Goal: Communication & Community: Share content

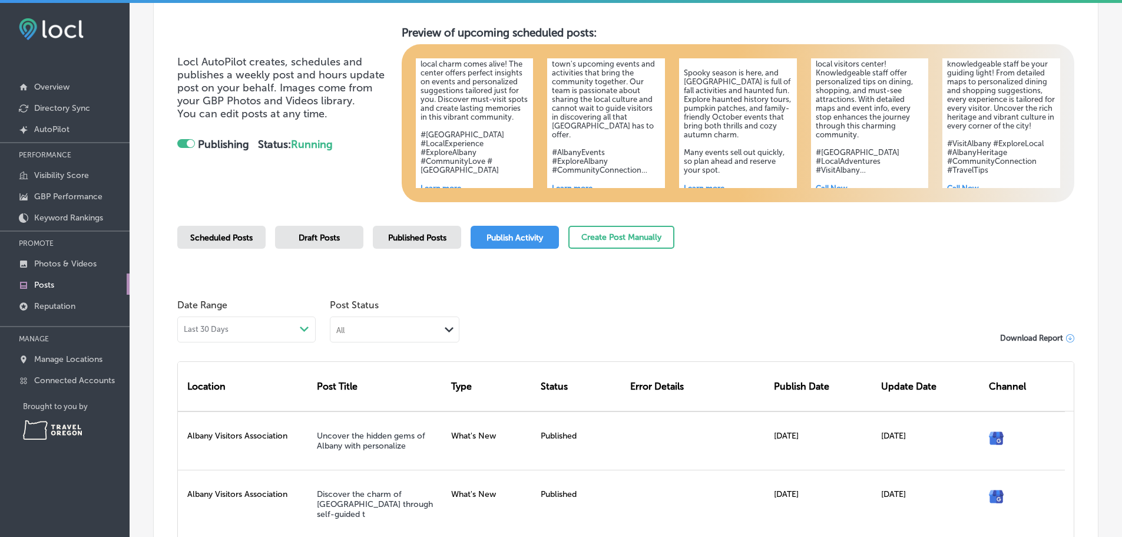
scroll to position [59, 0]
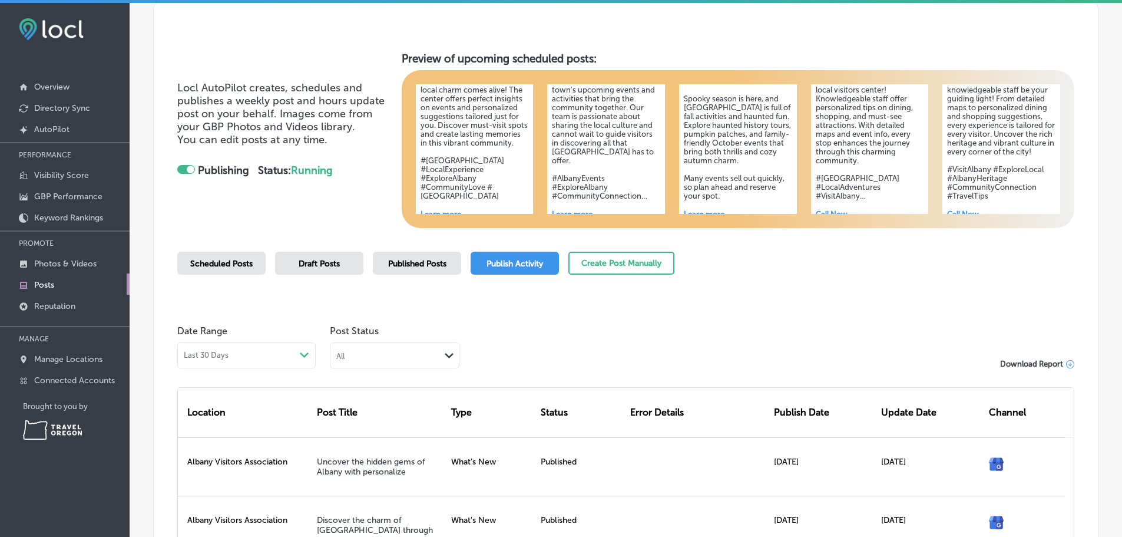
click at [253, 269] on span "Scheduled Posts" at bounding box center [221, 264] width 62 height 10
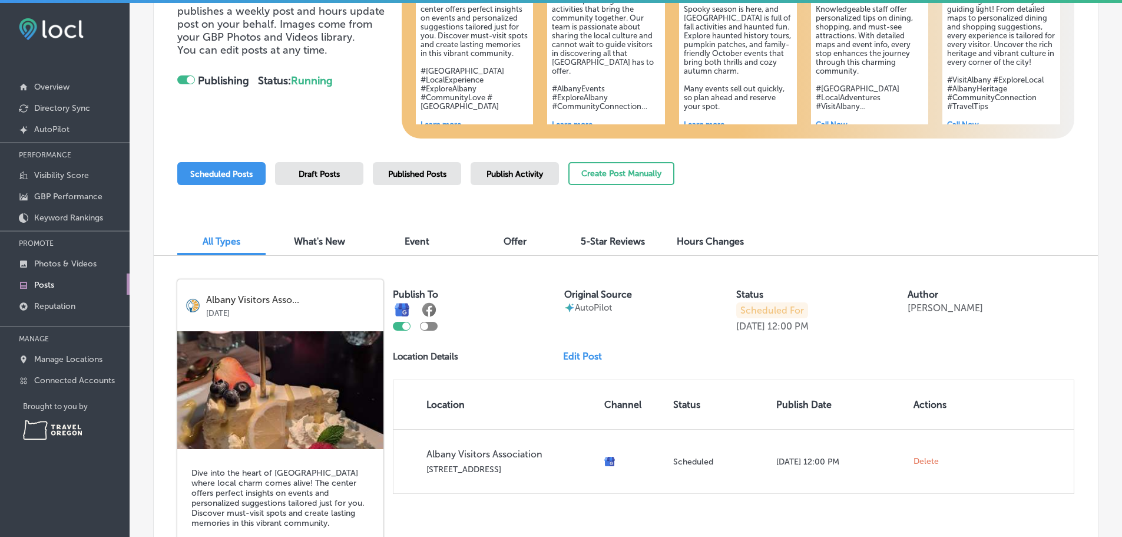
scroll to position [177, 0]
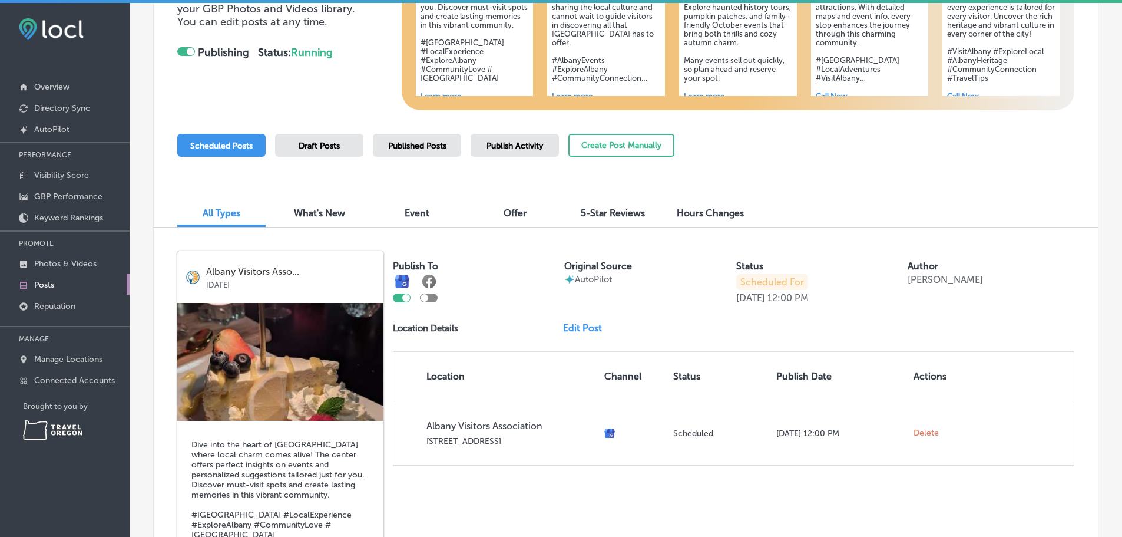
click at [315, 219] on span "What's New" at bounding box center [319, 212] width 51 height 11
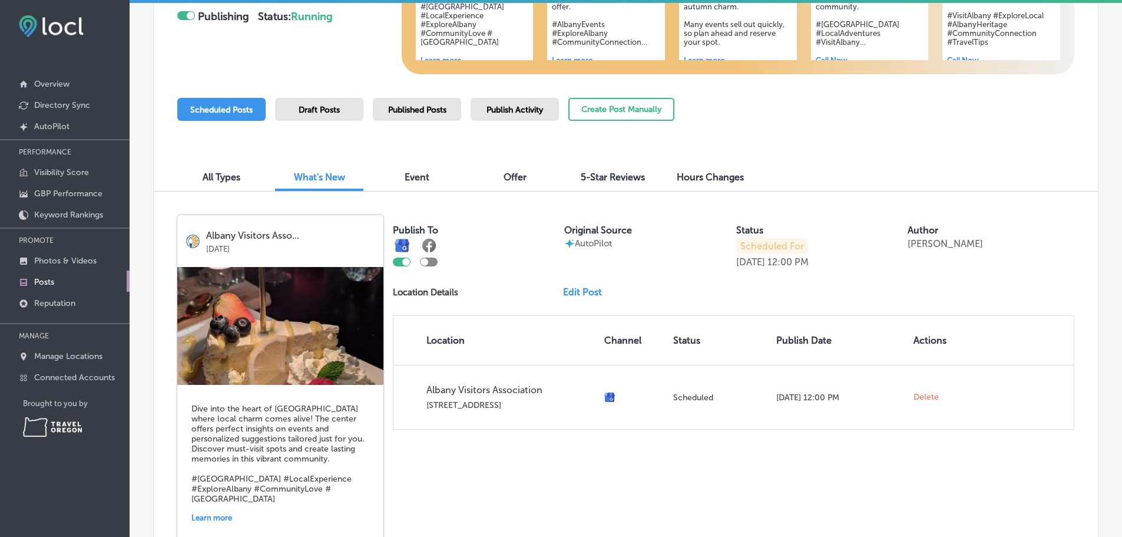
scroll to position [236, 0]
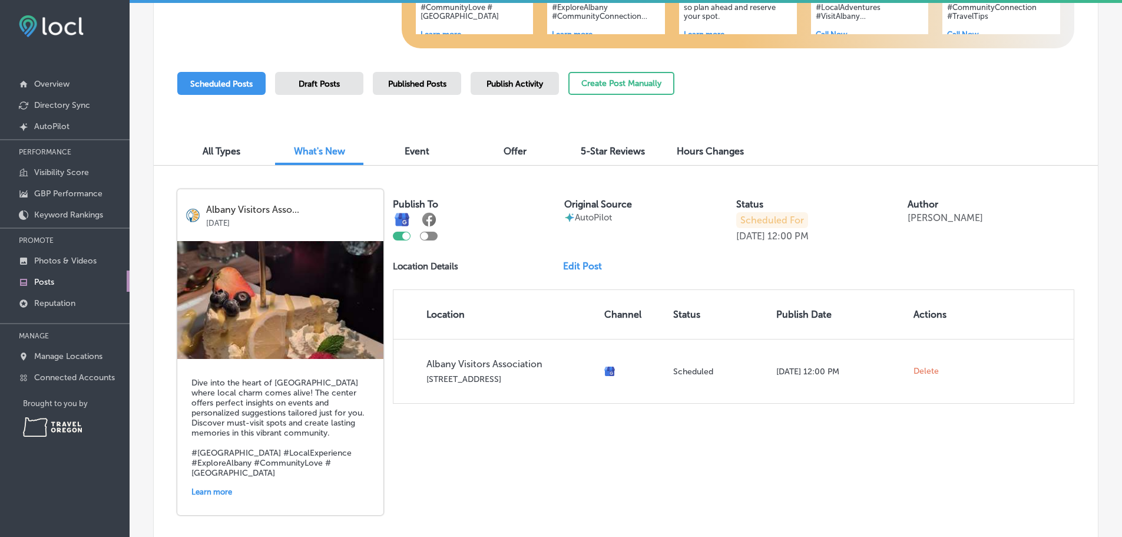
click at [424, 157] on span "Event" at bounding box center [417, 151] width 25 height 11
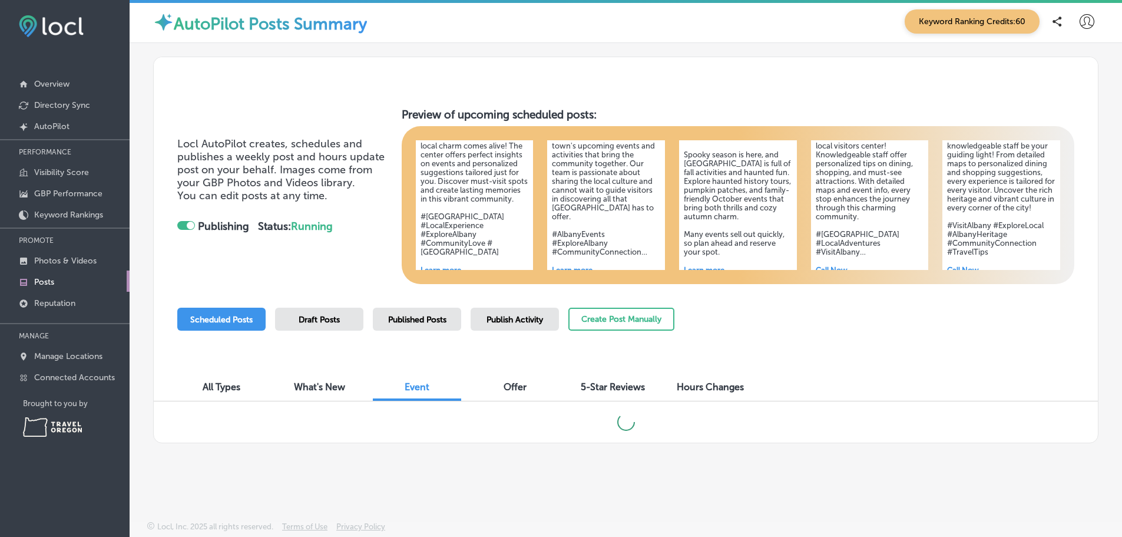
scroll to position [1, 0]
click at [40, 287] on p "Posts" at bounding box center [44, 282] width 20 height 10
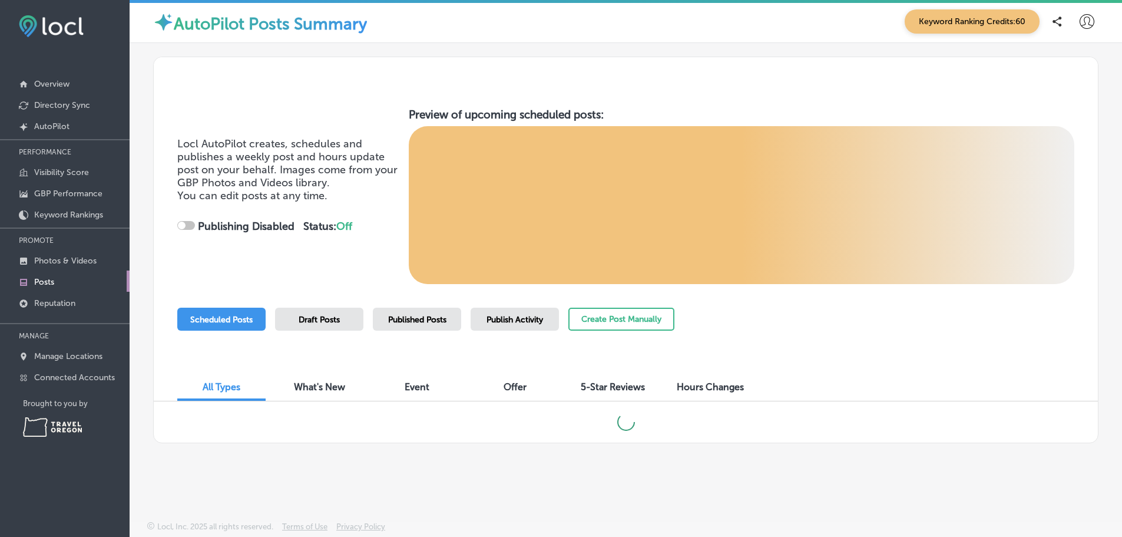
checkbox input "true"
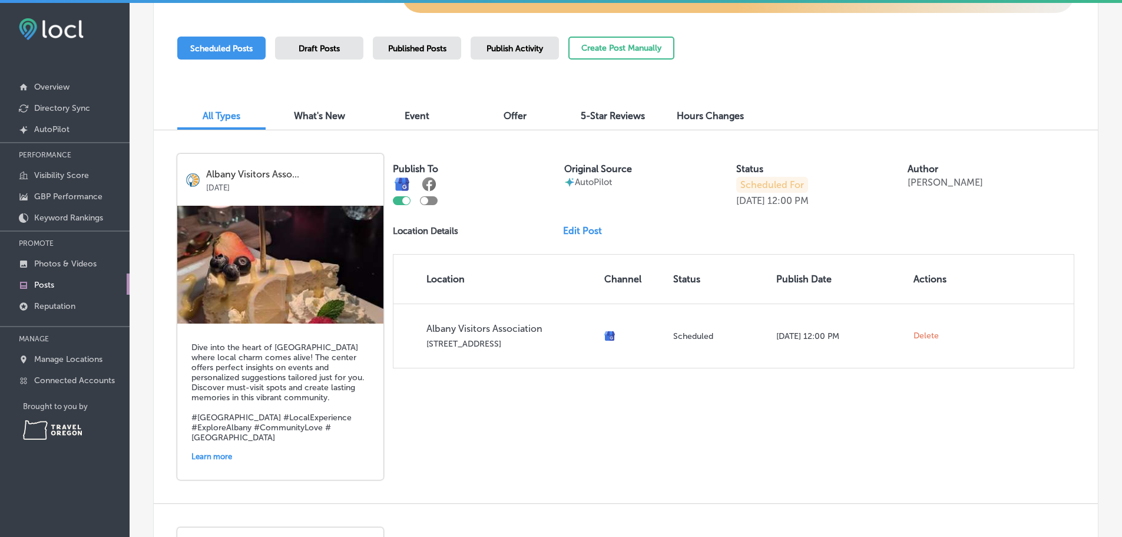
scroll to position [295, 0]
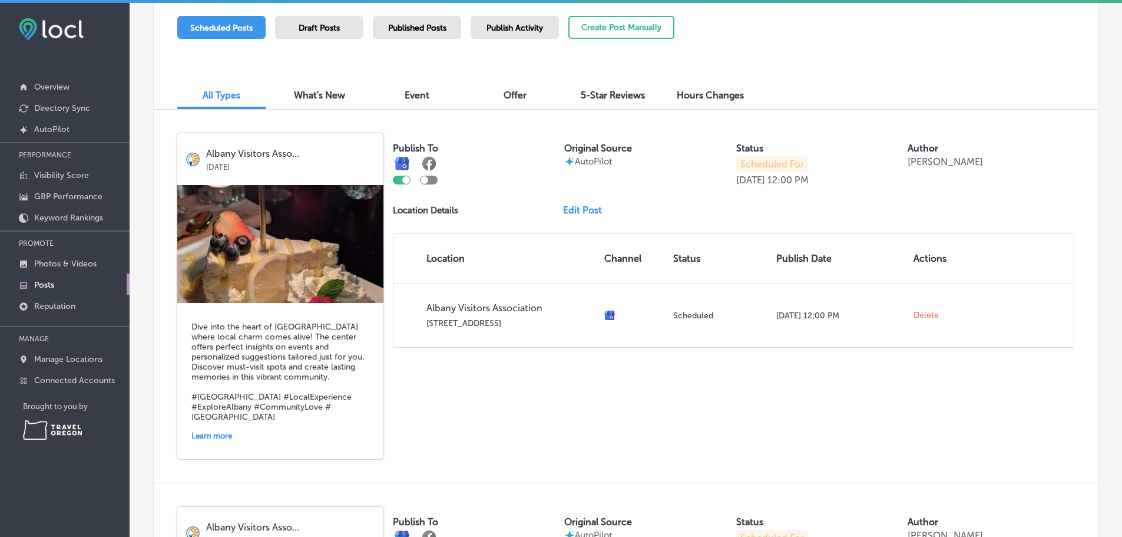
click at [417, 101] on span "Event" at bounding box center [417, 95] width 25 height 11
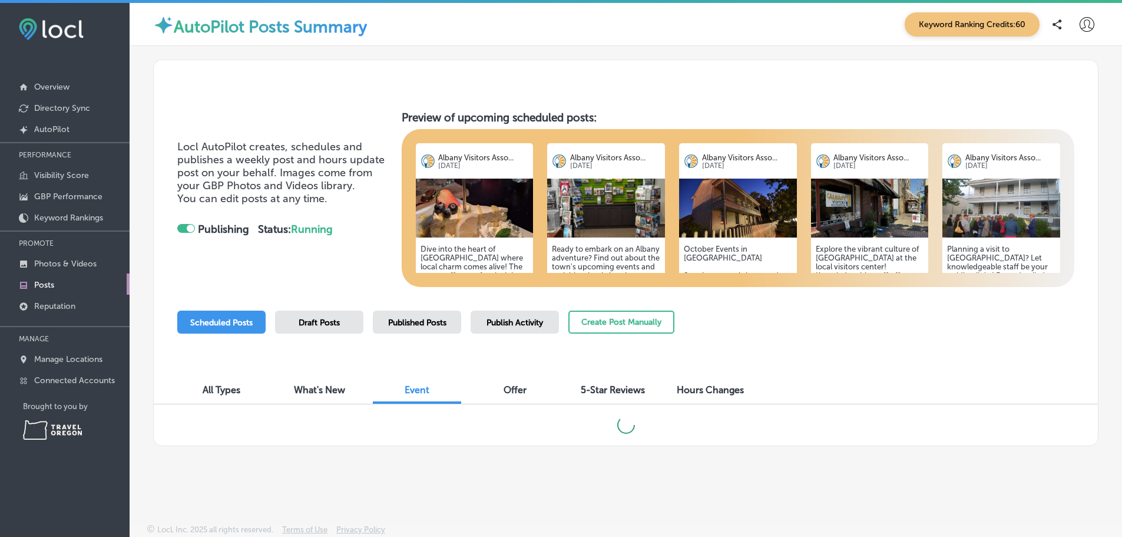
scroll to position [1, 0]
click at [646, 429] on h3 "No AutoPilot generated posts" at bounding box center [626, 423] width 151 height 14
drag, startPoint x: 646, startPoint y: 435, endPoint x: 556, endPoint y: 429, distance: 90.9
click at [556, 429] on h3 "No AutoPilot generated posts" at bounding box center [626, 423] width 151 height 14
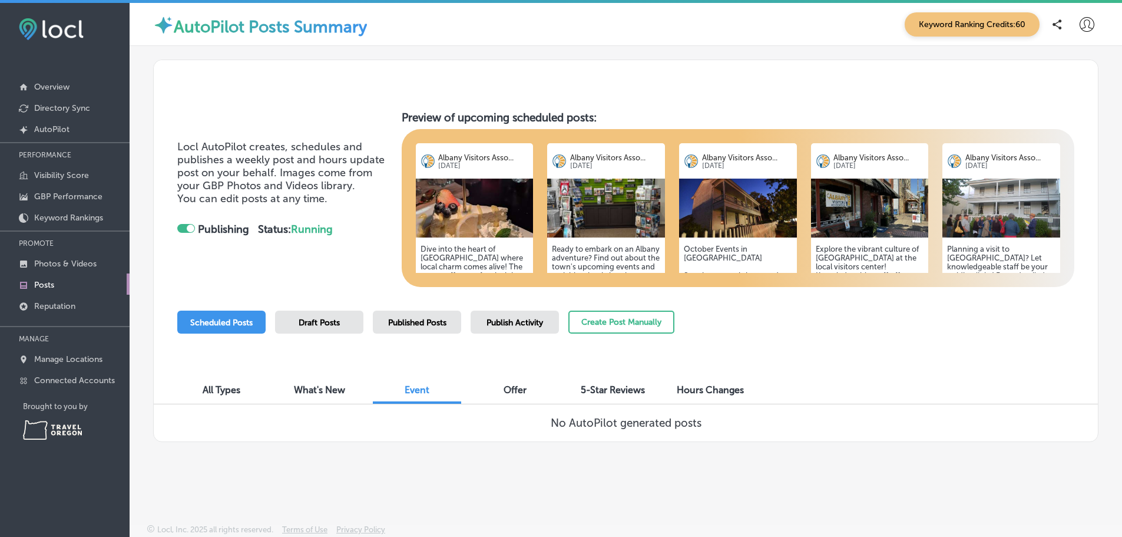
click at [344, 279] on div "Locl AutoPilot creates, schedules and publishes a weekly post and hours update …" at bounding box center [625, 199] width 897 height 176
click at [54, 88] on p "Overview" at bounding box center [51, 87] width 35 height 10
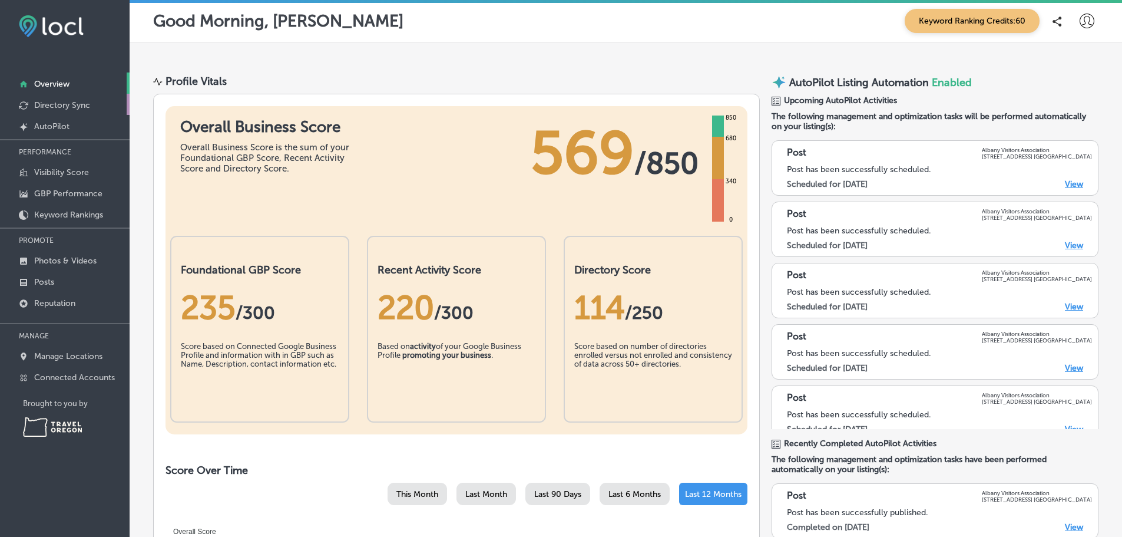
click at [72, 110] on p "Directory Sync" at bounding box center [62, 105] width 56 height 10
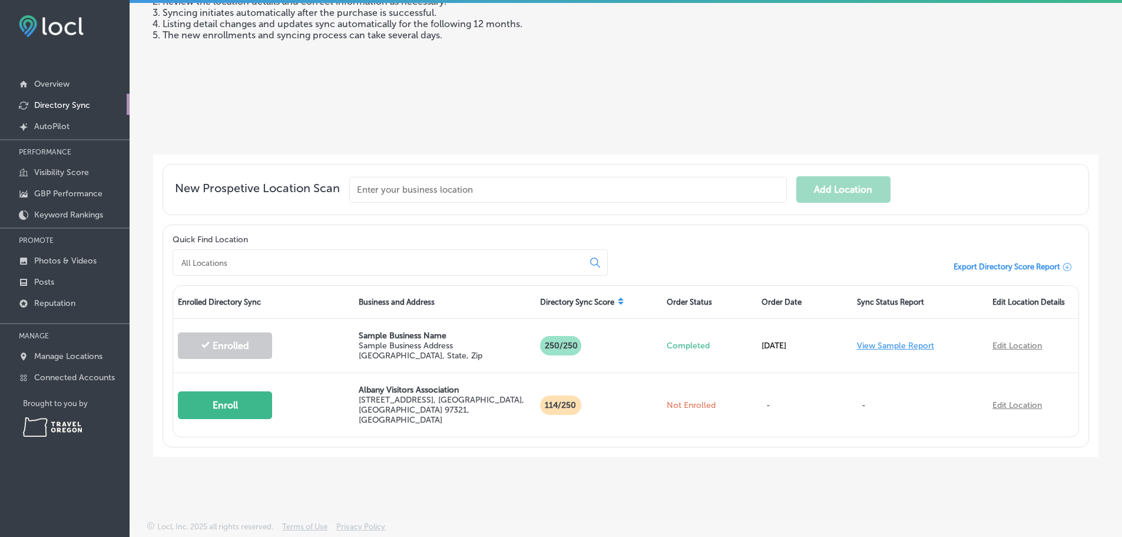
scroll to position [176, 0]
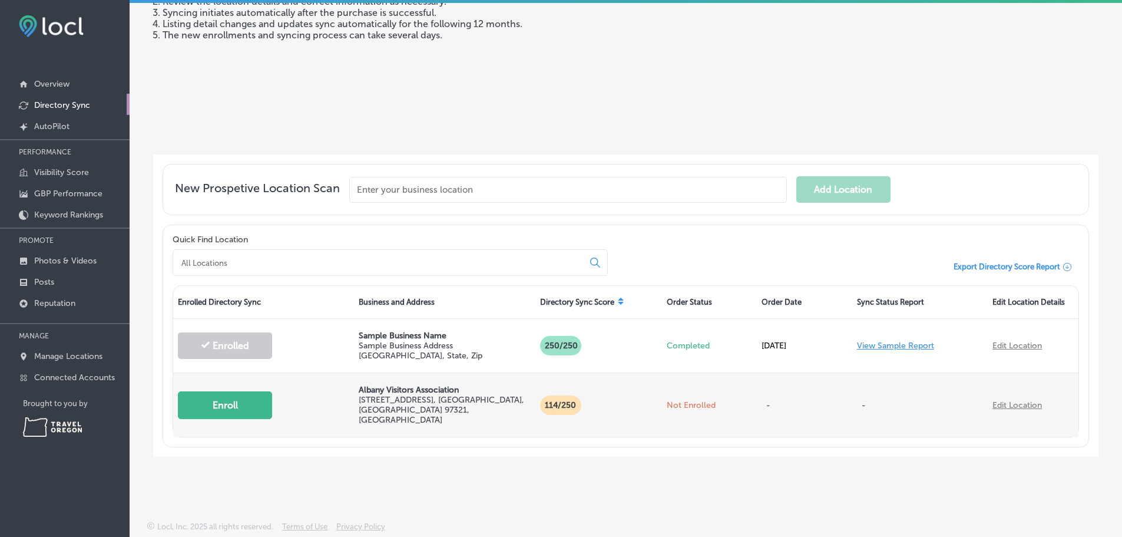
click at [252, 401] on button "Enroll" at bounding box center [225, 405] width 94 height 28
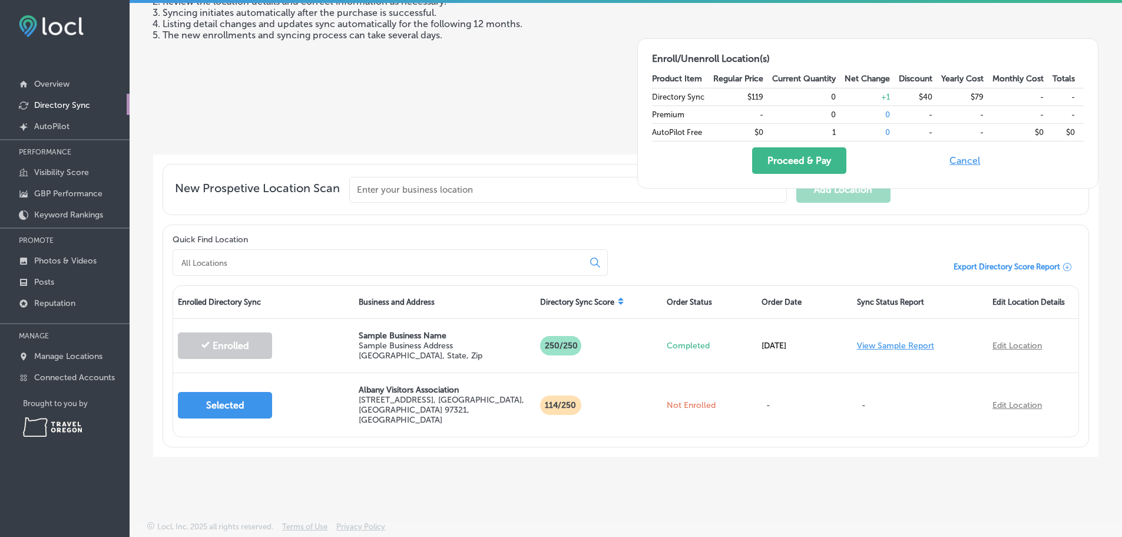
click at [946, 164] on button "Cancel" at bounding box center [965, 160] width 38 height 27
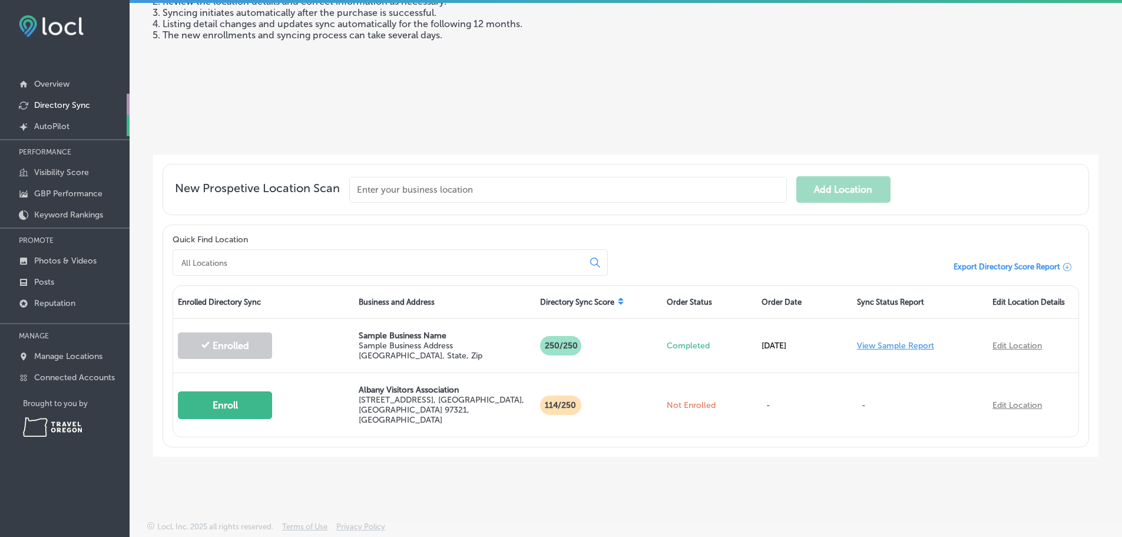
click at [65, 131] on p "AutoPilot" at bounding box center [51, 126] width 35 height 10
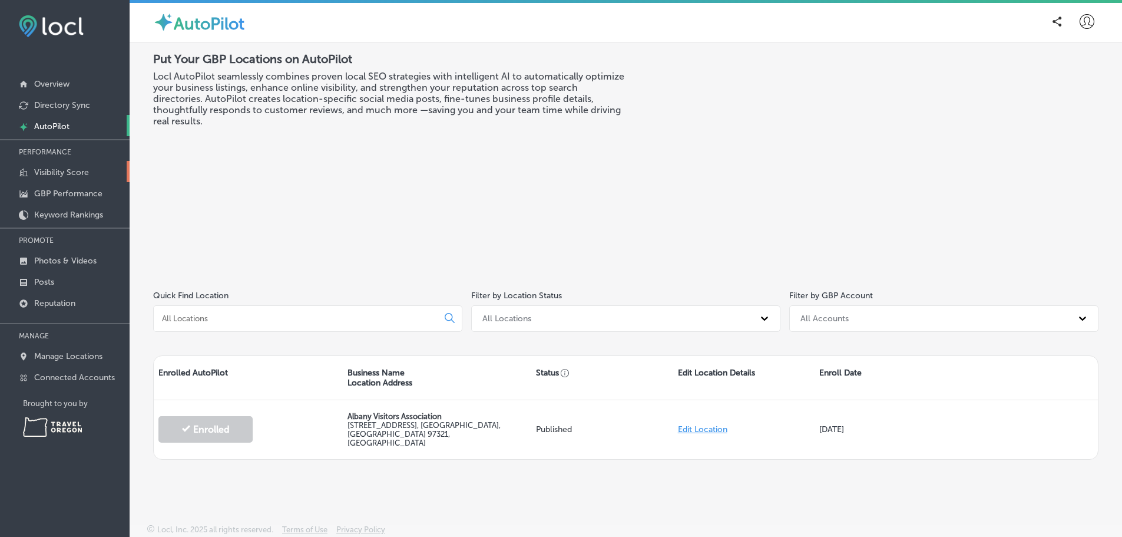
click at [64, 177] on p "Visibility Score" at bounding box center [61, 172] width 55 height 10
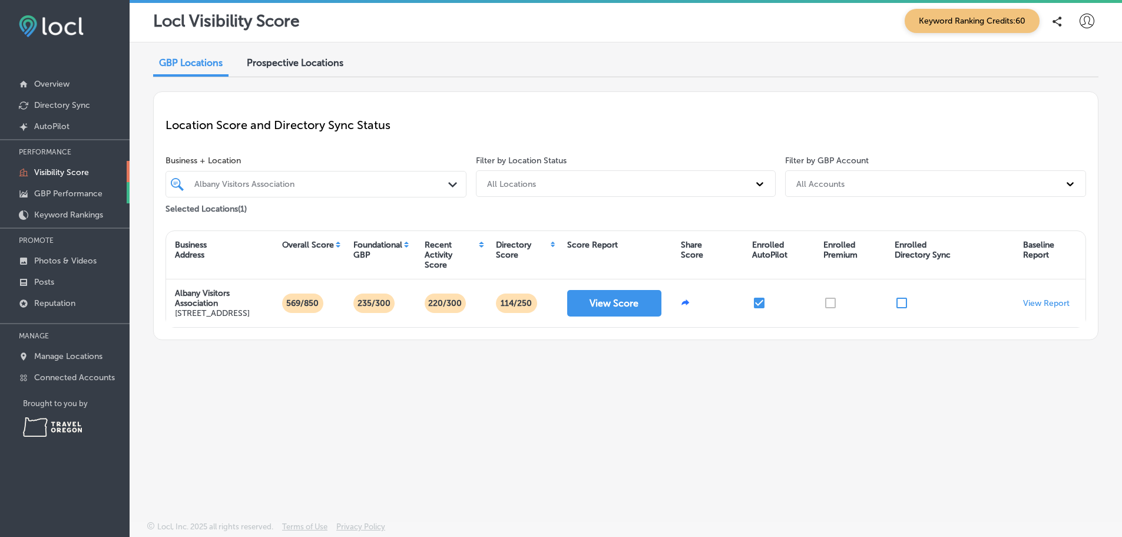
click at [67, 199] on p "GBP Performance" at bounding box center [68, 194] width 68 height 10
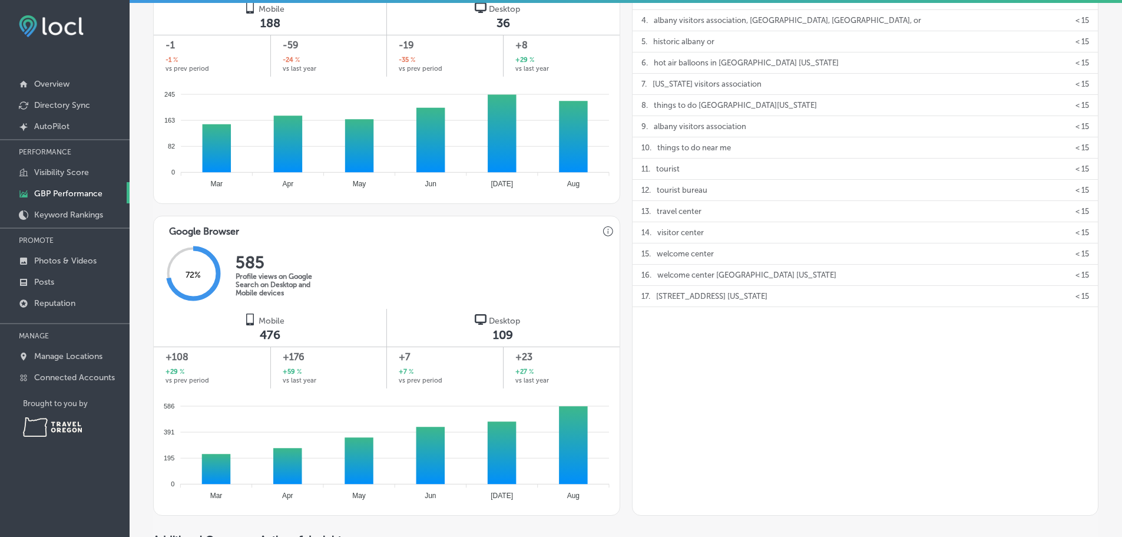
scroll to position [589, 0]
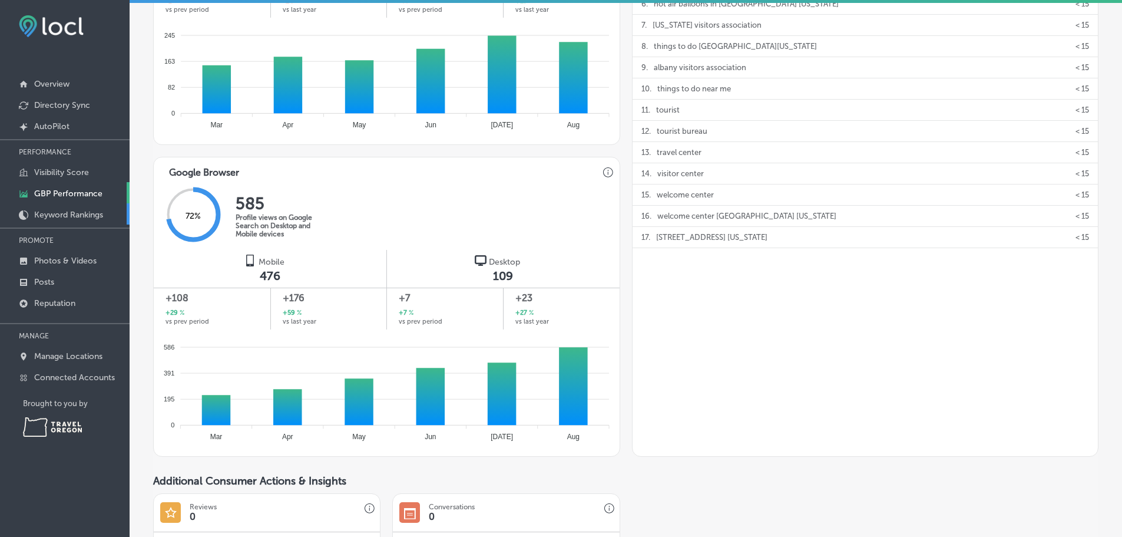
click at [92, 220] on p "Keyword Rankings" at bounding box center [68, 215] width 69 height 10
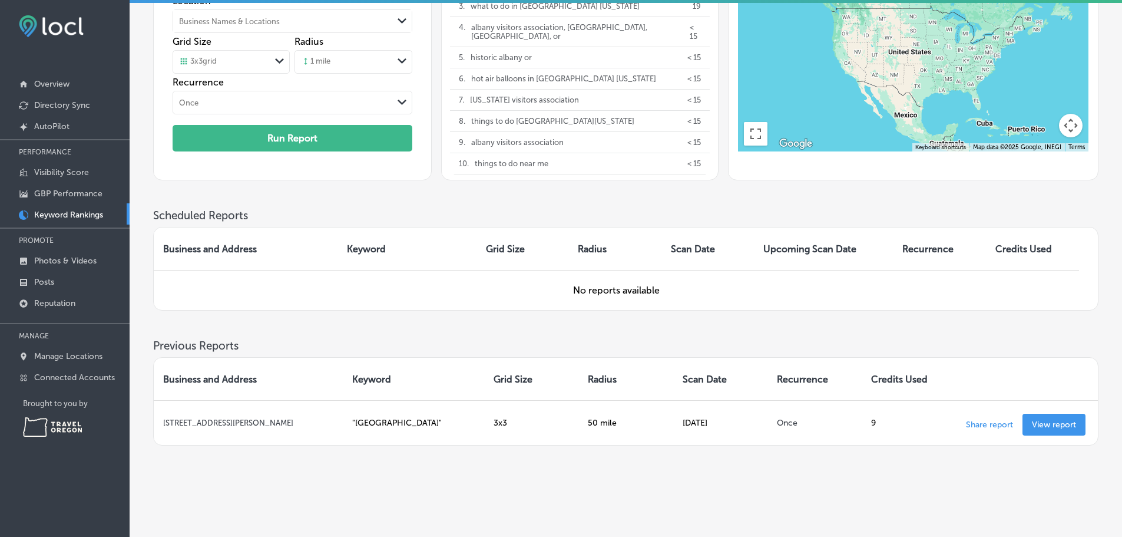
scroll to position [78, 0]
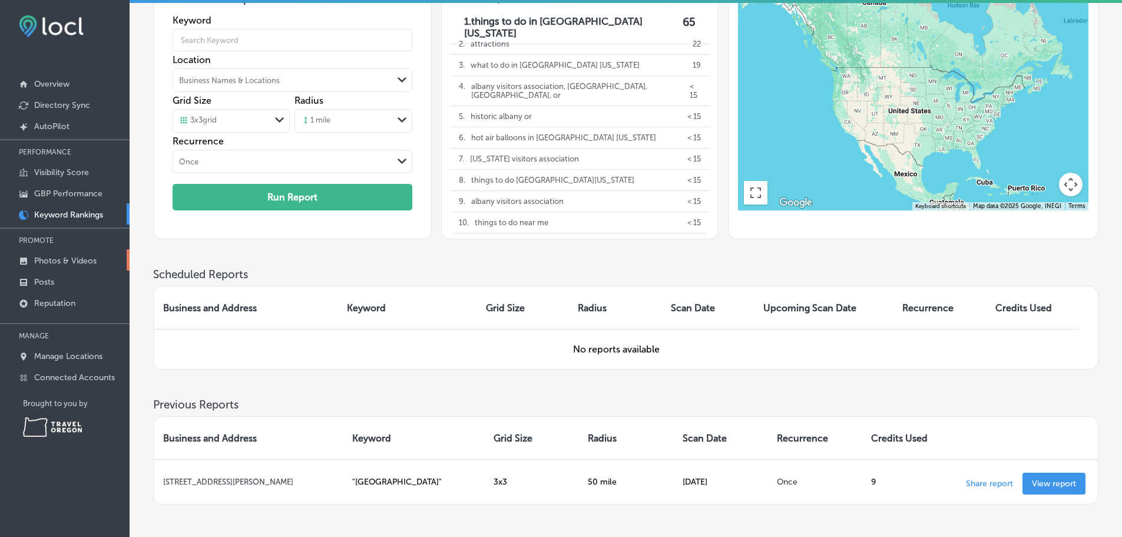
click at [81, 266] on p "Photos & Videos" at bounding box center [65, 261] width 62 height 10
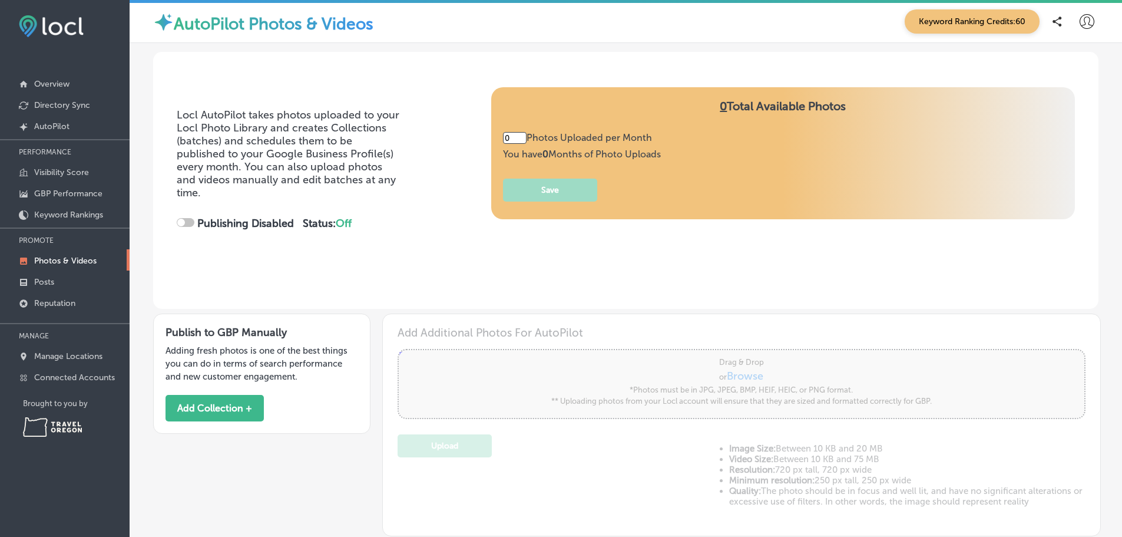
type input "5"
checkbox input "true"
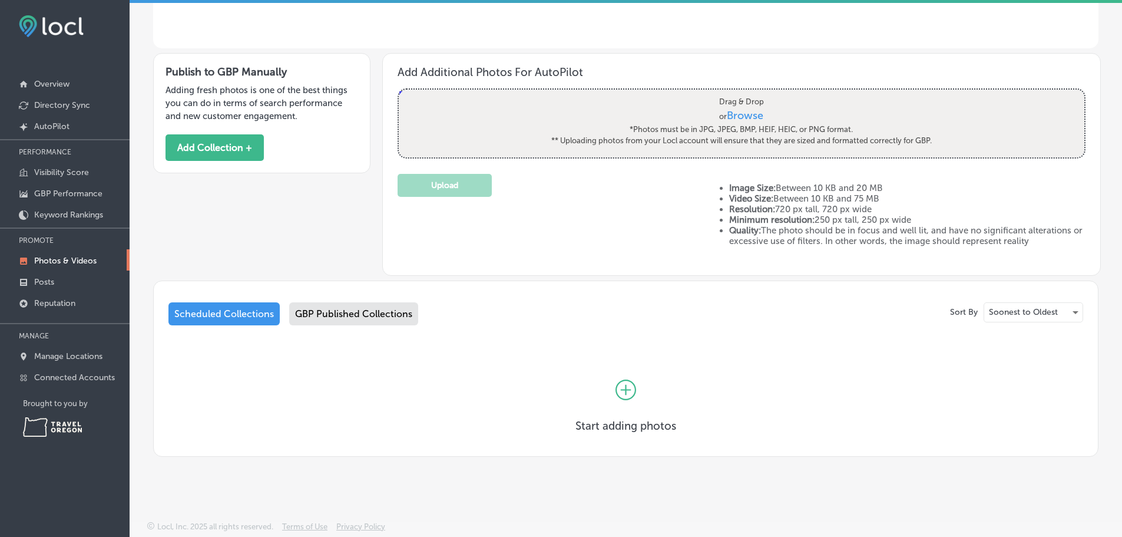
scroll to position [306, 0]
click at [238, 306] on div "Scheduled Collections" at bounding box center [223, 313] width 111 height 23
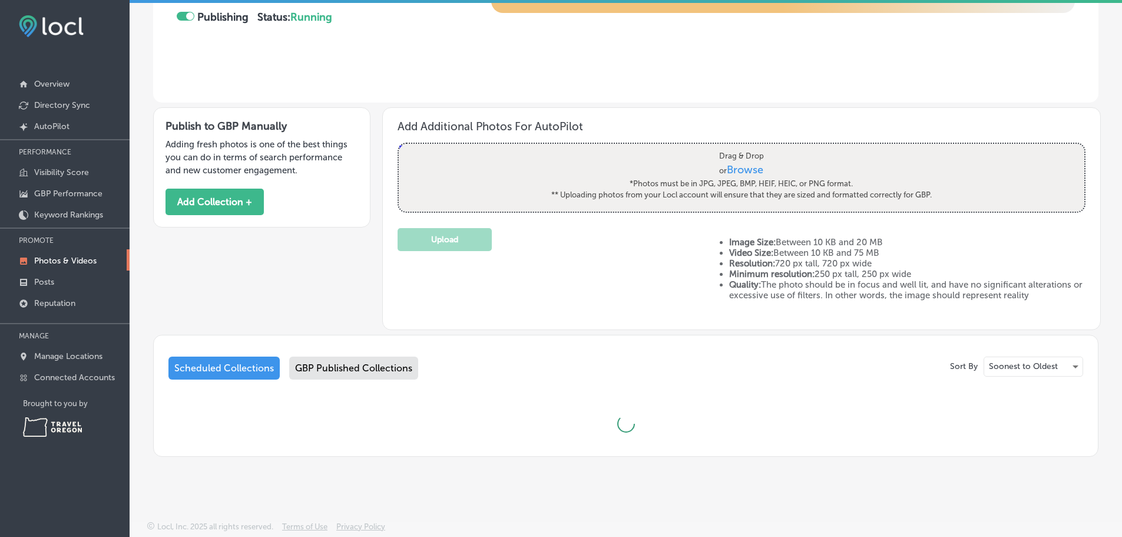
scroll to position [306, 0]
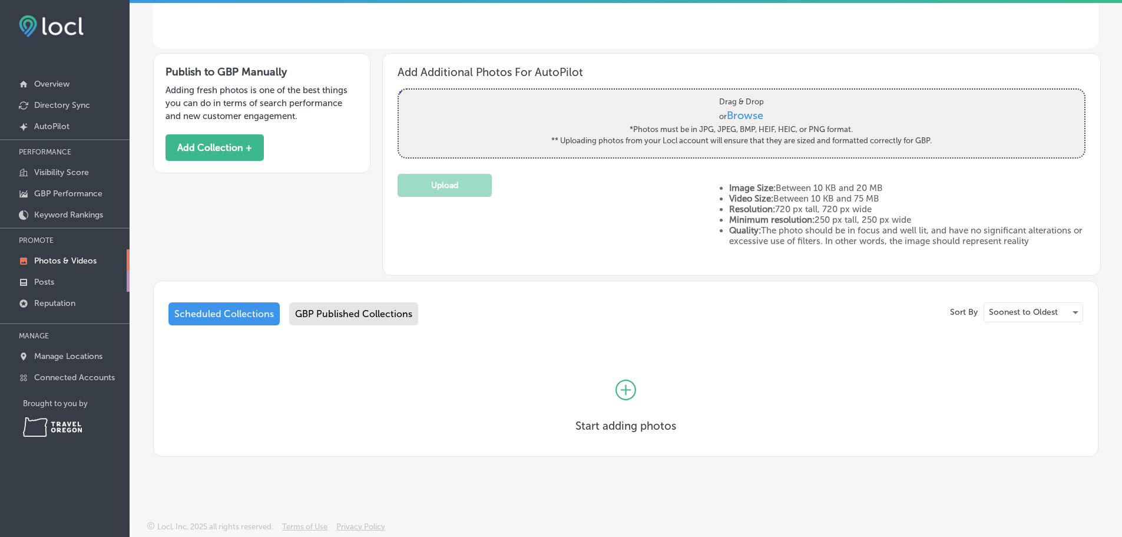
click at [46, 287] on p "Posts" at bounding box center [44, 282] width 20 height 10
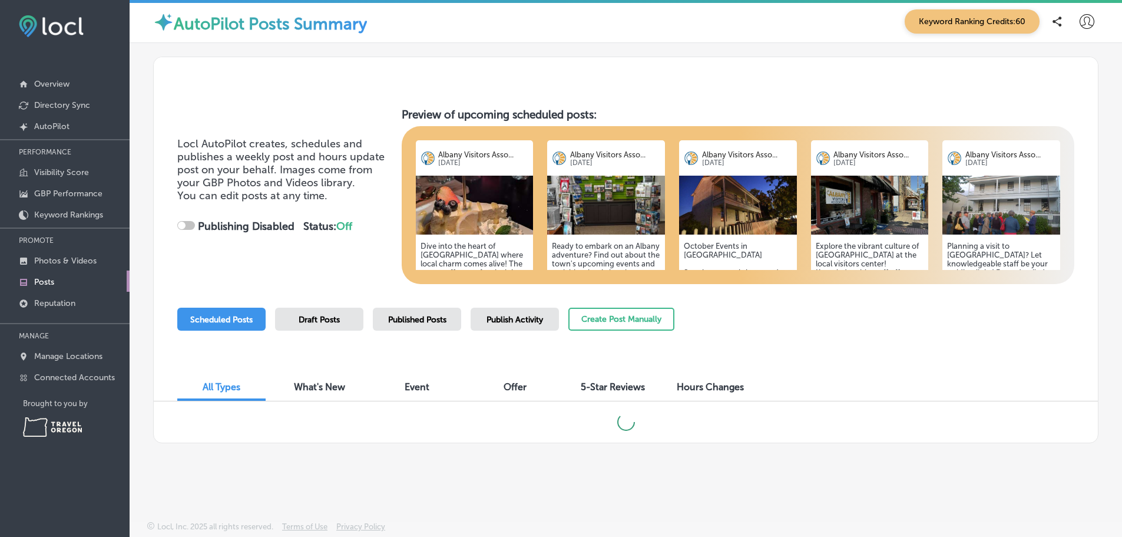
checkbox input "true"
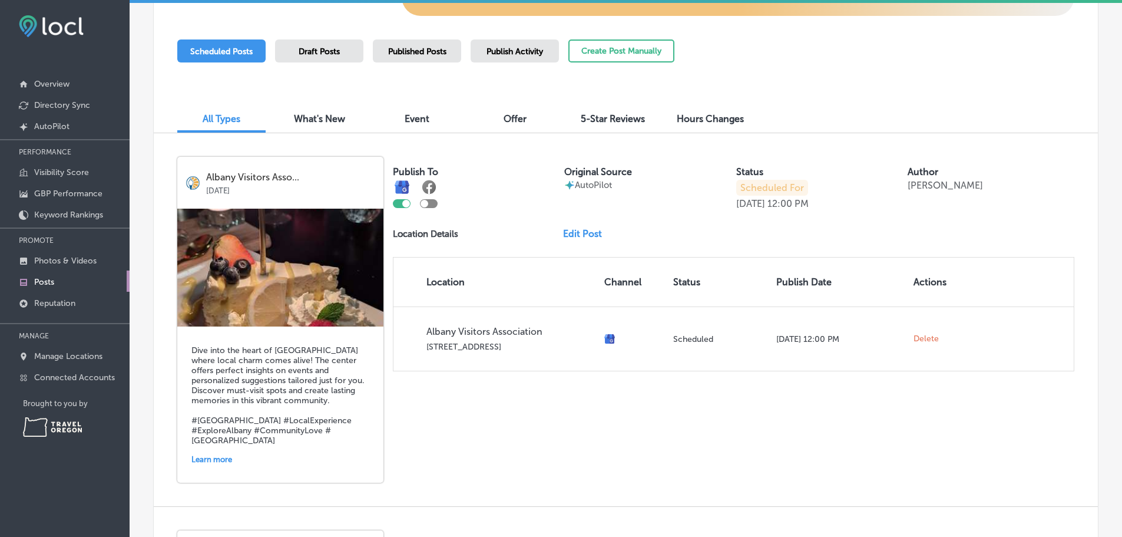
scroll to position [295, 0]
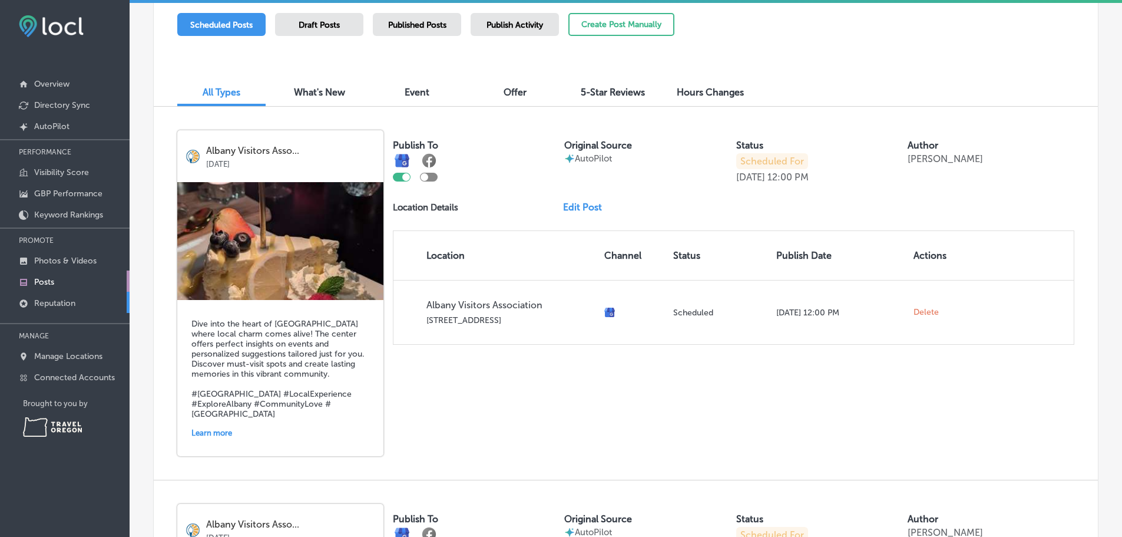
click at [64, 308] on p "Reputation" at bounding box center [54, 303] width 41 height 10
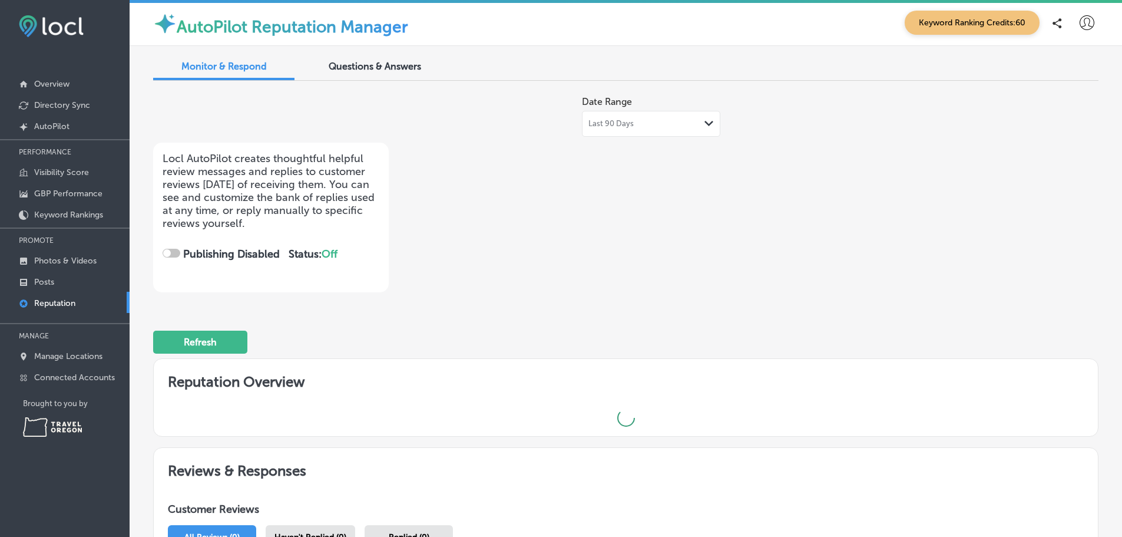
checkbox input "true"
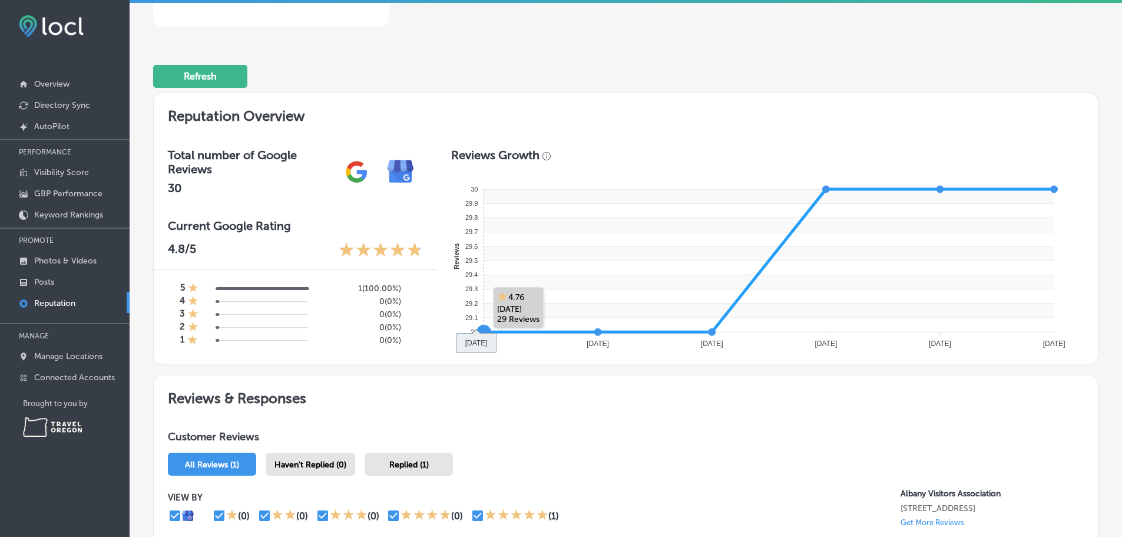
scroll to position [295, 0]
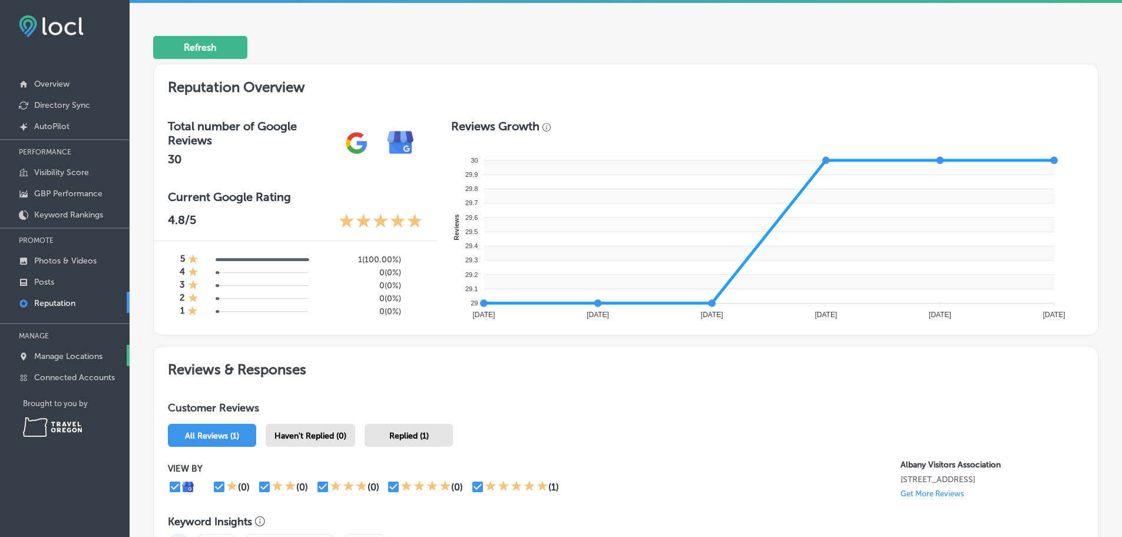
click at [75, 361] on p "Manage Locations" at bounding box center [68, 356] width 68 height 10
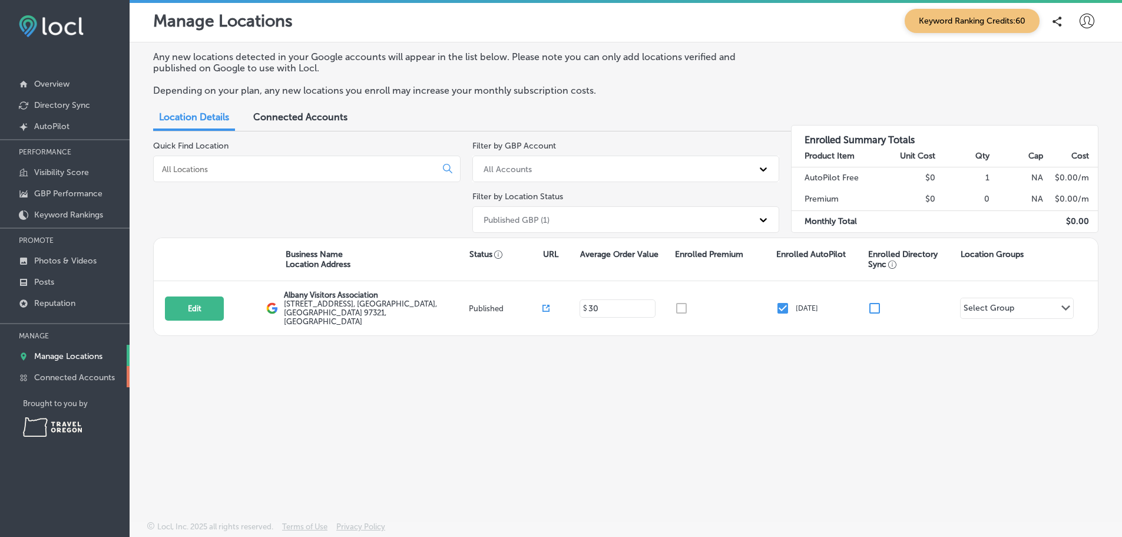
click at [67, 382] on p "Connected Accounts" at bounding box center [74, 377] width 81 height 10
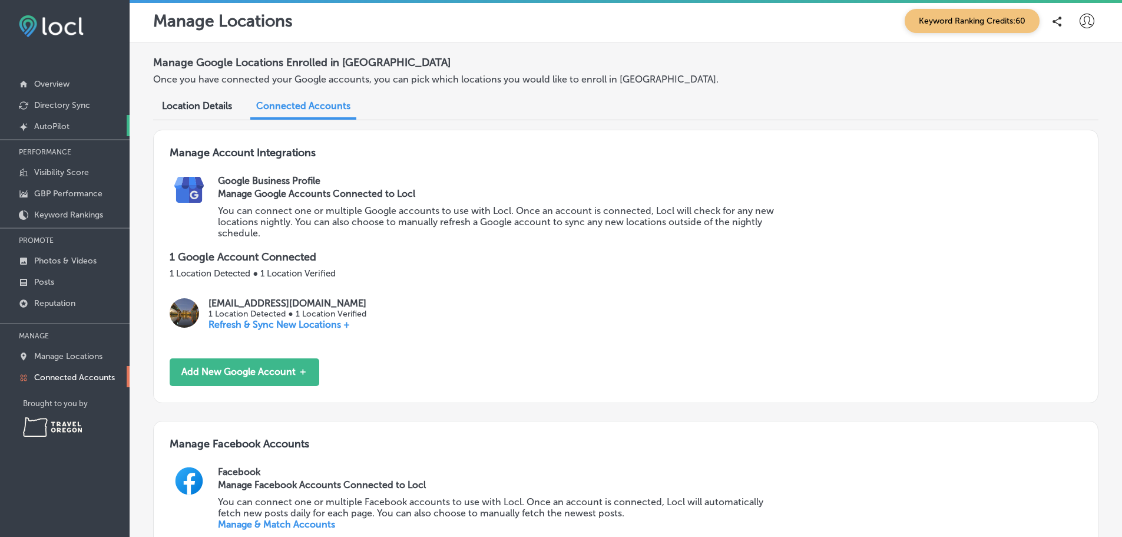
click at [70, 131] on p "AutoPilot" at bounding box center [51, 126] width 35 height 10
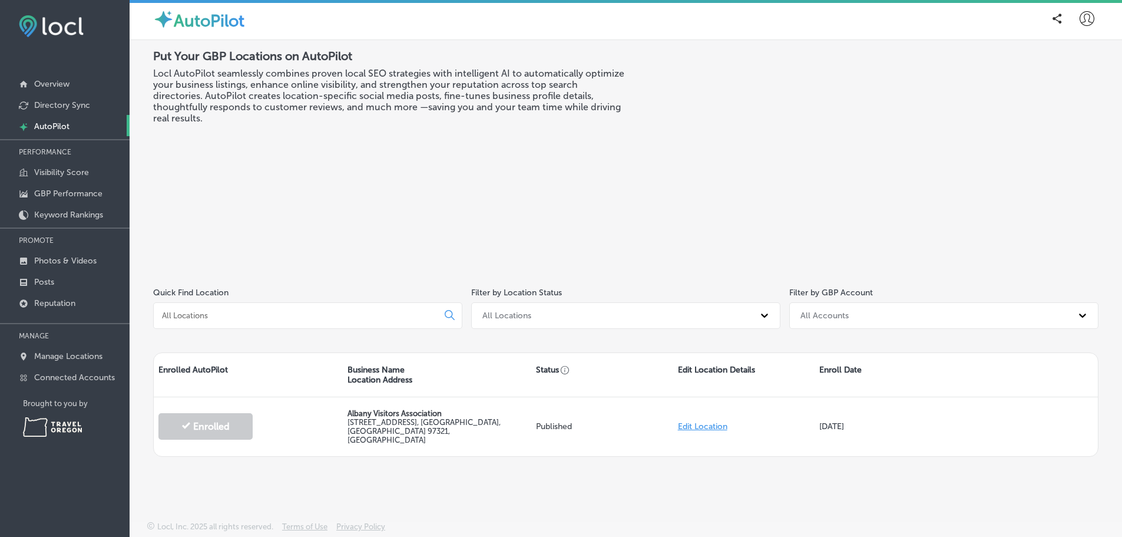
scroll to position [8, 0]
click at [54, 125] on p "AutoPilot" at bounding box center [51, 126] width 35 height 10
click at [62, 127] on p "AutoPilot" at bounding box center [51, 126] width 35 height 10
click at [41, 287] on p "Posts" at bounding box center [44, 282] width 20 height 10
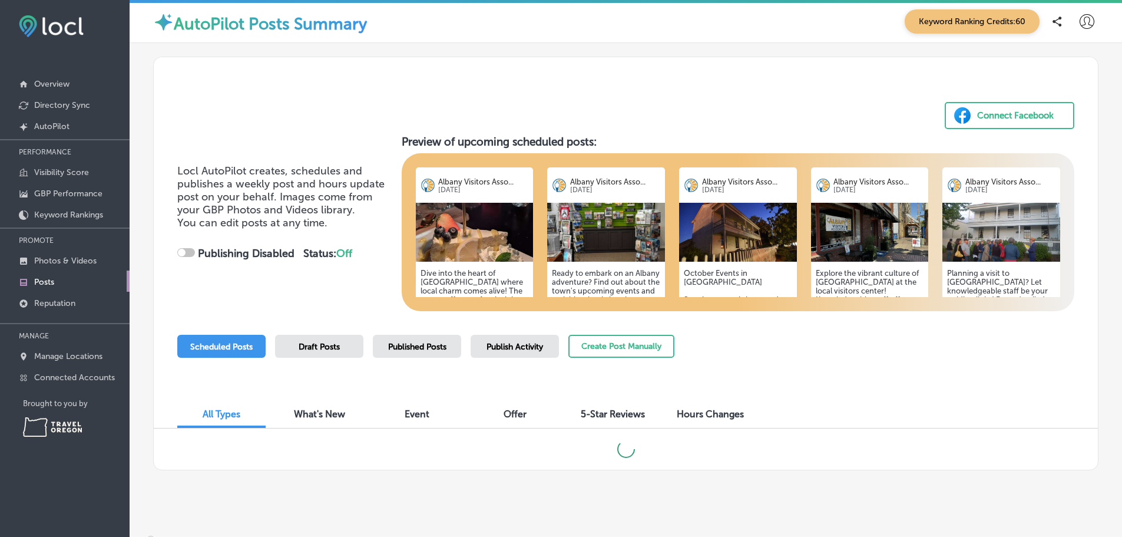
checkbox input "true"
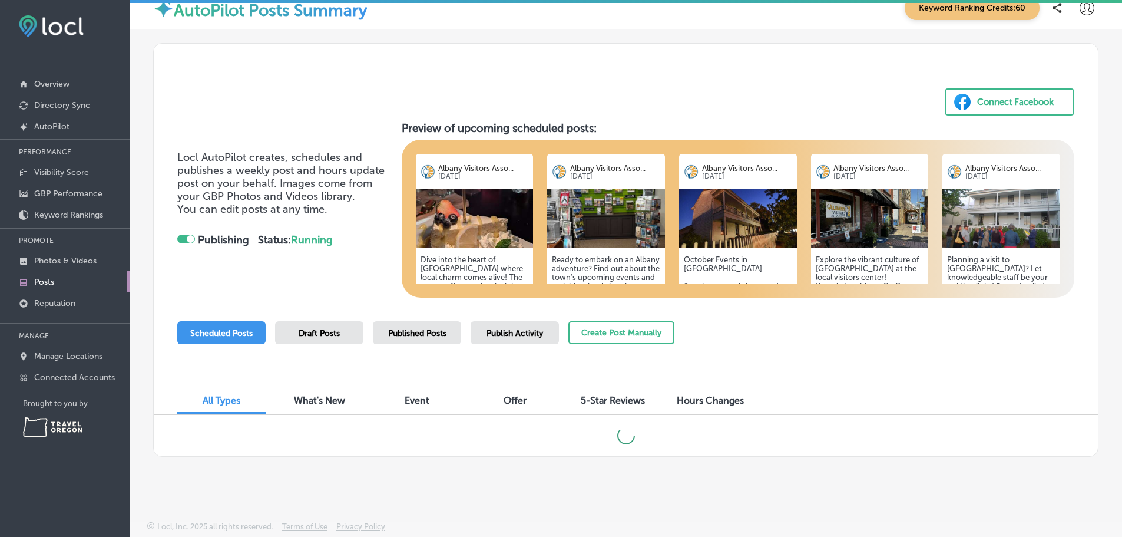
scroll to position [31, 0]
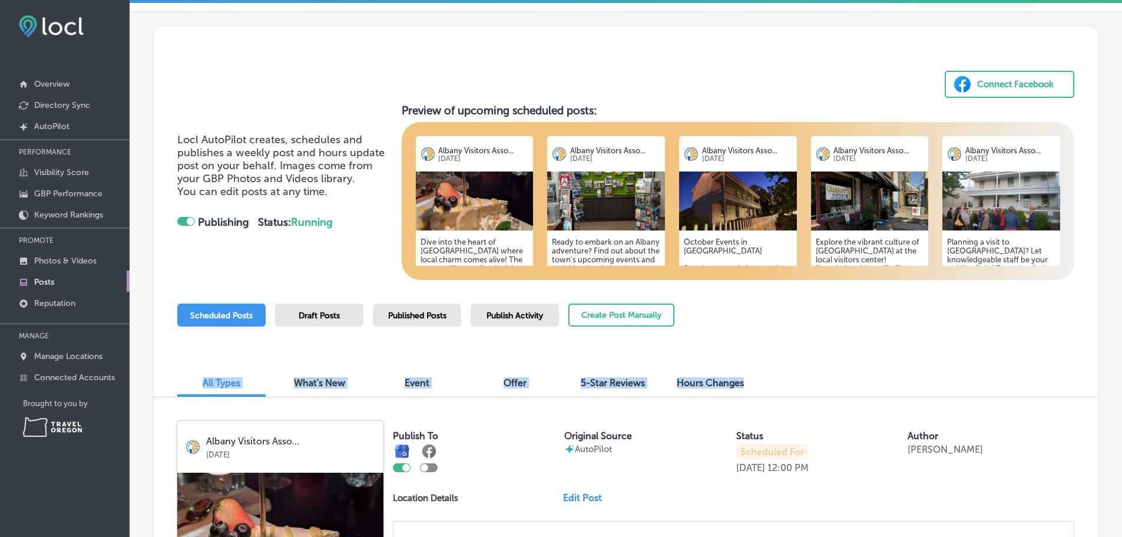
drag, startPoint x: 177, startPoint y: 382, endPoint x: 775, endPoint y: 402, distance: 598.3
click at [775, 397] on div "All Types What's New Event Offer 5-Star Reviews Hours Changes" at bounding box center [626, 377] width 944 height 40
copy div "All Types What's New Event Offer 5-Star Reviews Hours Changes"
click at [346, 273] on div "Locl AutoPilot creates, schedules and publishes a weekly post and hours update …" at bounding box center [625, 192] width 897 height 176
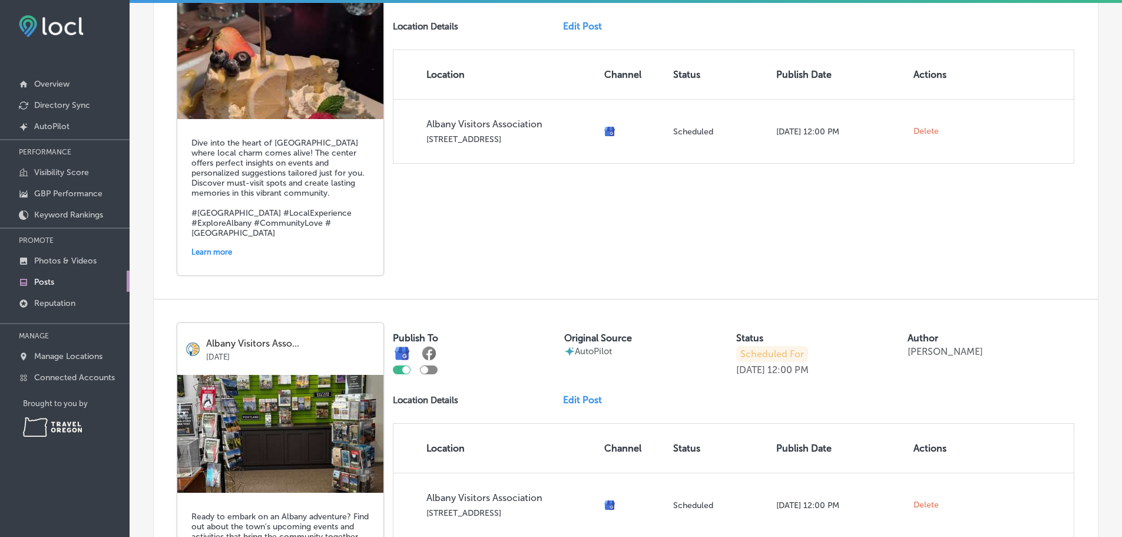
scroll to position [385, 0]
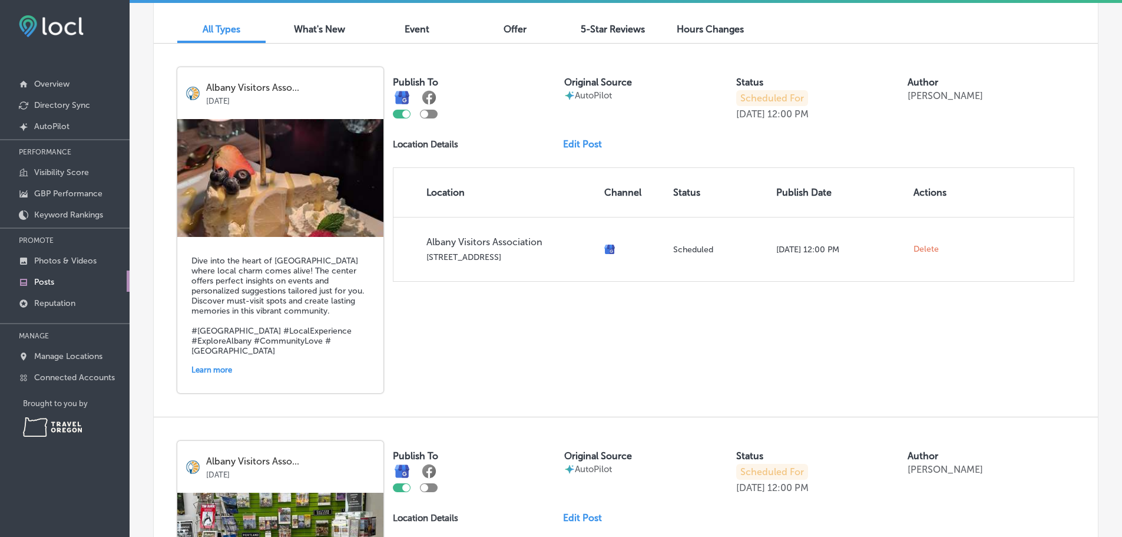
click at [328, 35] on span "What's New" at bounding box center [319, 29] width 51 height 11
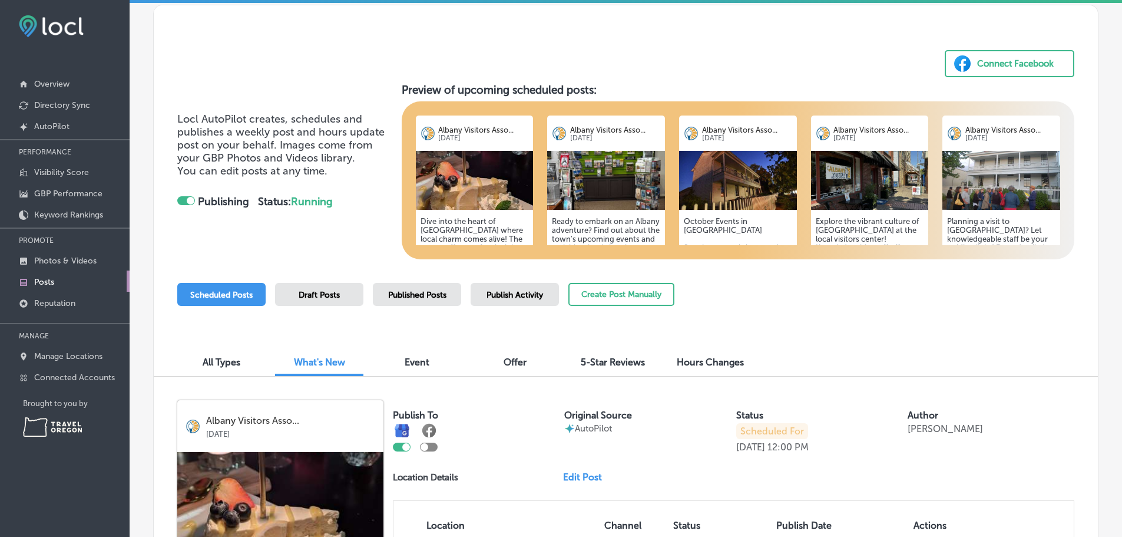
scroll to position [31, 0]
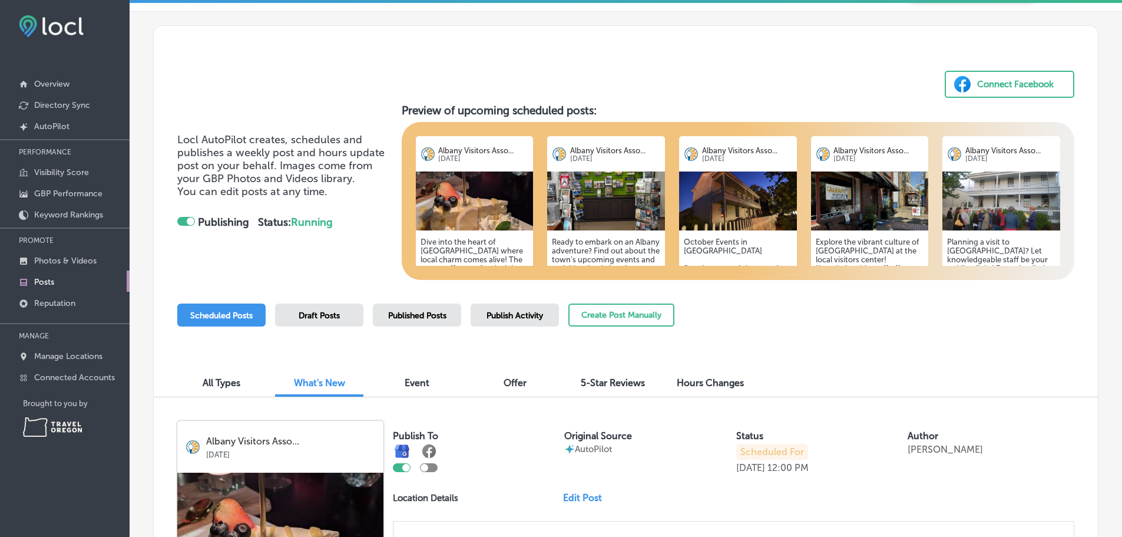
click at [309, 79] on div "Connect Facebook" at bounding box center [626, 62] width 944 height 72
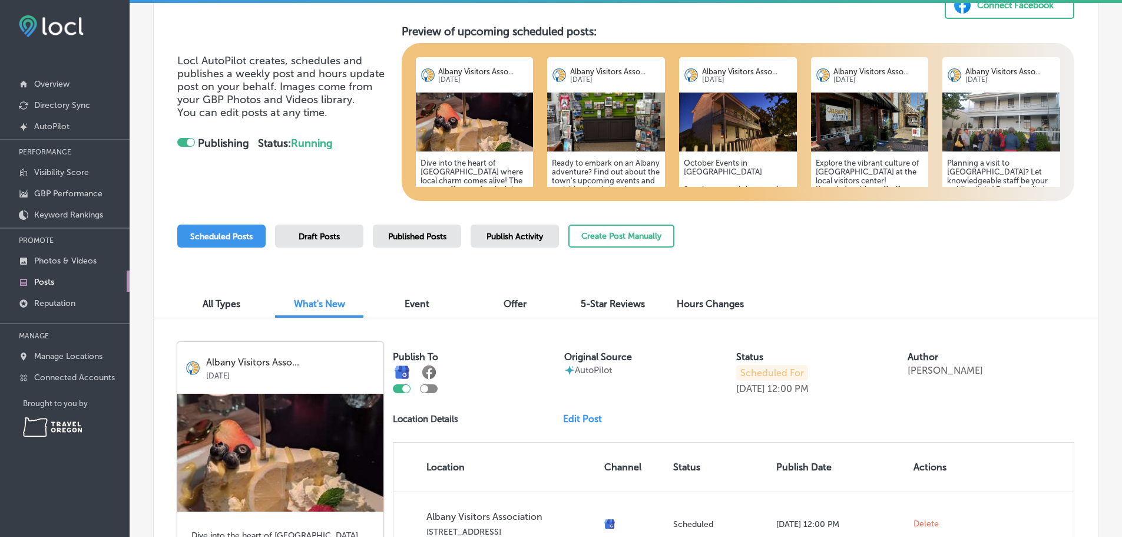
scroll to position [149, 0]
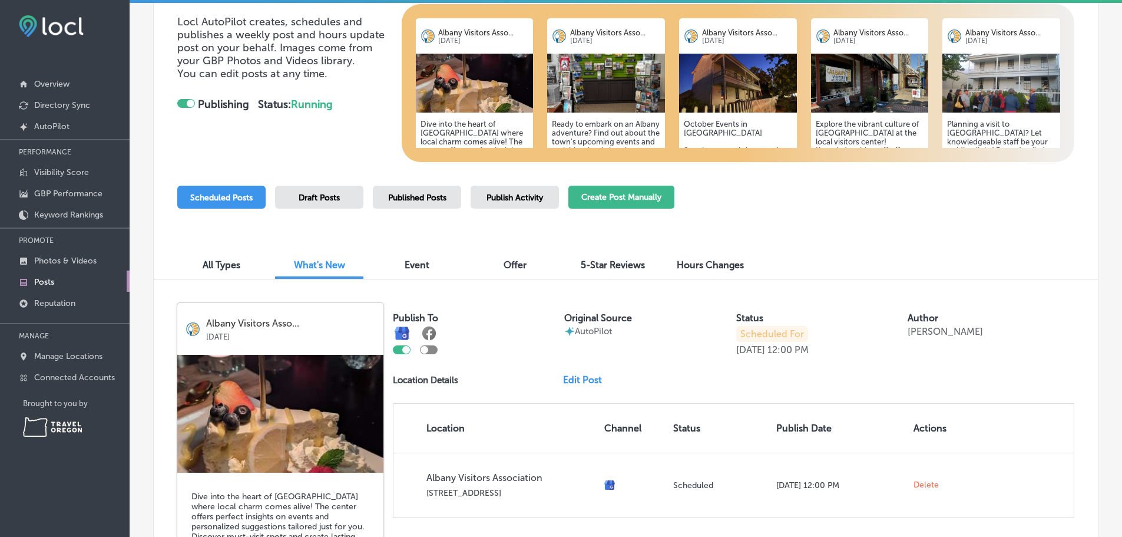
click at [624, 207] on button "Create Post Manually" at bounding box center [622, 197] width 106 height 23
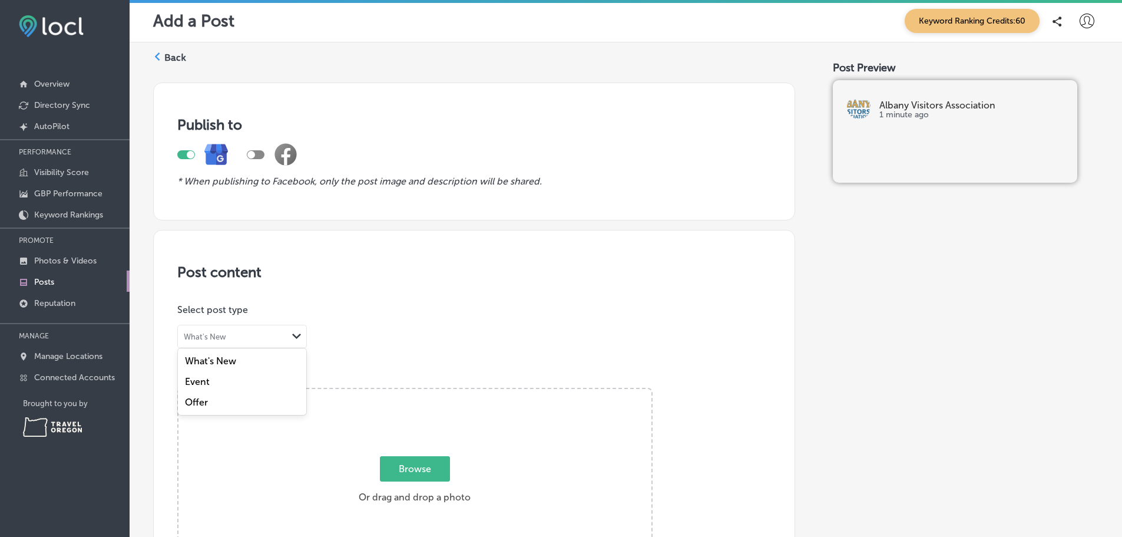
click at [297, 339] on polygon at bounding box center [296, 335] width 9 height 5
click at [200, 387] on label "Event" at bounding box center [197, 381] width 25 height 11
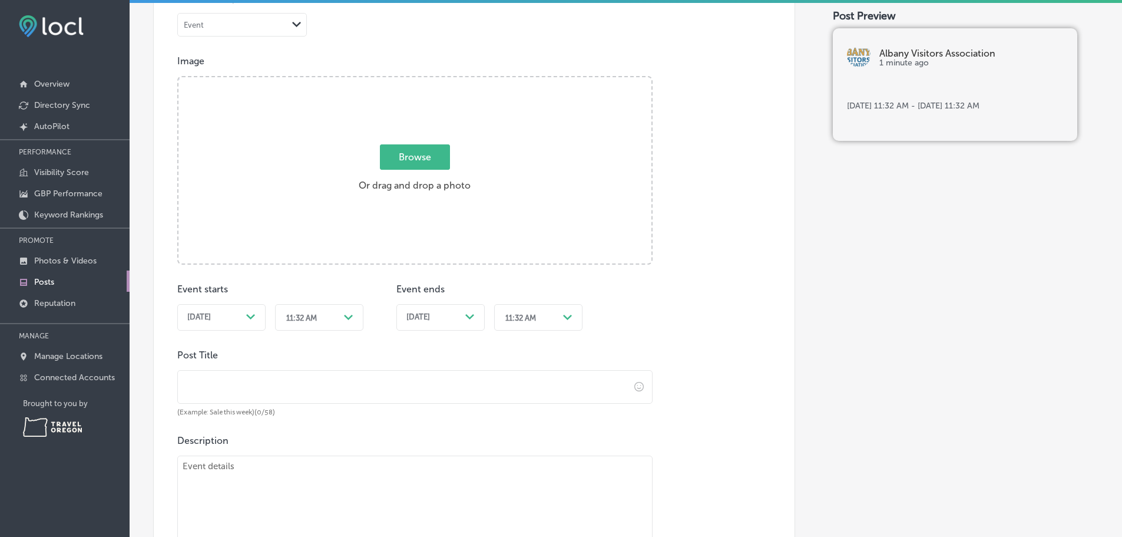
scroll to position [295, 0]
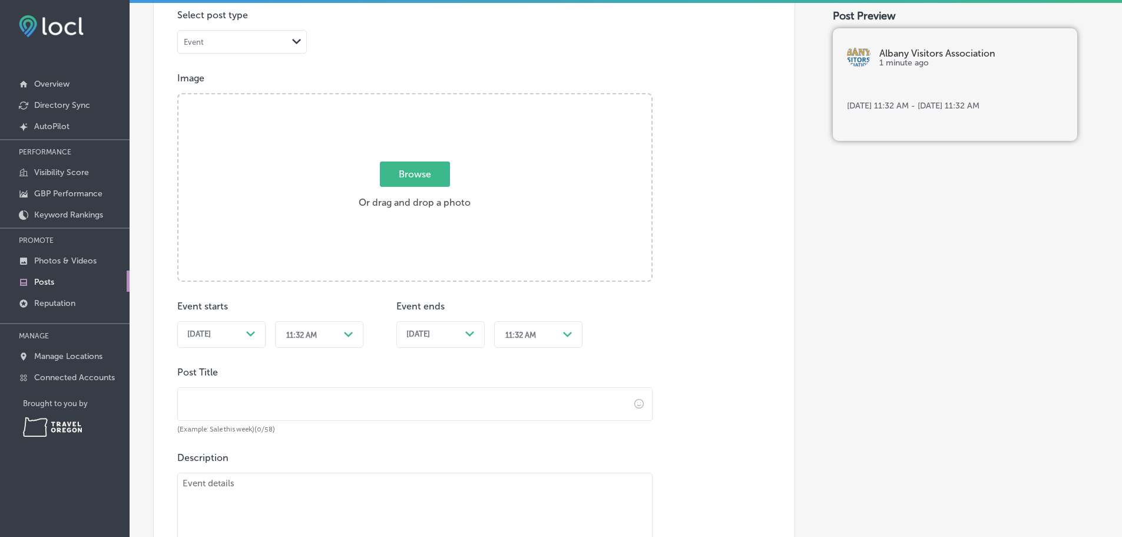
click at [421, 181] on span "Browse" at bounding box center [415, 173] width 70 height 25
click at [421, 98] on input "Browse Or drag and drop a photo" at bounding box center [415, 96] width 473 height 4
type input "C:\fakepath\[PERSON_NAME] and [PERSON_NAME] mushroom hats.JPEG"
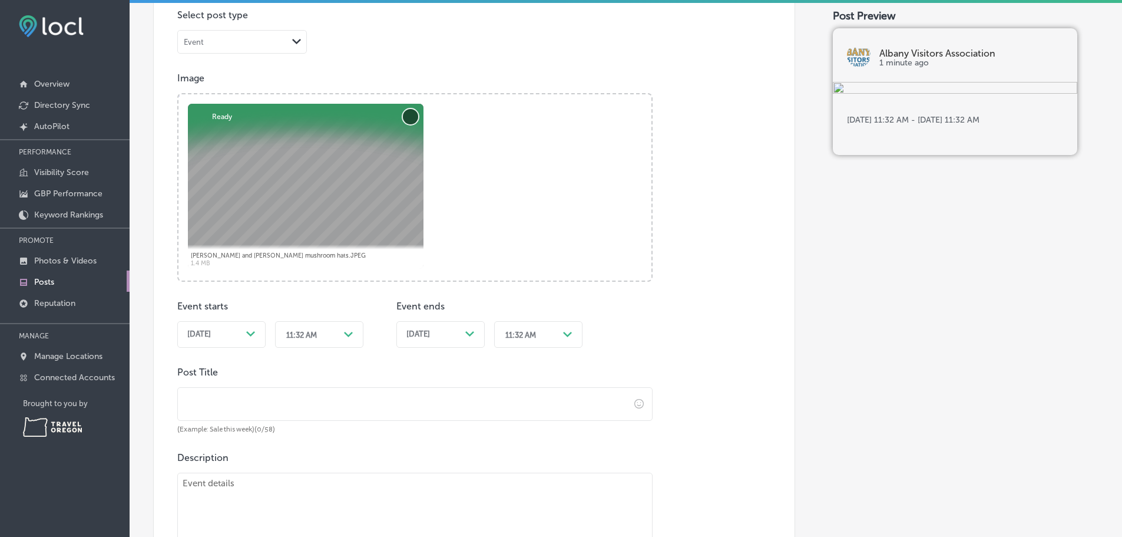
click at [405, 124] on button "Remove" at bounding box center [410, 116] width 15 height 15
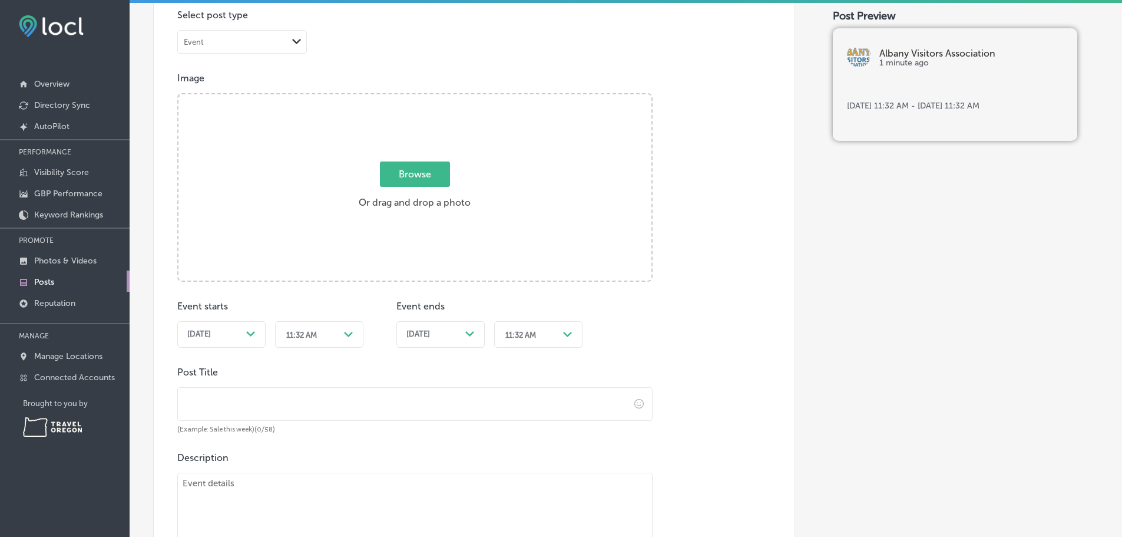
click at [400, 181] on span "Browse" at bounding box center [415, 173] width 70 height 25
click at [400, 98] on input "Browse Or drag and drop a photo" at bounding box center [415, 96] width 473 height 4
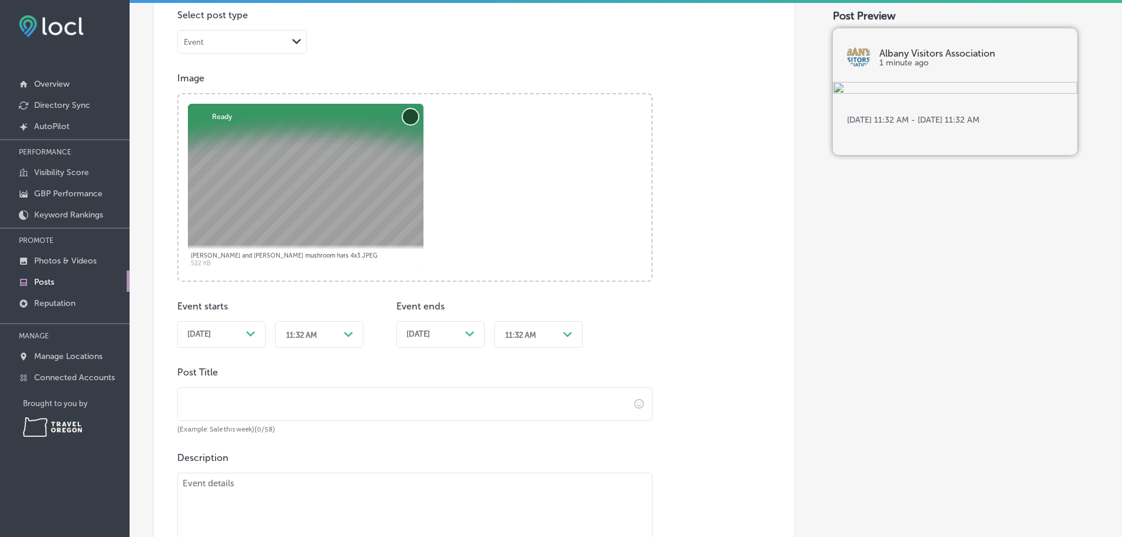
click at [411, 124] on button "Remove" at bounding box center [410, 116] width 15 height 15
click at [253, 336] on polygon at bounding box center [250, 333] width 9 height 5
click at [351, 337] on icon "Path Created with Sketch." at bounding box center [348, 334] width 9 height 5
click at [430, 339] on span "[DATE]" at bounding box center [418, 333] width 24 height 9
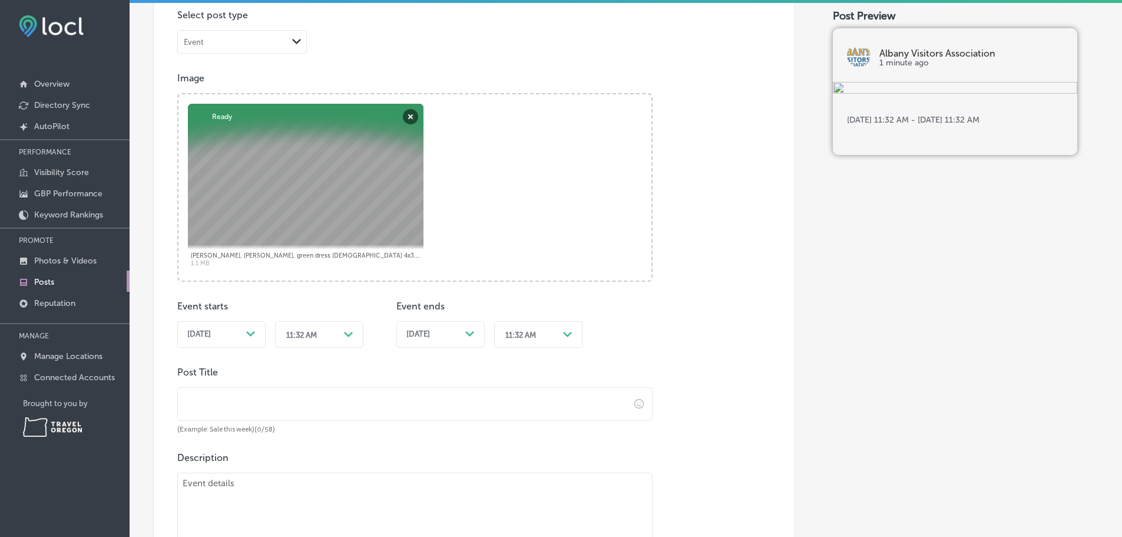
click at [565, 337] on icon "Path Created with Sketch." at bounding box center [567, 334] width 9 height 5
click at [530, 465] on div "6:00 PM" at bounding box center [538, 454] width 88 height 21
click at [348, 337] on icon "Path Created with Sketch." at bounding box center [348, 334] width 9 height 5
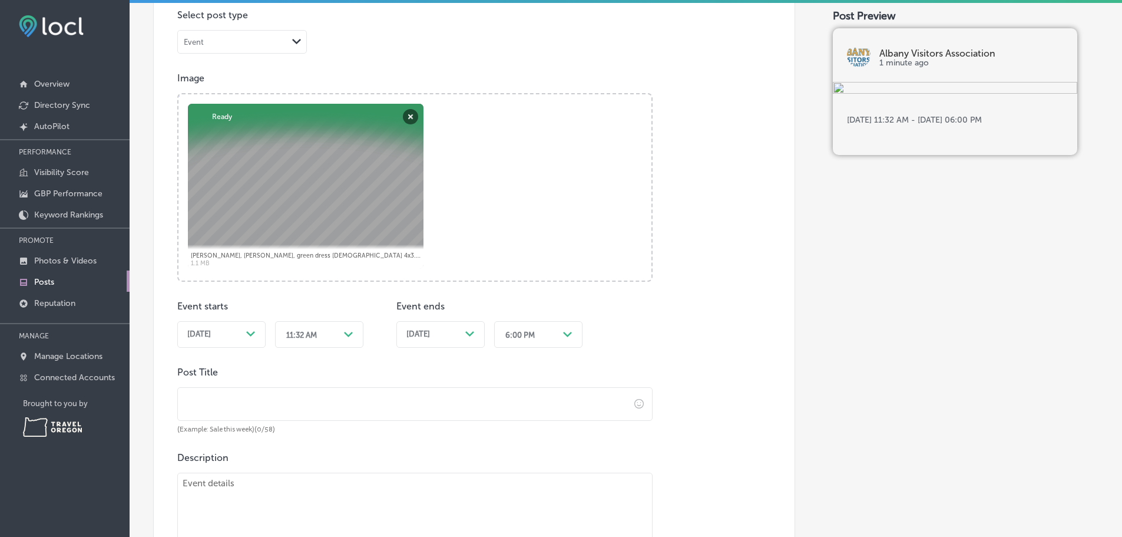
click at [292, 339] on div "11:32 AM" at bounding box center [301, 334] width 31 height 9
click at [302, 339] on div "11:32 AM" at bounding box center [301, 334] width 31 height 9
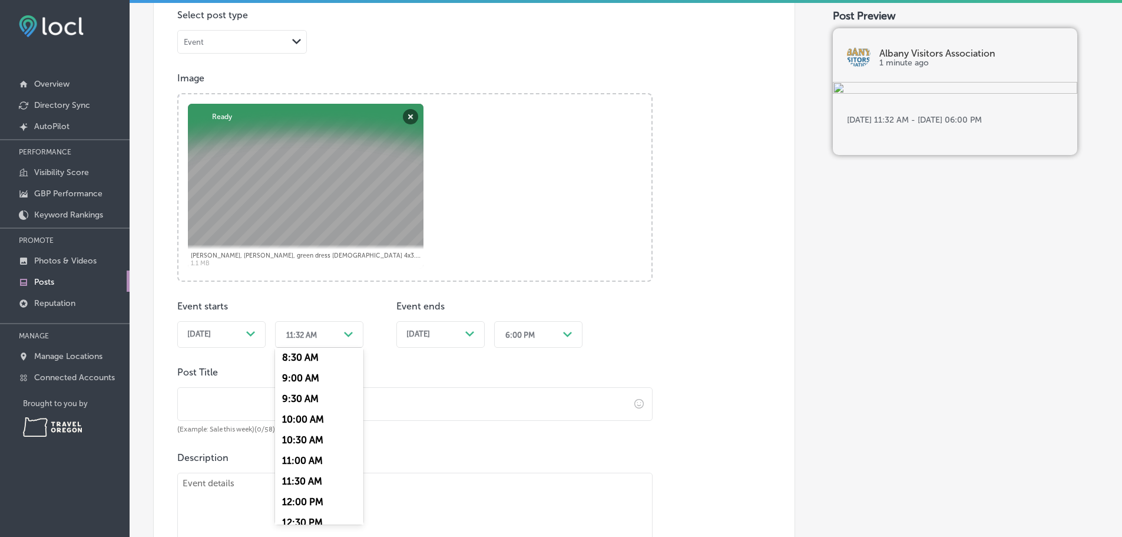
click at [309, 471] on div "11:00 AM" at bounding box center [319, 460] width 88 height 21
click at [435, 417] on input "text" at bounding box center [404, 404] width 452 height 32
click at [207, 409] on input "text" at bounding box center [404, 404] width 452 height 32
paste input "🍄 Albany Mushroom Festival | [DATE] 🍄 The 2nd Annu"
type input "🍄 Albany Mushroom Festival | [DATE] 🍄 The 2nd Annu"
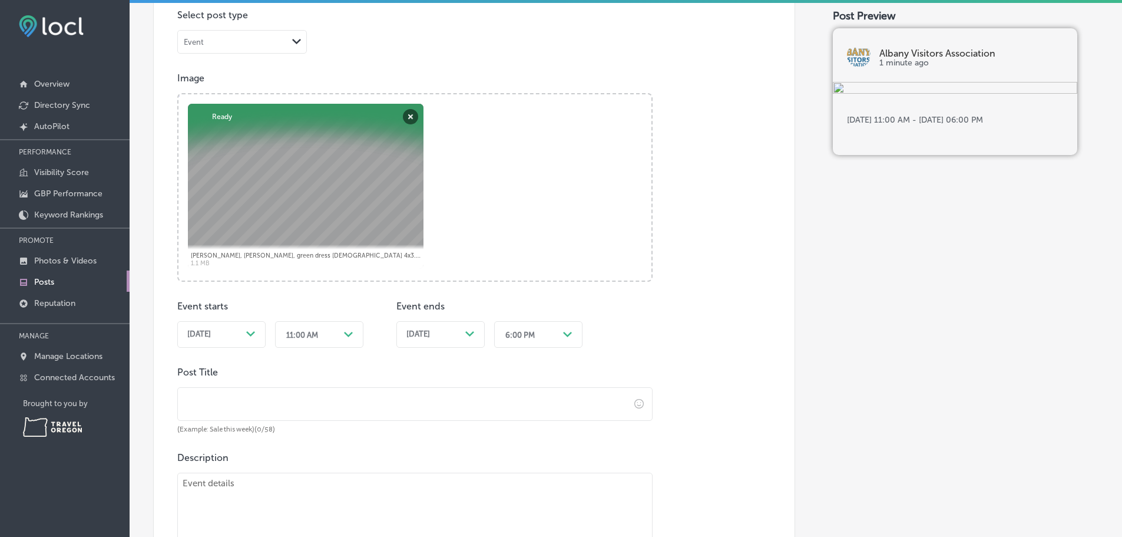
click at [332, 414] on input "text" at bounding box center [404, 404] width 452 height 32
paste input "Albany Mushroom Festival | [DATE]"
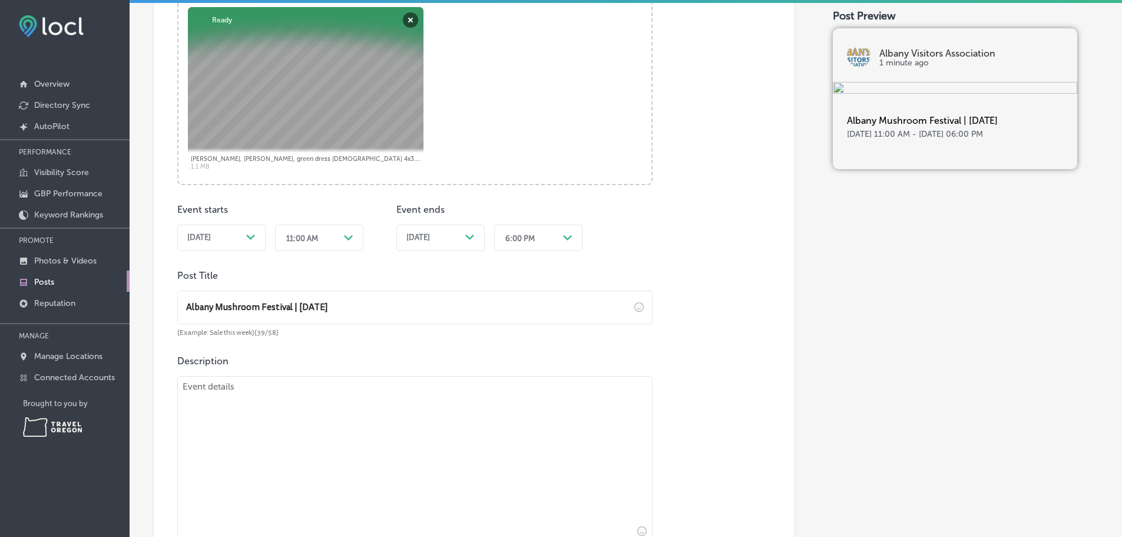
scroll to position [412, 0]
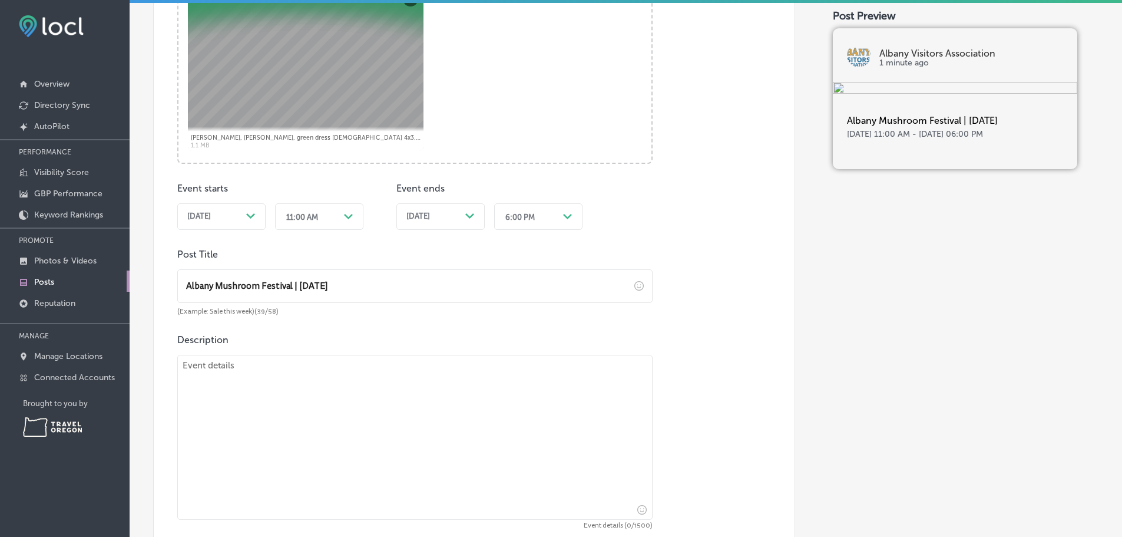
type input "Albany Mushroom Festival | [DATE]"
click at [218, 399] on textarea at bounding box center [414, 437] width 475 height 165
paste textarea "The 2nd Annual Albany Mushroom Festival returns from 11 a.m. to 6 p.m. [DATE][D…"
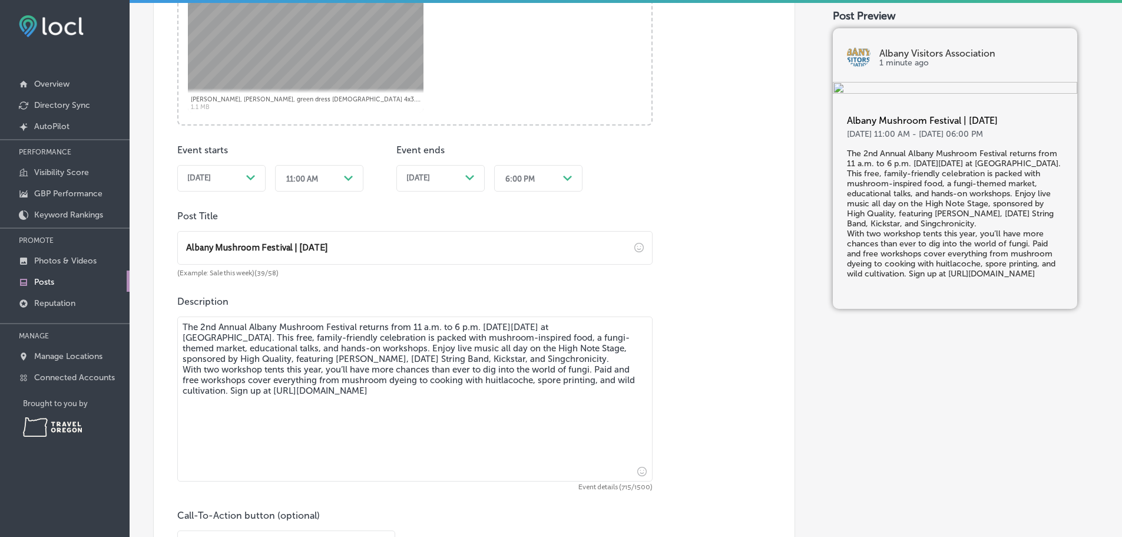
scroll to position [471, 0]
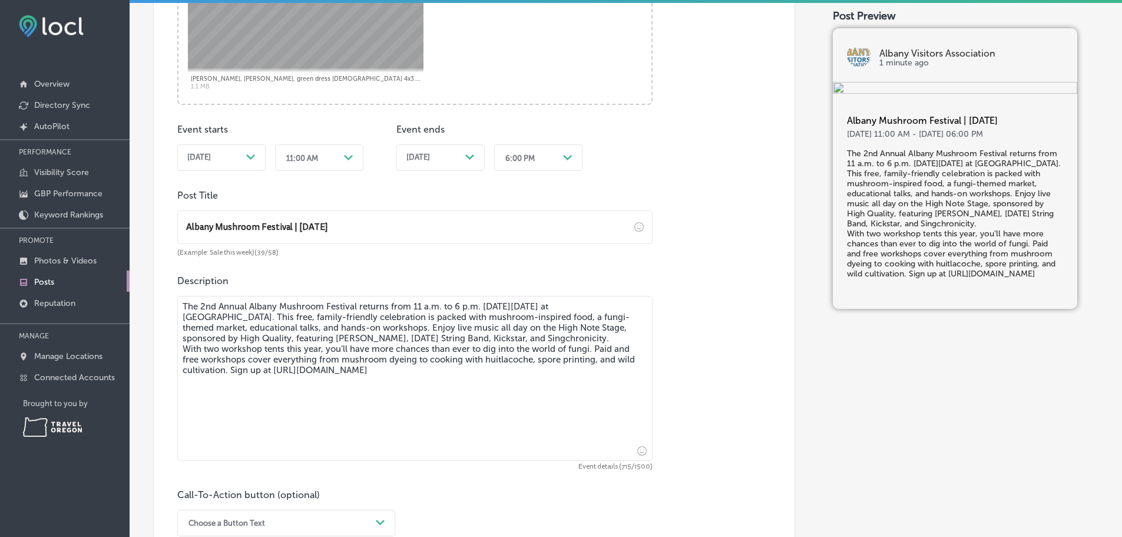
drag, startPoint x: 485, startPoint y: 356, endPoint x: 359, endPoint y: 358, distance: 126.7
click at [359, 358] on textarea "The 2nd Annual Albany Mushroom Festival returns from 11 a.m. to 6 p.m. [DATE][D…" at bounding box center [414, 378] width 475 height 165
drag, startPoint x: 210, startPoint y: 390, endPoint x: 177, endPoint y: 382, distance: 34.0
click at [177, 382] on div "Post content Select location(s) Select post type Event Path Created with Sketch…" at bounding box center [474, 168] width 642 height 820
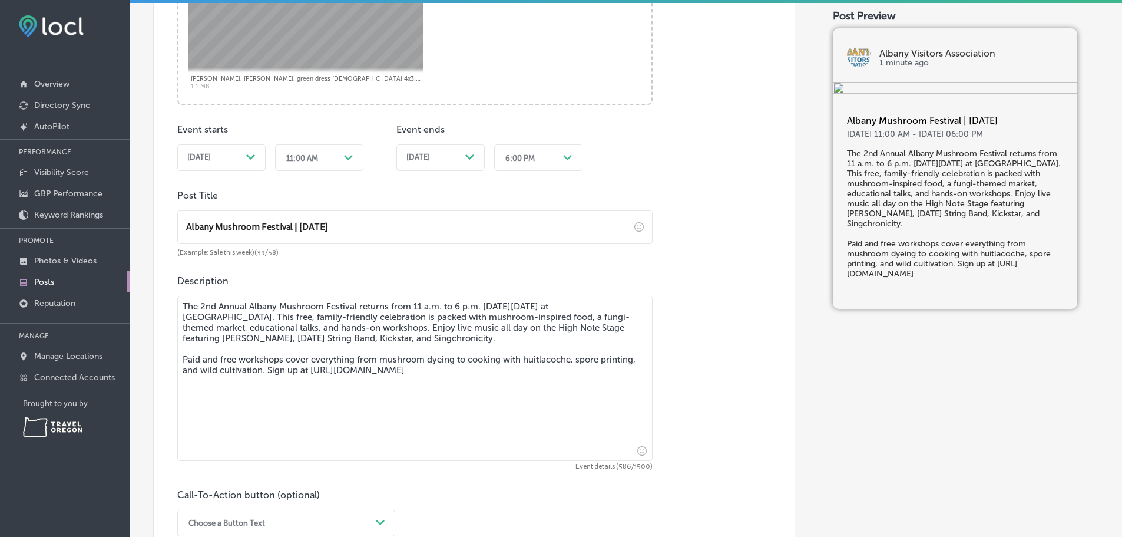
drag, startPoint x: 349, startPoint y: 402, endPoint x: 590, endPoint y: 416, distance: 241.3
click at [590, 416] on textarea "The 2nd Annual Albany Mushroom Festival returns from 11 a.m. to 6 p.m. [DATE][D…" at bounding box center [414, 378] width 475 height 165
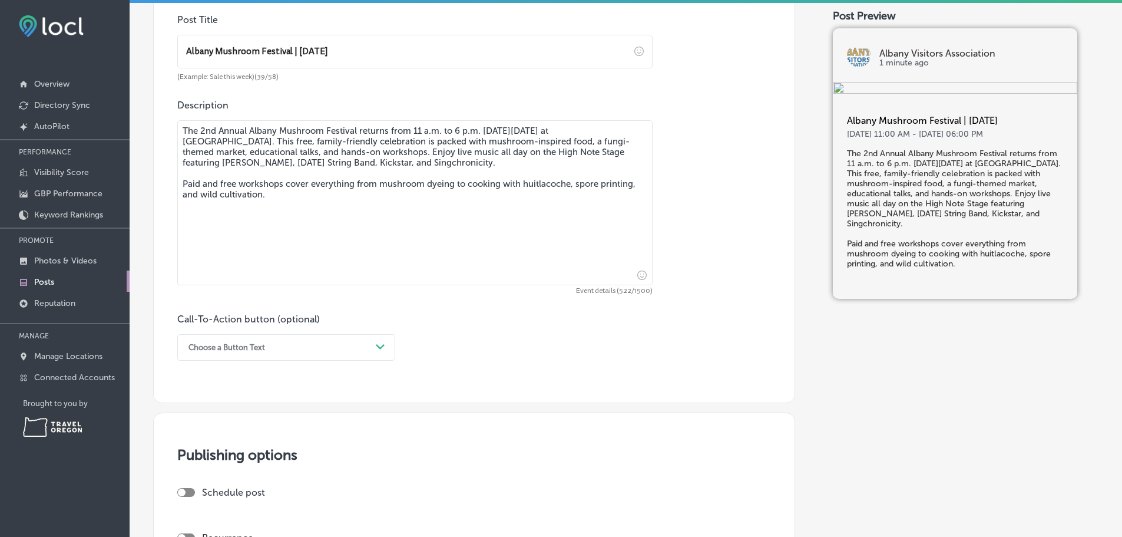
scroll to position [648, 0]
type textarea "The 2nd Annual Albany Mushroom Festival returns from 11 a.m. to 6 p.m. [DATE][D…"
click at [382, 348] on polygon at bounding box center [380, 345] width 9 height 5
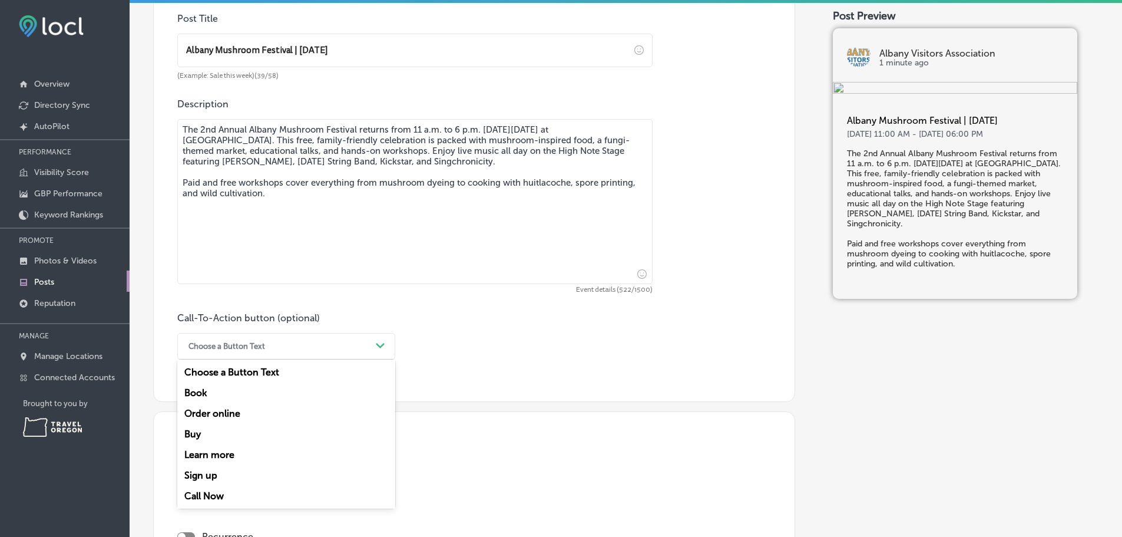
click at [214, 465] on div "Learn more" at bounding box center [286, 454] width 218 height 21
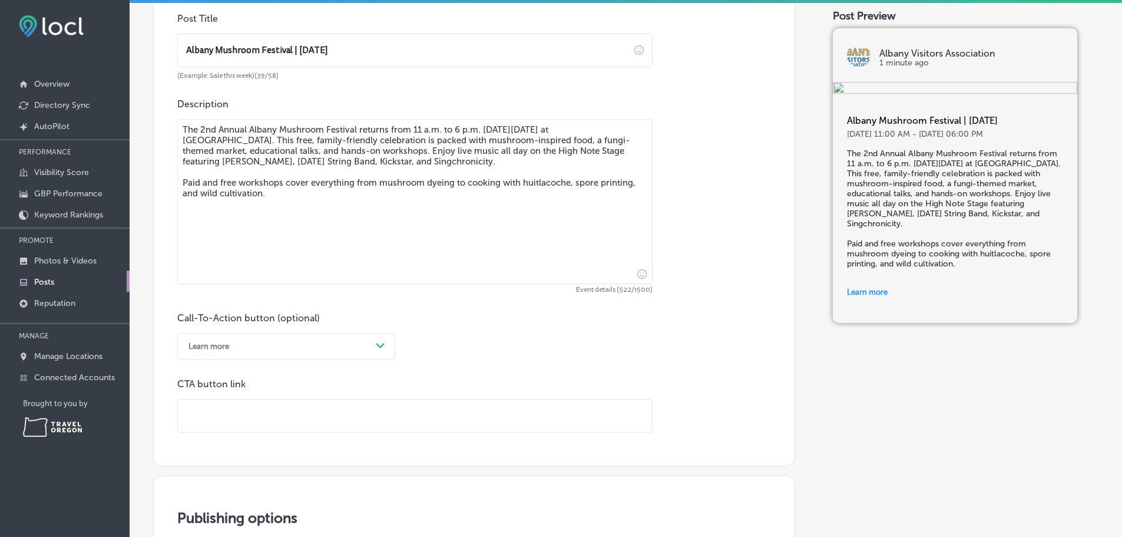
click at [232, 424] on input "text" at bounding box center [415, 415] width 474 height 32
click at [286, 427] on input "text" at bounding box center [415, 415] width 474 height 32
paste input "[URL][DOMAIN_NAME]"
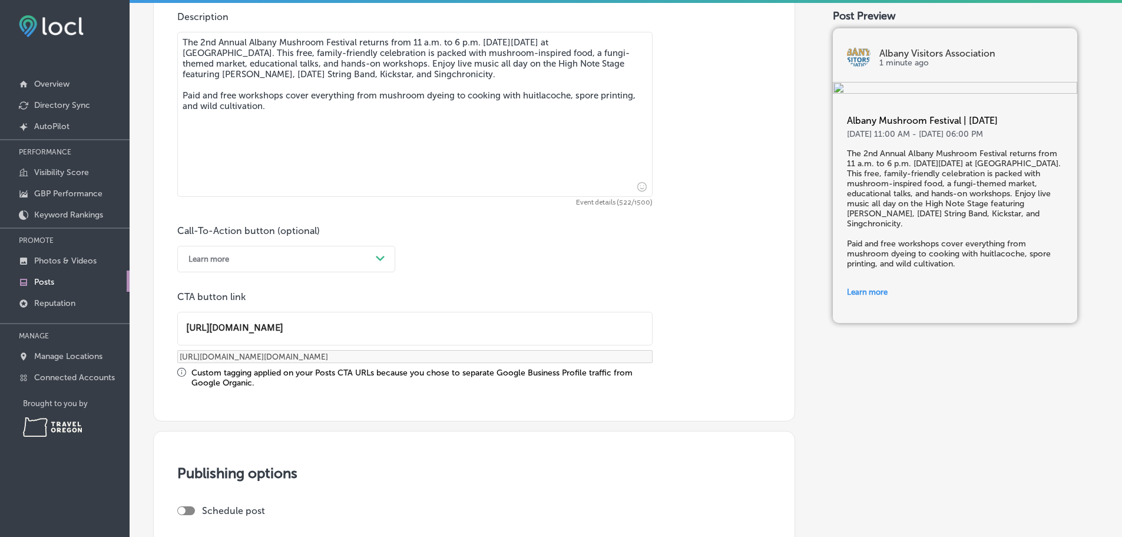
scroll to position [766, 0]
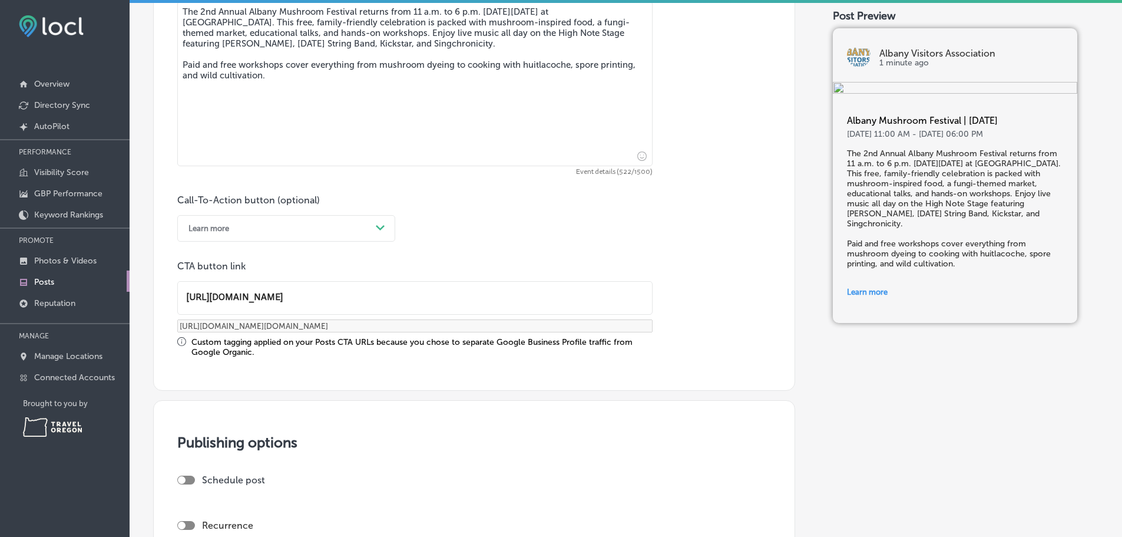
type input "[URL][DOMAIN_NAME]"
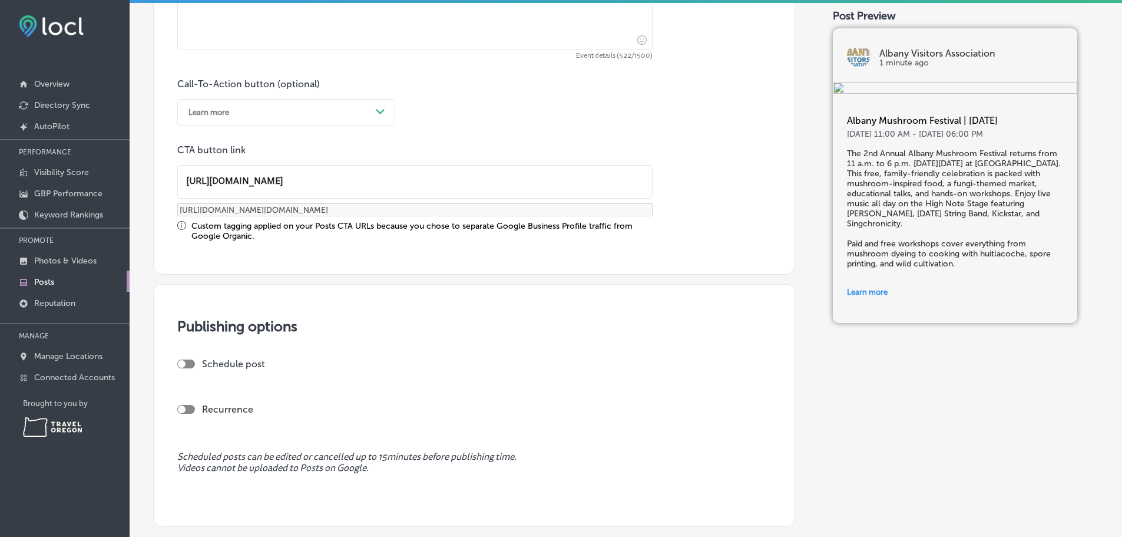
scroll to position [884, 0]
click at [182, 366] on div at bounding box center [182, 362] width 8 height 8
checkbox input "true"
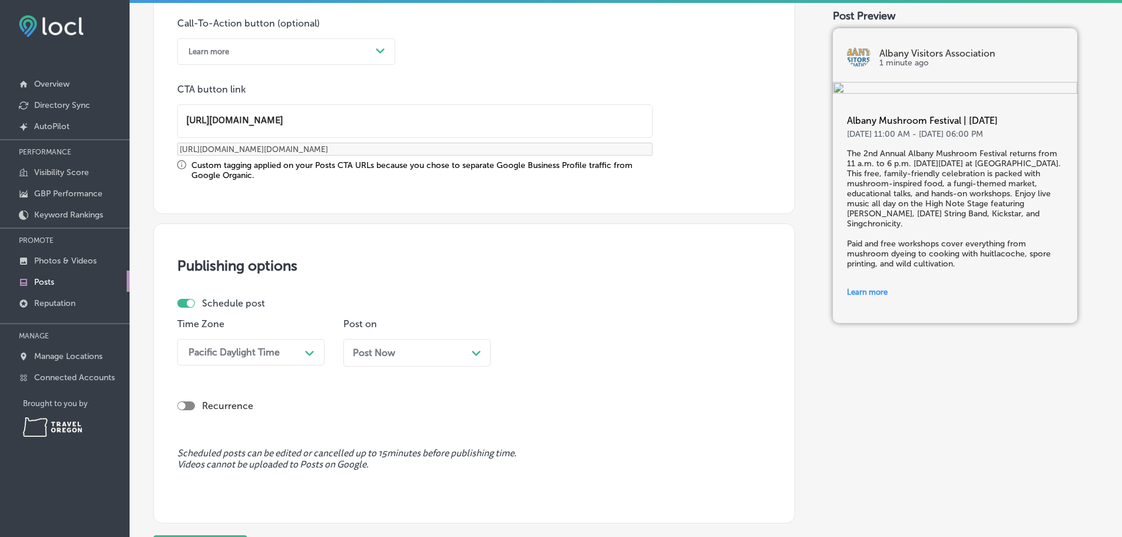
scroll to position [1002, 0]
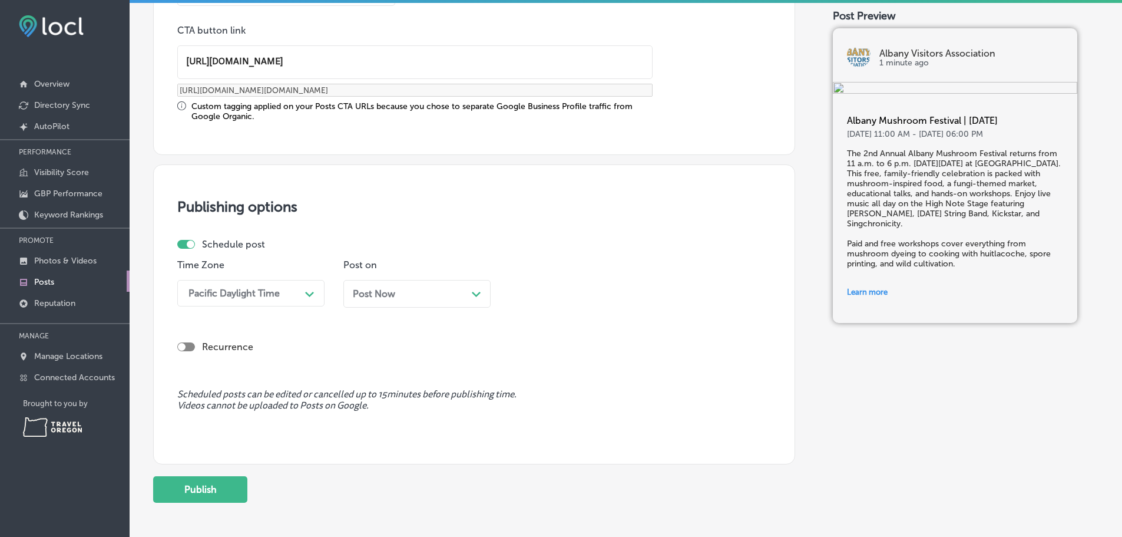
click at [475, 297] on icon "Path Created with Sketch." at bounding box center [476, 294] width 9 height 5
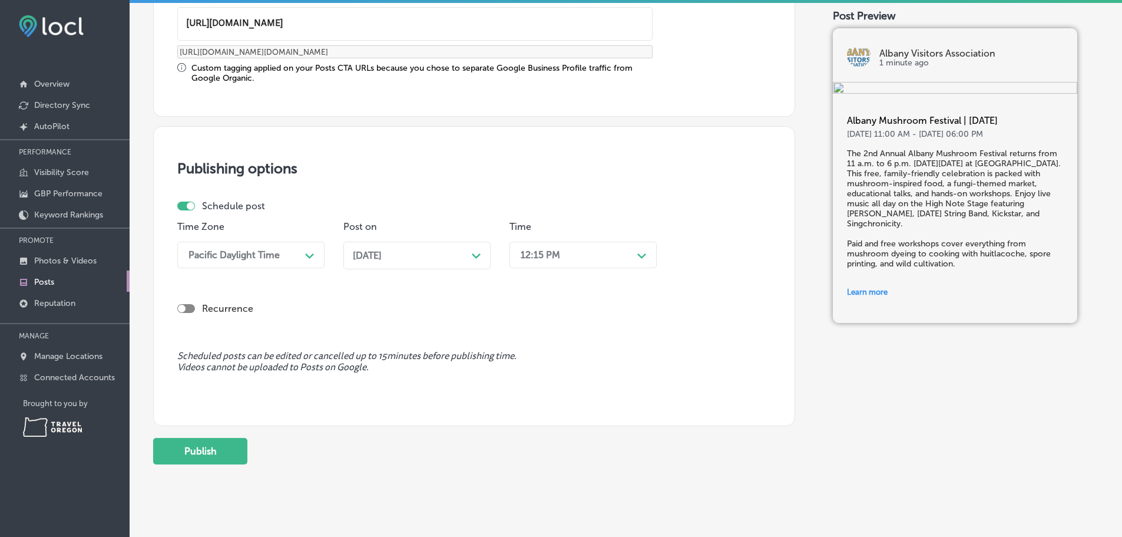
scroll to position [1060, 0]
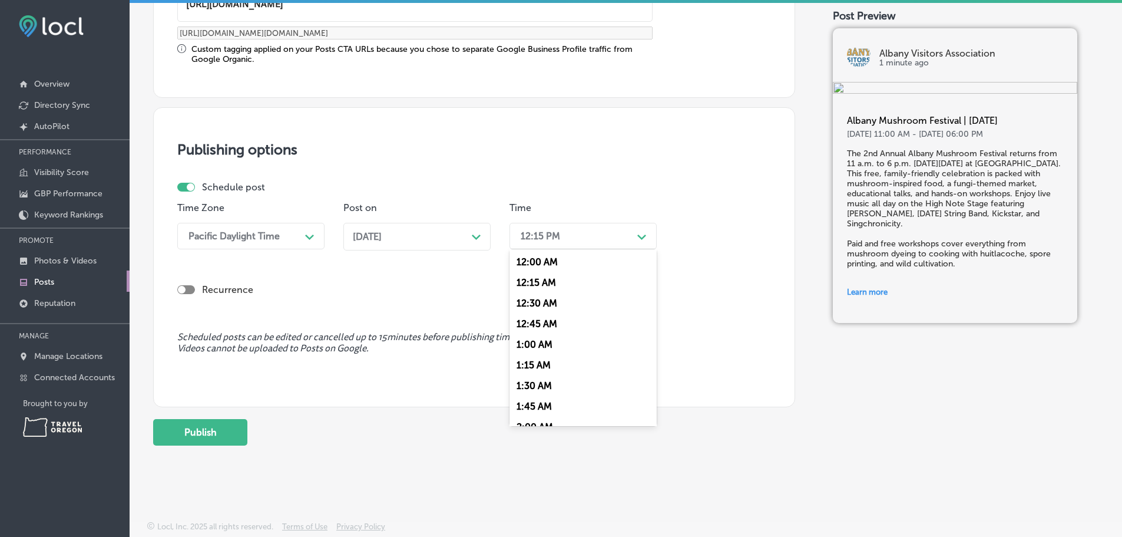
click at [640, 245] on div "Path Created with Sketch." at bounding box center [642, 235] width 19 height 19
click at [550, 342] on div "9:00 AM" at bounding box center [583, 332] width 147 height 21
click at [432, 404] on div "Publishing options Schedule post Time Zone Pacific Daylight Time Path Created w…" at bounding box center [474, 257] width 642 height 300
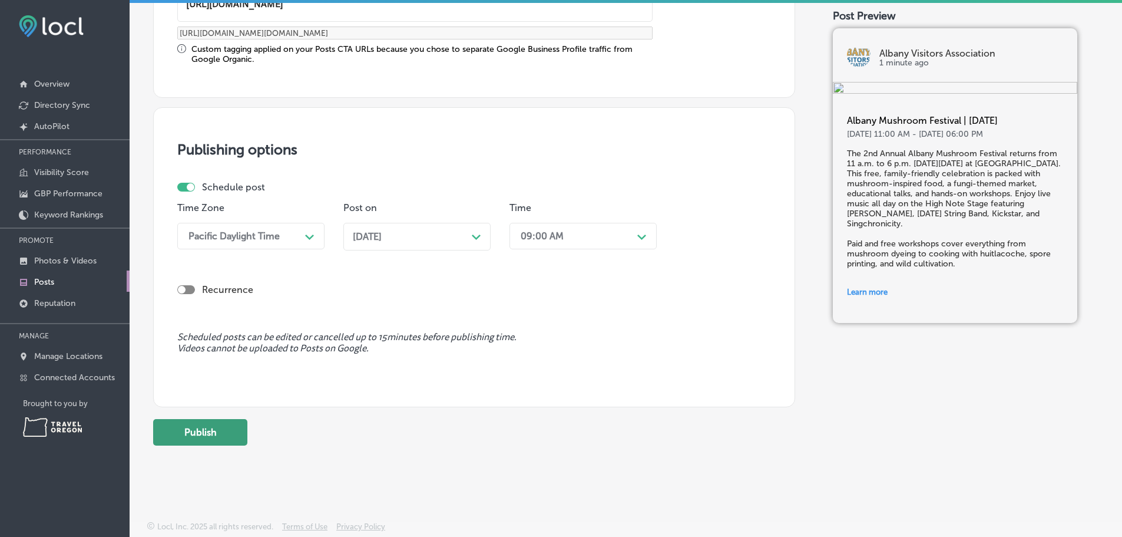
click at [213, 445] on button "Publish" at bounding box center [200, 432] width 94 height 27
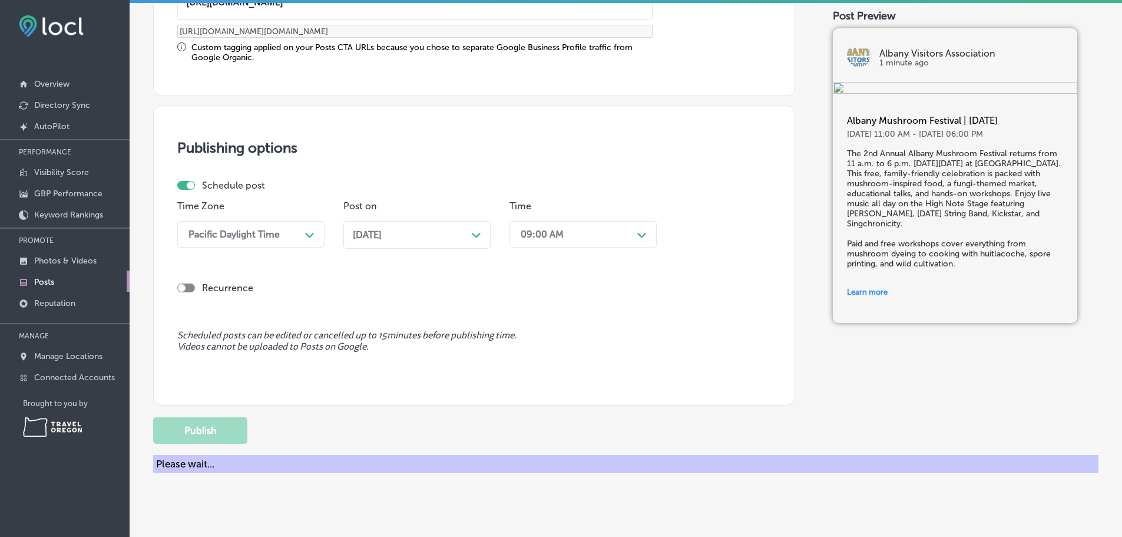
scroll to position [982, 0]
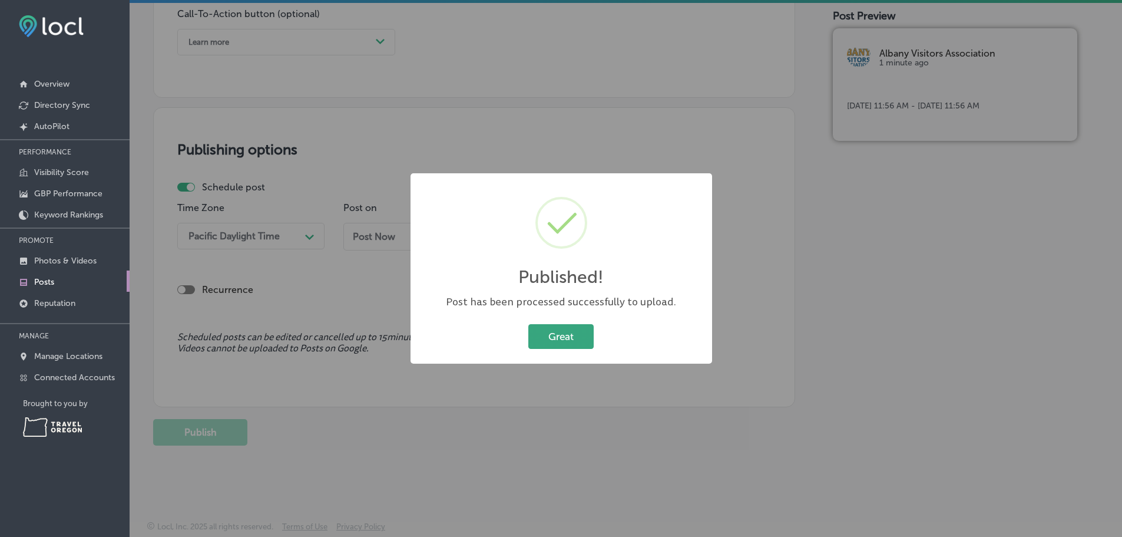
click at [558, 338] on button "Great" at bounding box center [560, 336] width 65 height 24
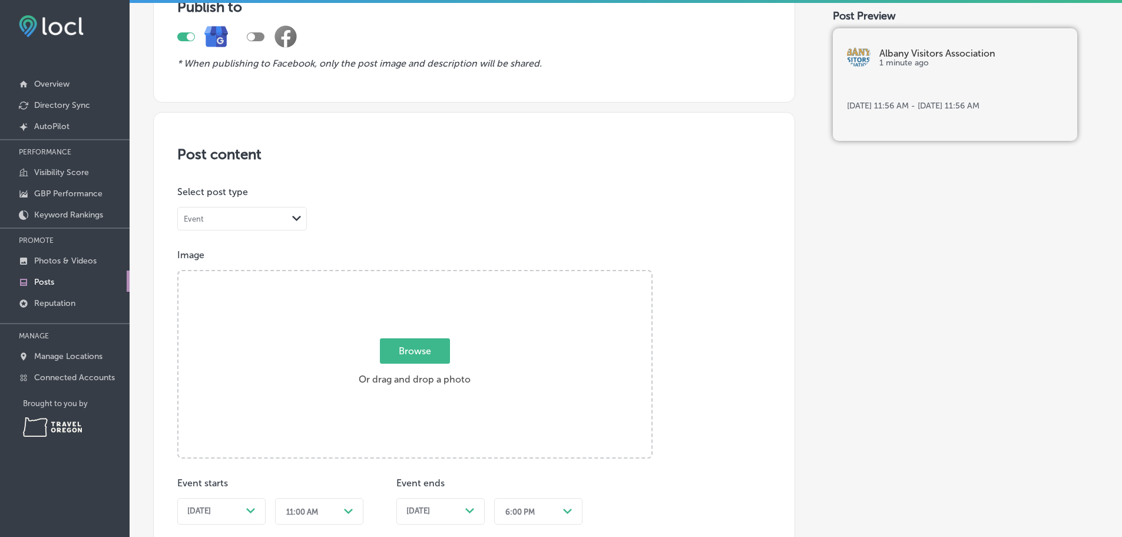
scroll to position [98, 0]
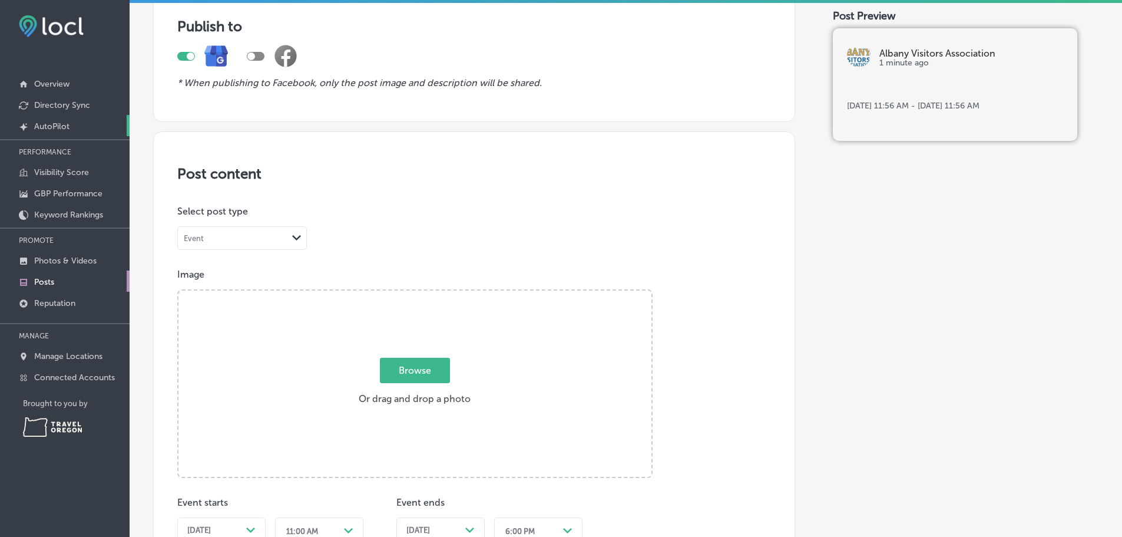
click at [60, 127] on p "AutoPilot" at bounding box center [51, 126] width 35 height 10
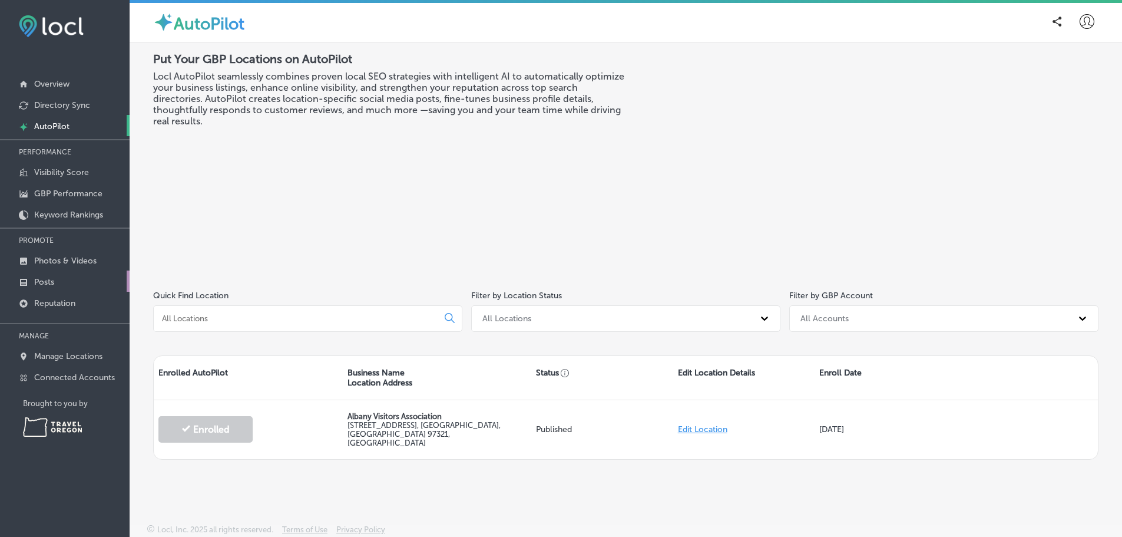
click at [49, 287] on p "Posts" at bounding box center [44, 282] width 20 height 10
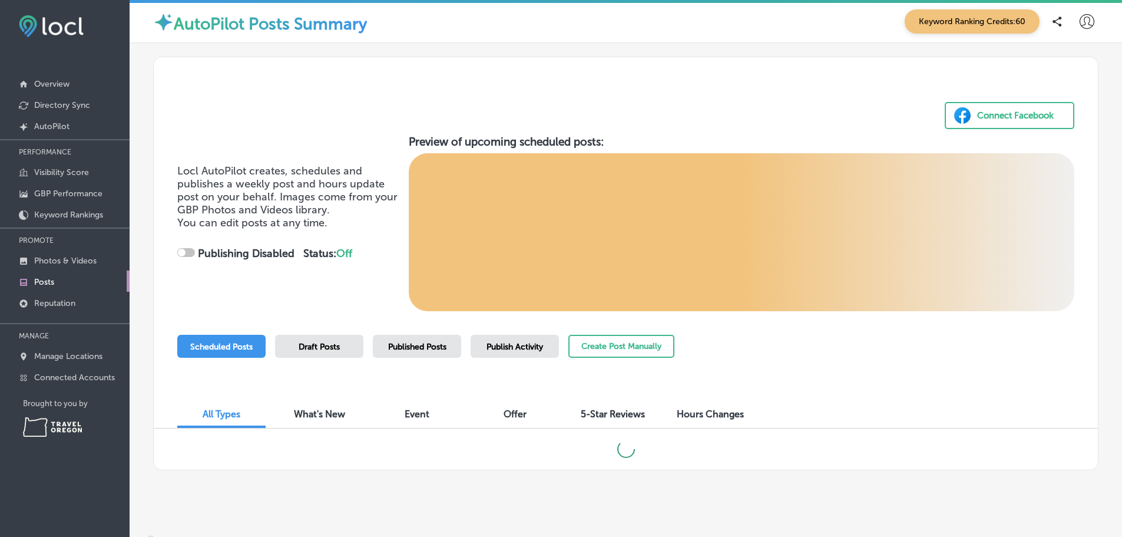
checkbox input "true"
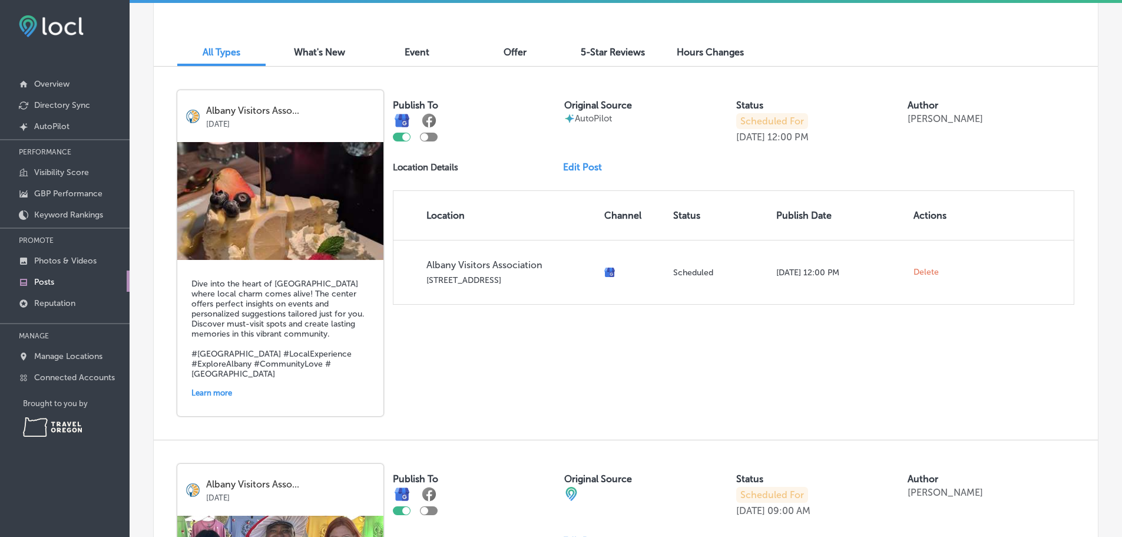
scroll to position [353, 0]
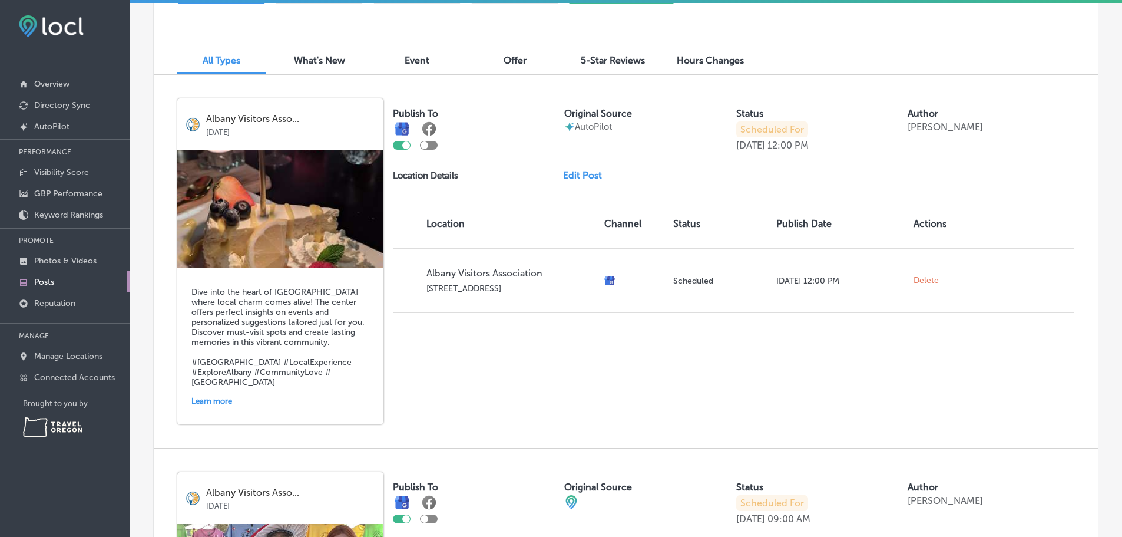
click at [596, 181] on link "Edit Post" at bounding box center [587, 175] width 48 height 11
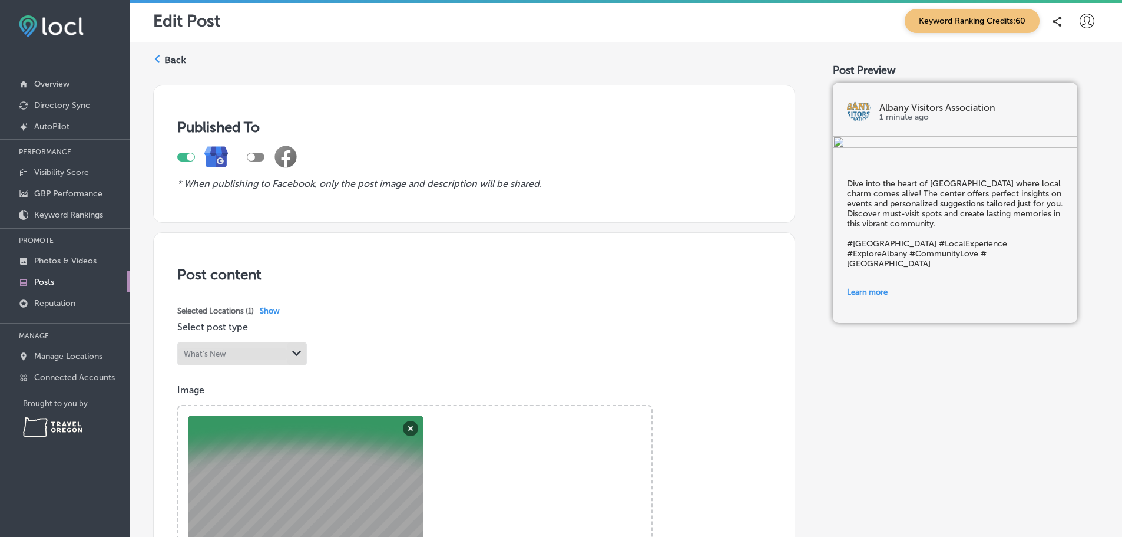
click at [175, 67] on label "Back" at bounding box center [175, 60] width 22 height 13
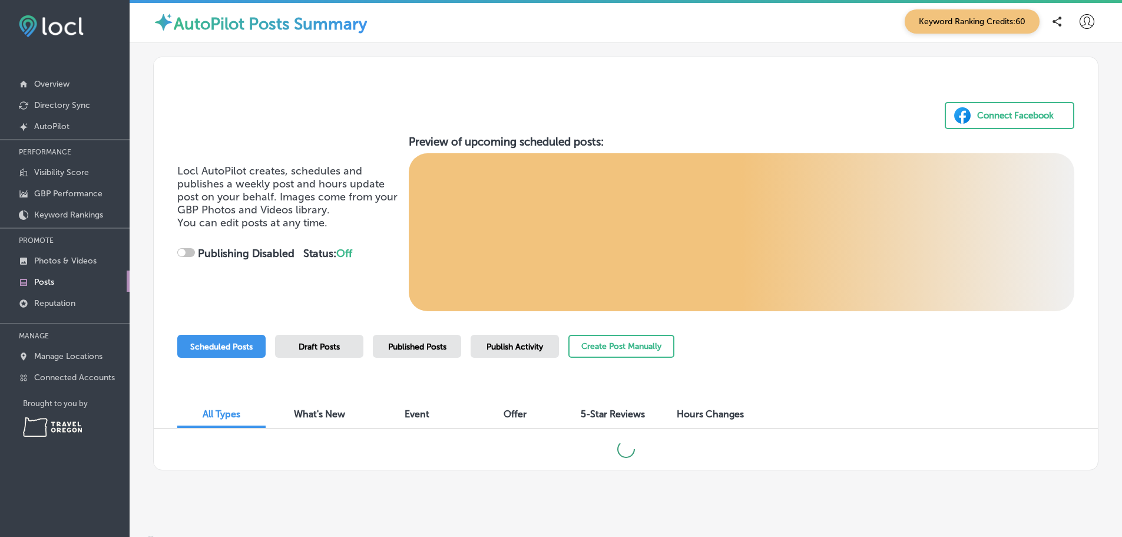
checkbox input "true"
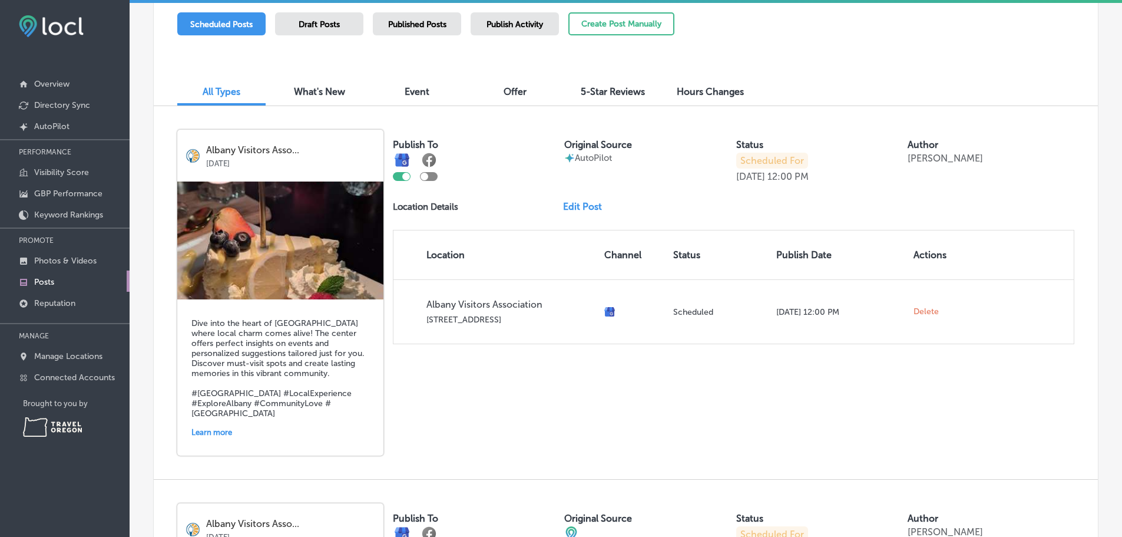
scroll to position [326, 0]
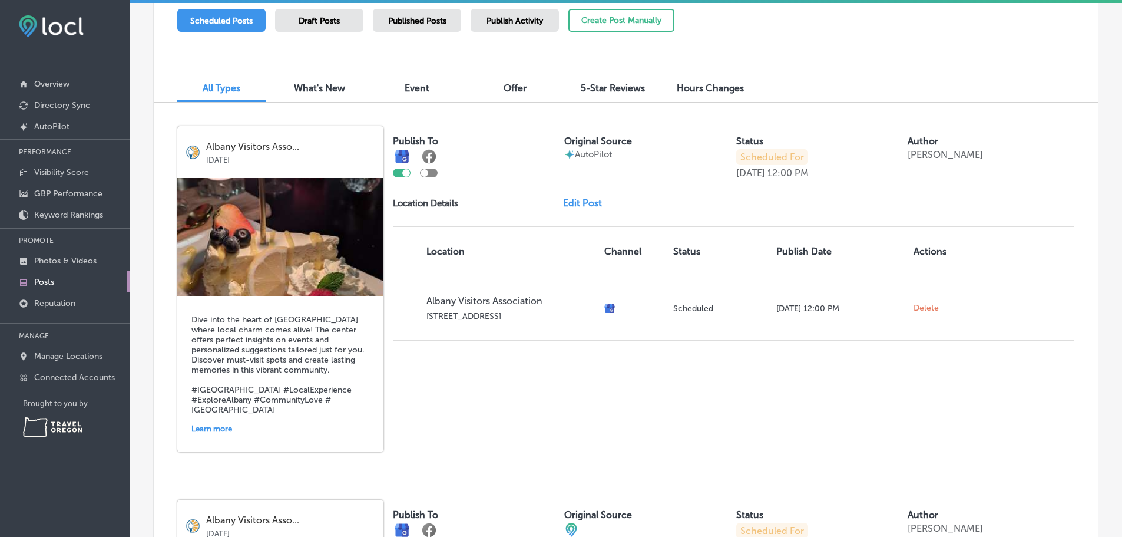
click at [333, 229] on img at bounding box center [280, 237] width 206 height 118
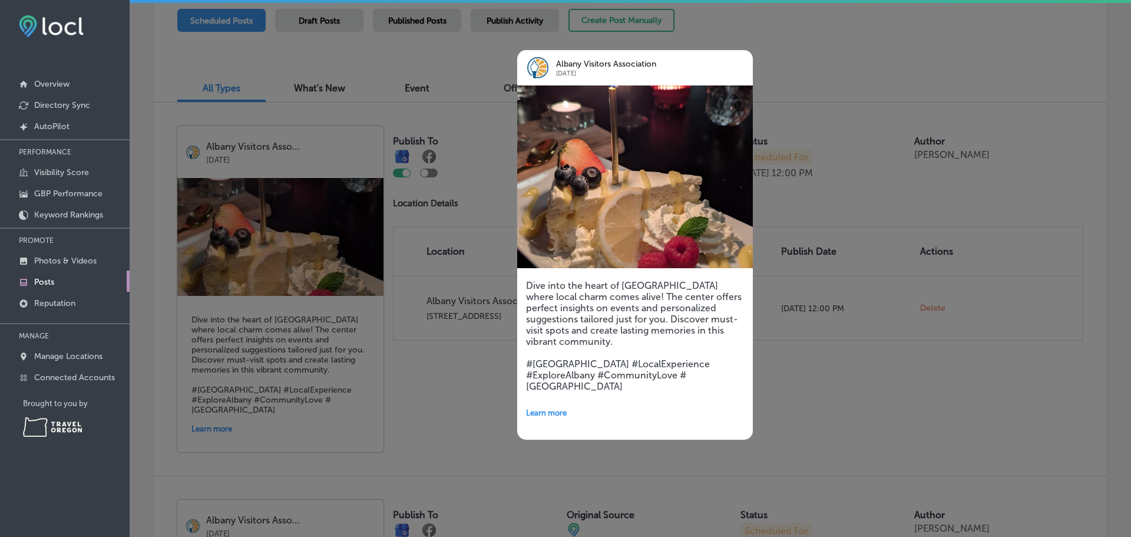
click at [779, 425] on div at bounding box center [565, 268] width 1131 height 537
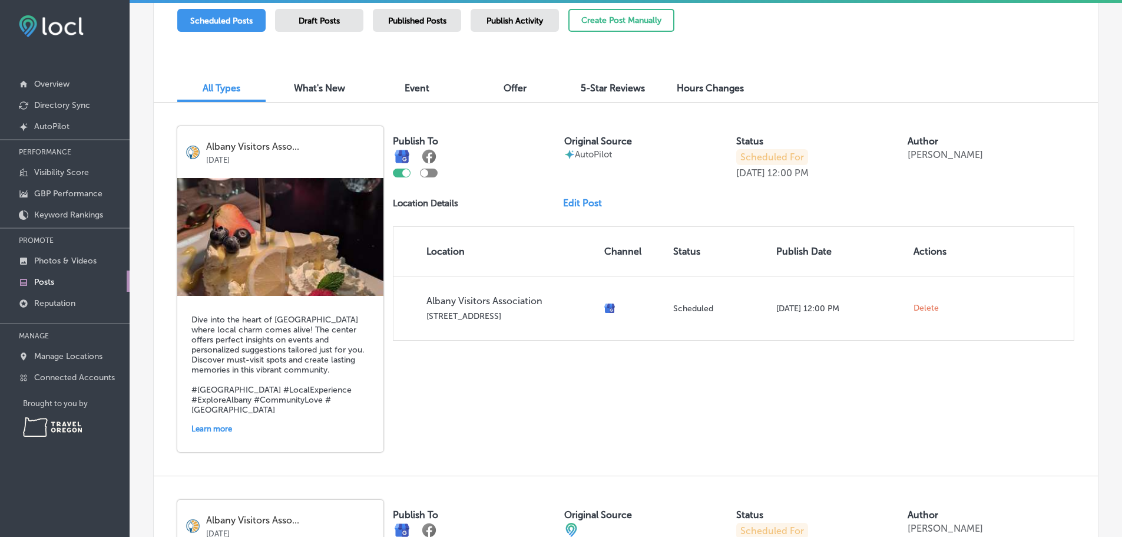
click at [588, 209] on link "Edit Post" at bounding box center [587, 202] width 48 height 11
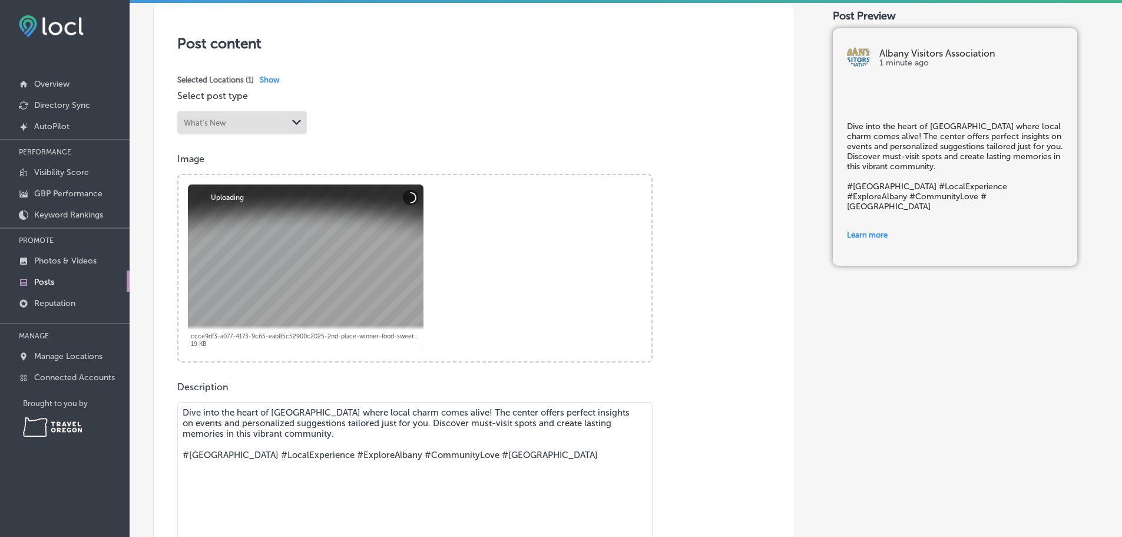
scroll to position [236, 0]
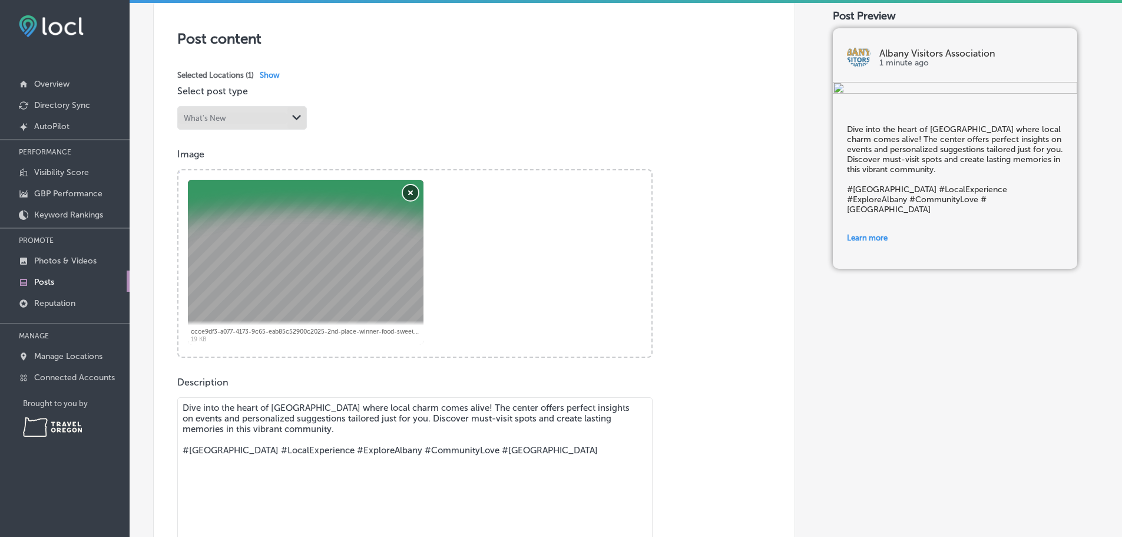
click at [409, 200] on button "Remove" at bounding box center [410, 192] width 15 height 15
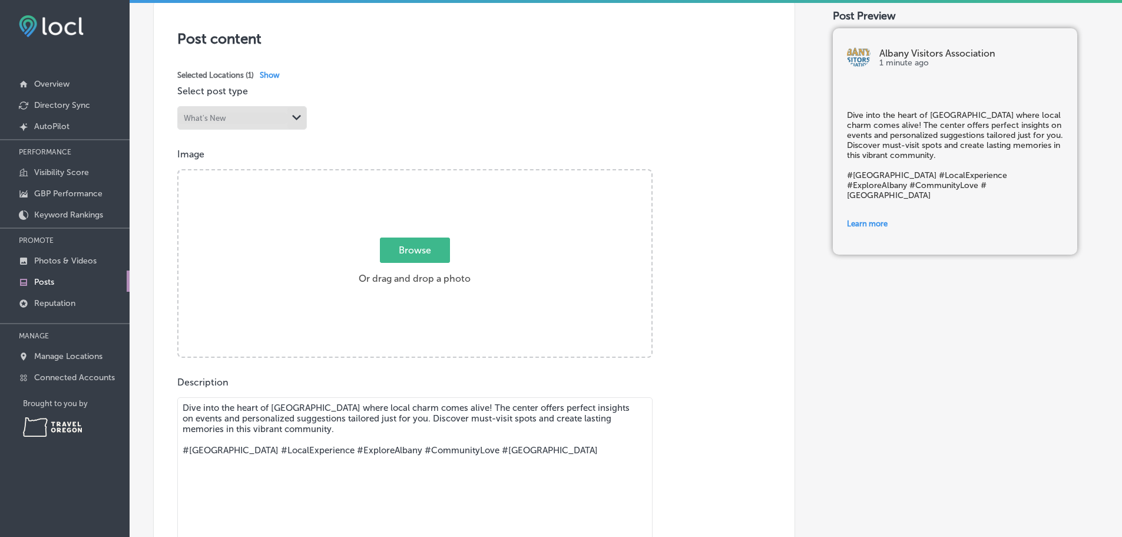
click at [418, 258] on span "Browse" at bounding box center [415, 249] width 70 height 25
click at [418, 174] on input "Browse Or drag and drop a photo" at bounding box center [415, 172] width 473 height 4
type input "C:\fakepath\IMG_8512.JPEG"
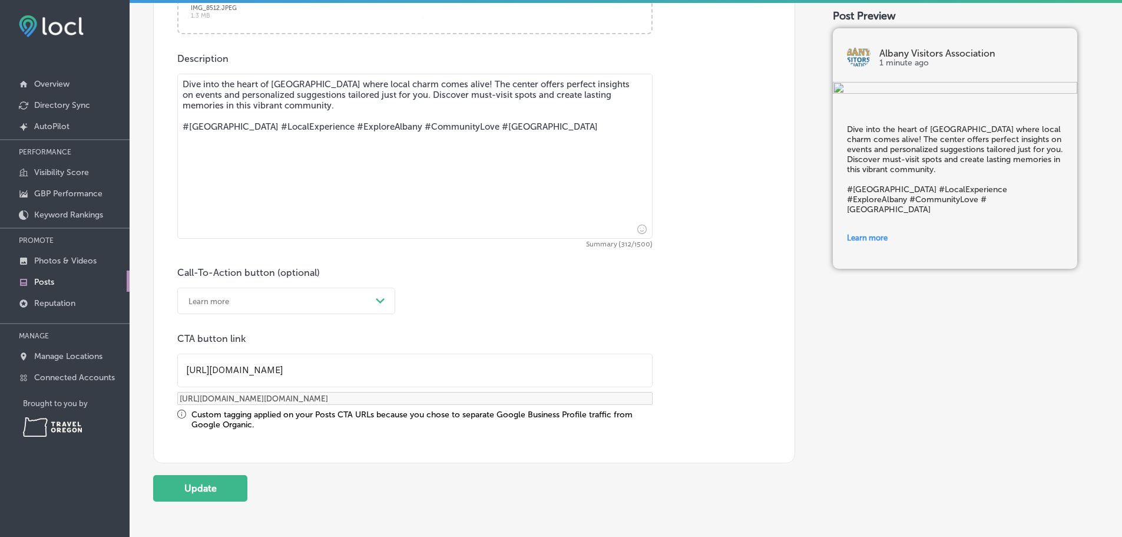
scroll to position [656, 0]
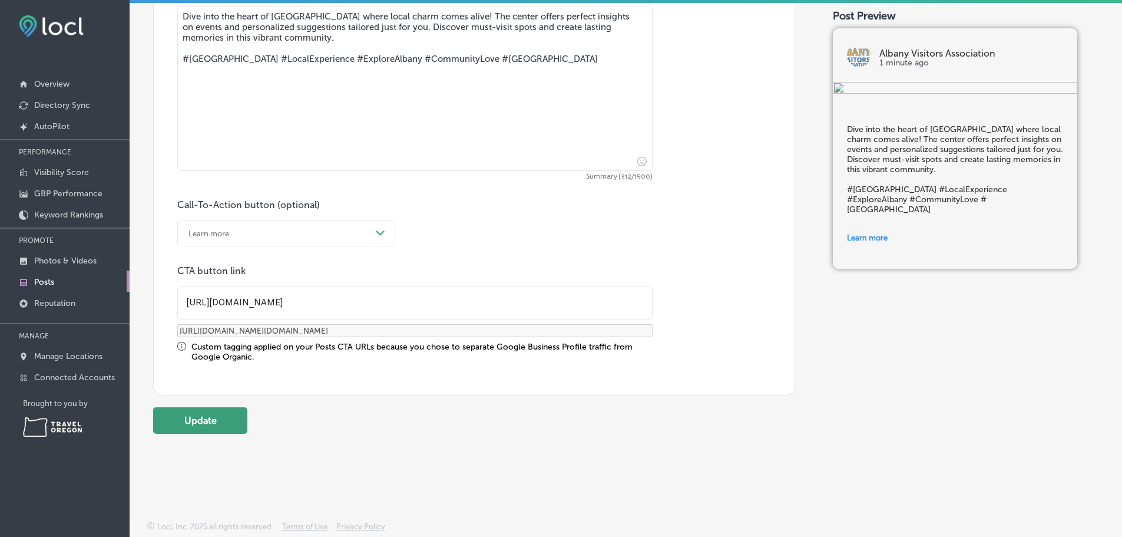
click at [215, 414] on button "Update" at bounding box center [200, 420] width 94 height 27
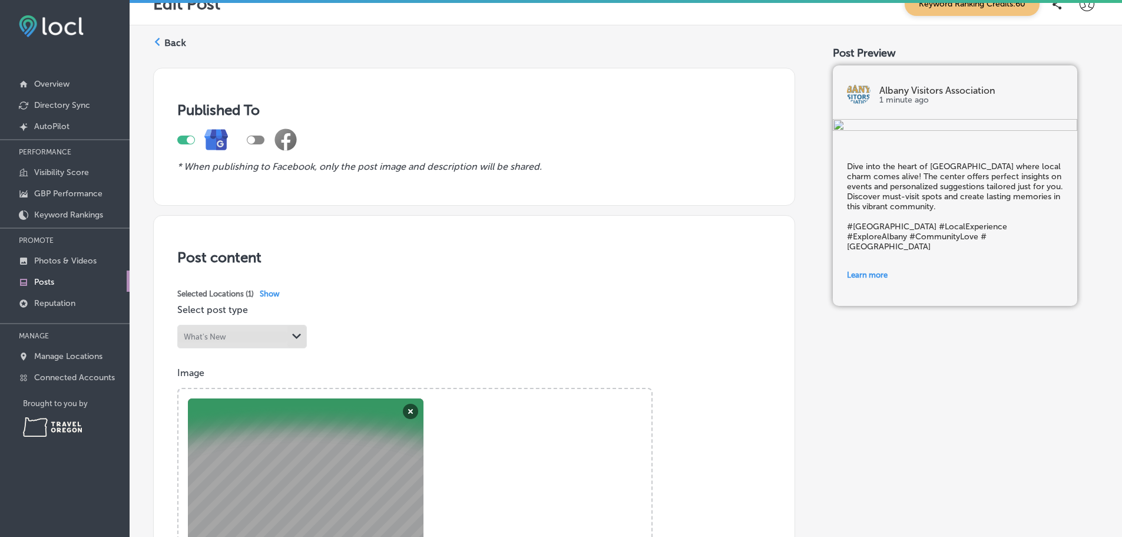
scroll to position [0, 0]
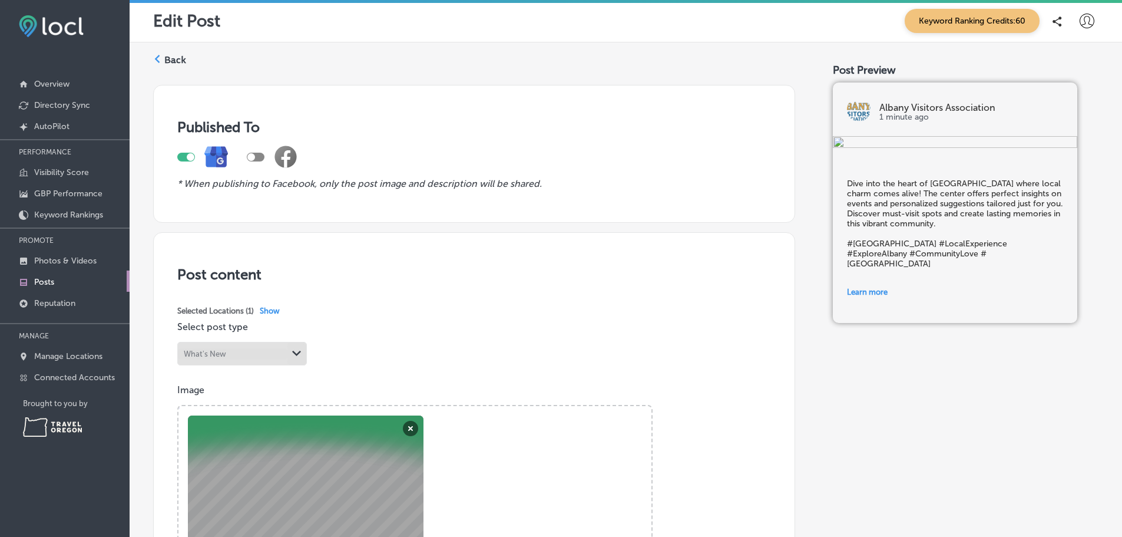
click at [172, 67] on label "Back" at bounding box center [175, 60] width 22 height 13
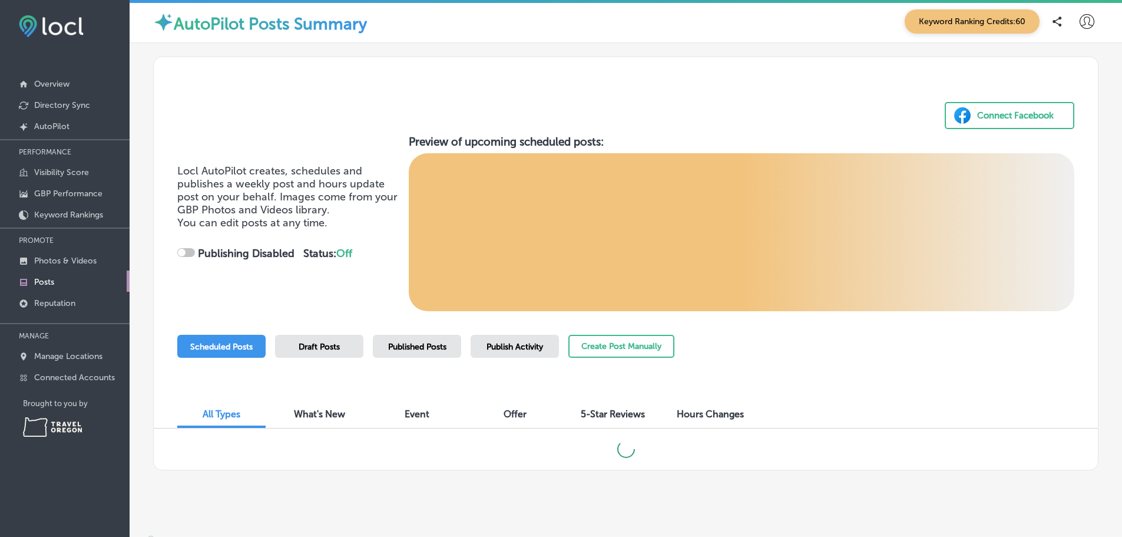
checkbox input "true"
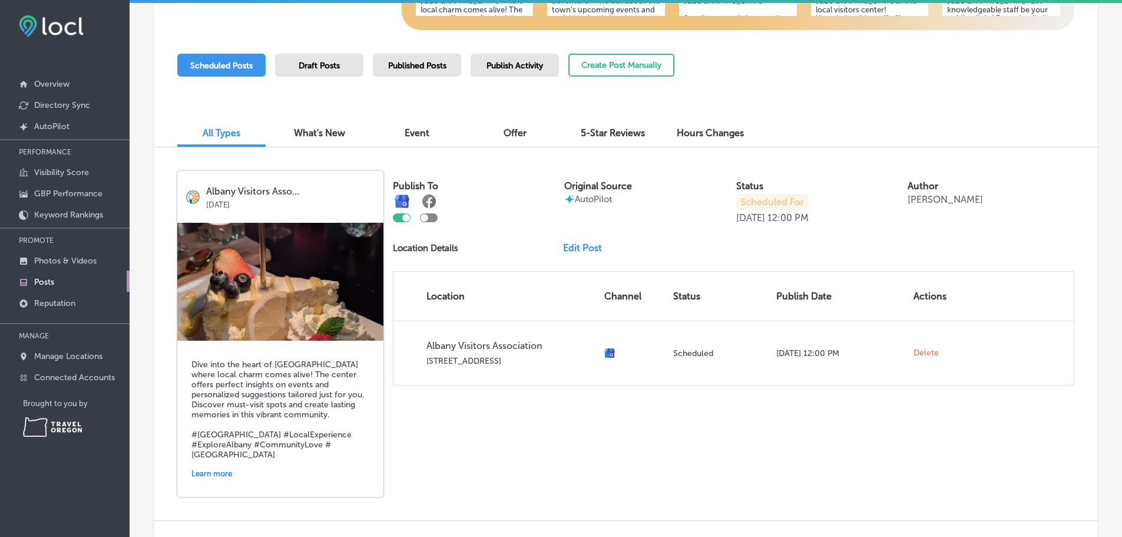
scroll to position [326, 0]
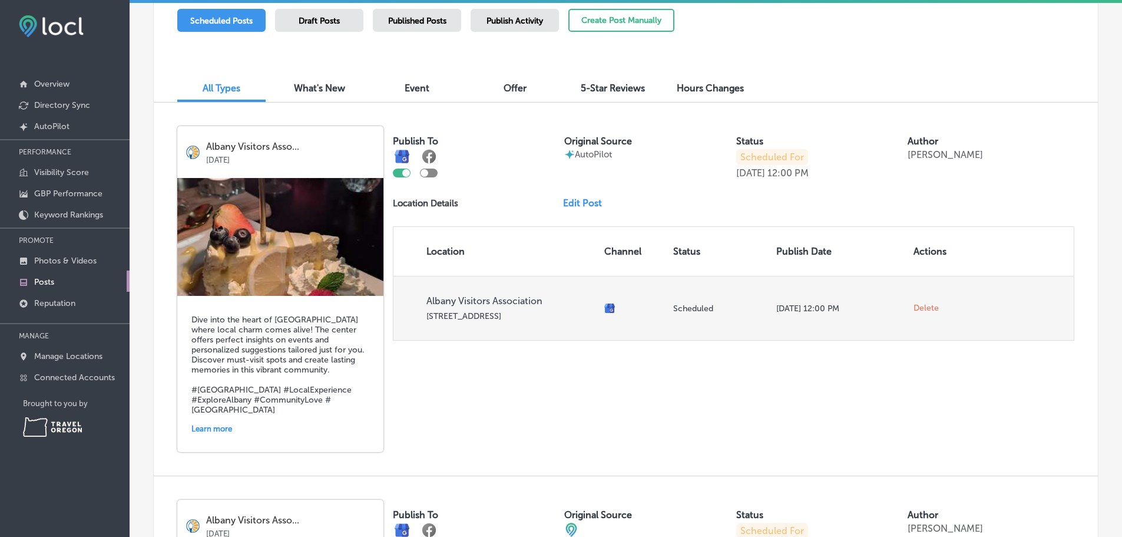
click at [817, 313] on p "[DATE] 12:00 PM" at bounding box center [840, 308] width 128 height 10
drag, startPoint x: 806, startPoint y: 328, endPoint x: 508, endPoint y: 329, distance: 297.5
click at [508, 329] on tr "Albany Visitors Association [STREET_ADDRESS] Scheduled [DATE] 12:00 PM Delete" at bounding box center [734, 308] width 680 height 64
click at [518, 306] on p "Albany Visitors Association" at bounding box center [511, 300] width 168 height 11
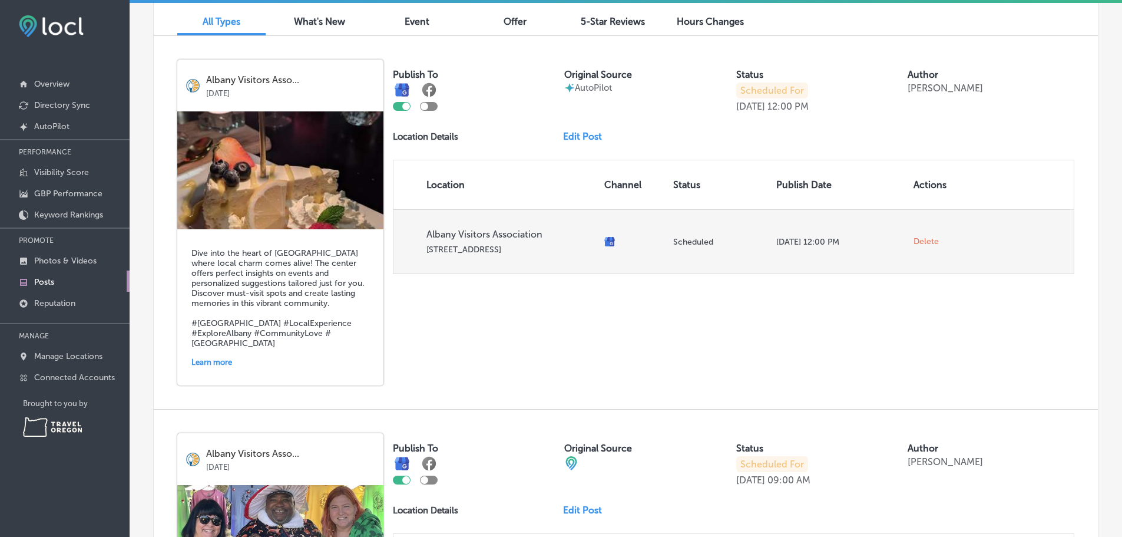
scroll to position [385, 0]
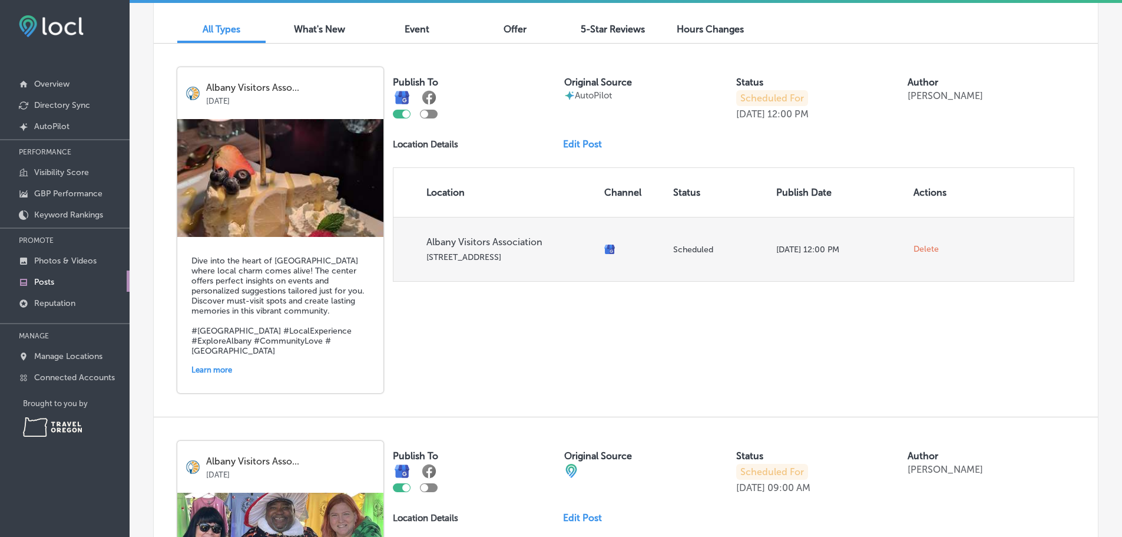
click at [920, 255] on span "Delete" at bounding box center [926, 249] width 25 height 11
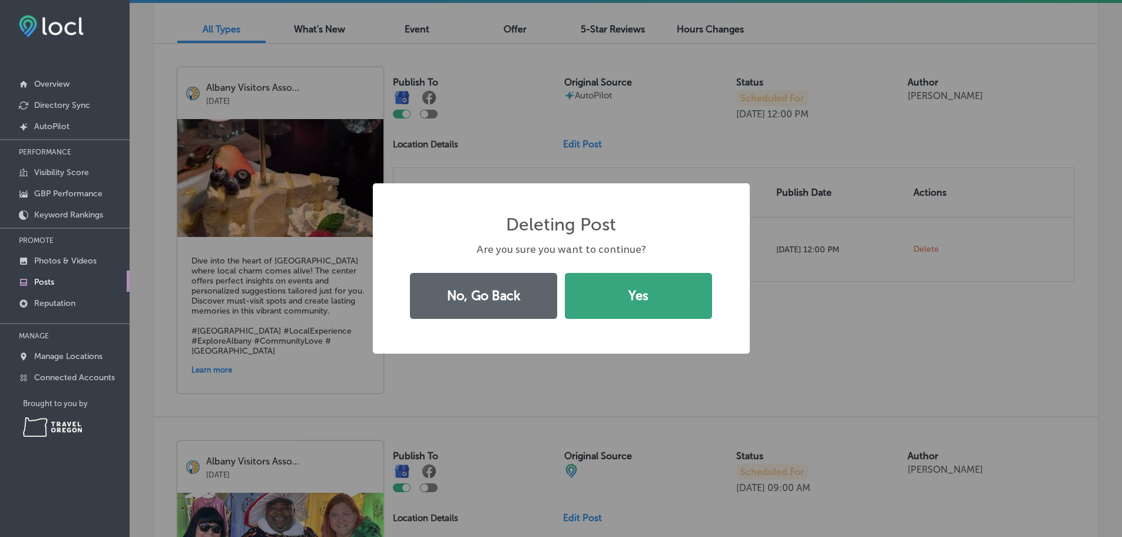
click at [636, 298] on button "Yes" at bounding box center [638, 296] width 147 height 46
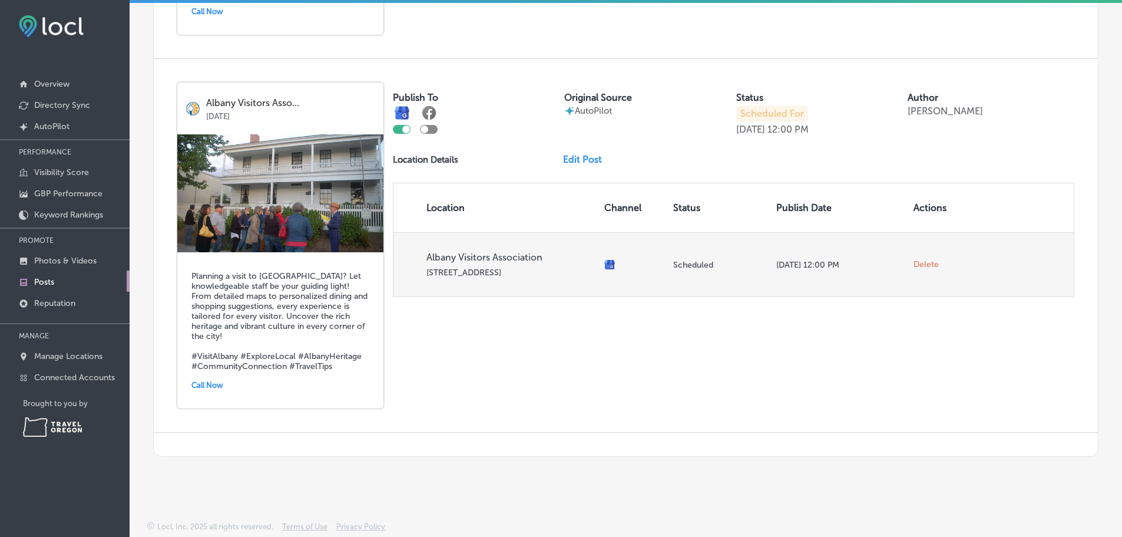
scroll to position [2152, 0]
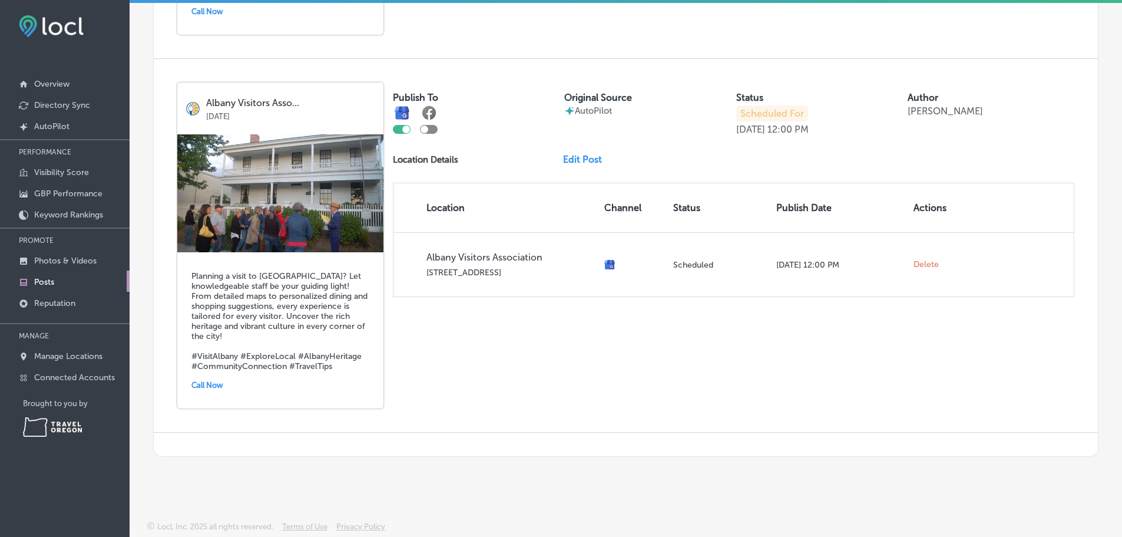
click at [584, 154] on link "Edit Post" at bounding box center [587, 159] width 48 height 11
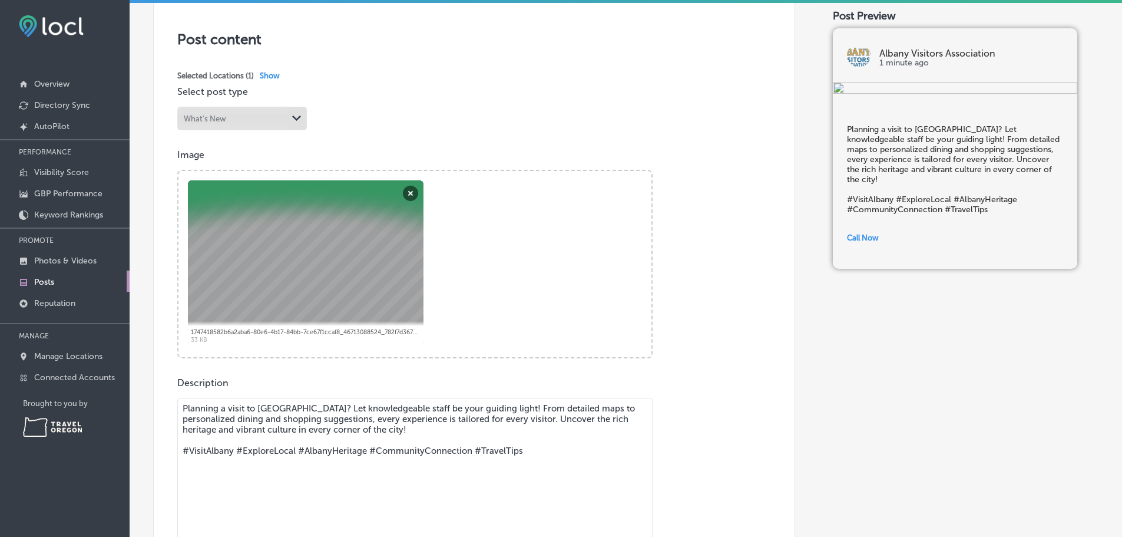
scroll to position [236, 0]
drag, startPoint x: 570, startPoint y: 465, endPoint x: 162, endPoint y: 421, distance: 410.6
click at [162, 421] on div "Post content Select location(s) This field is uneditable once its been posted t…" at bounding box center [474, 337] width 642 height 683
paste textarea "From cozy cafés to family-friendly diners and farm-to-table favorites, [GEOGRAP…"
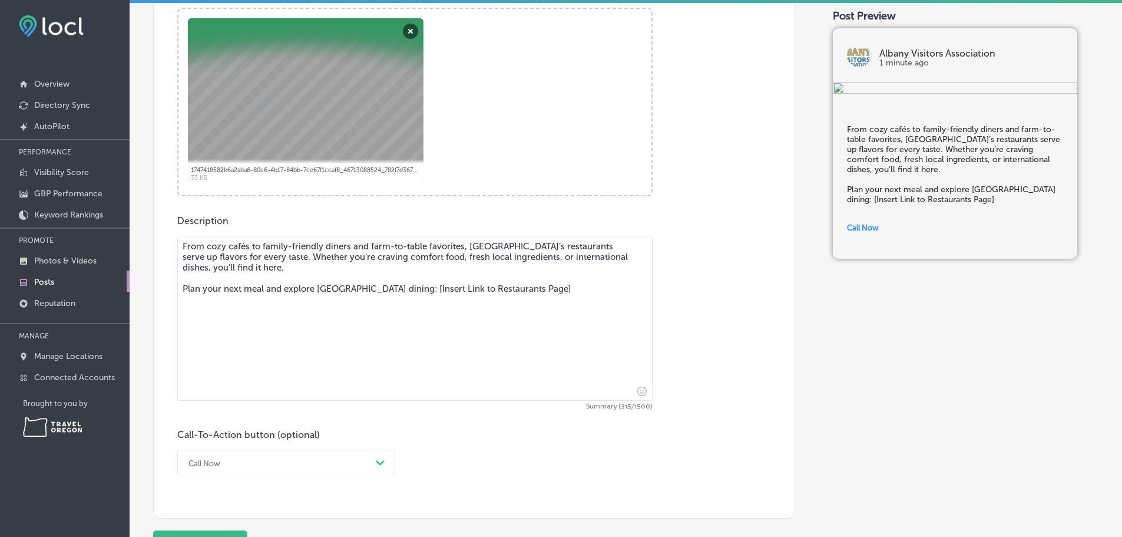
scroll to position [412, 0]
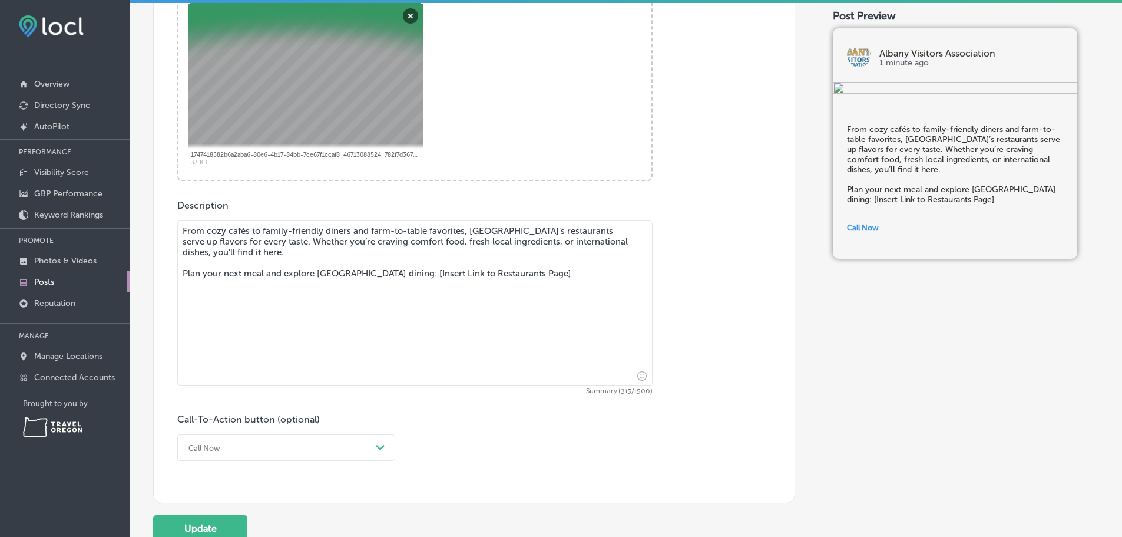
drag, startPoint x: 396, startPoint y: 290, endPoint x: 594, endPoint y: 290, distance: 198.5
click at [594, 290] on textarea "From cozy cafés to family-friendly diners and farm-to-table favorites, [GEOGRAP…" at bounding box center [414, 302] width 475 height 165
type textarea "From cozy cafés to family-friendly diners and farm-to-table favorites, [GEOGRAP…"
click at [377, 460] on div "Call Now Path Created with Sketch." at bounding box center [286, 447] width 218 height 27
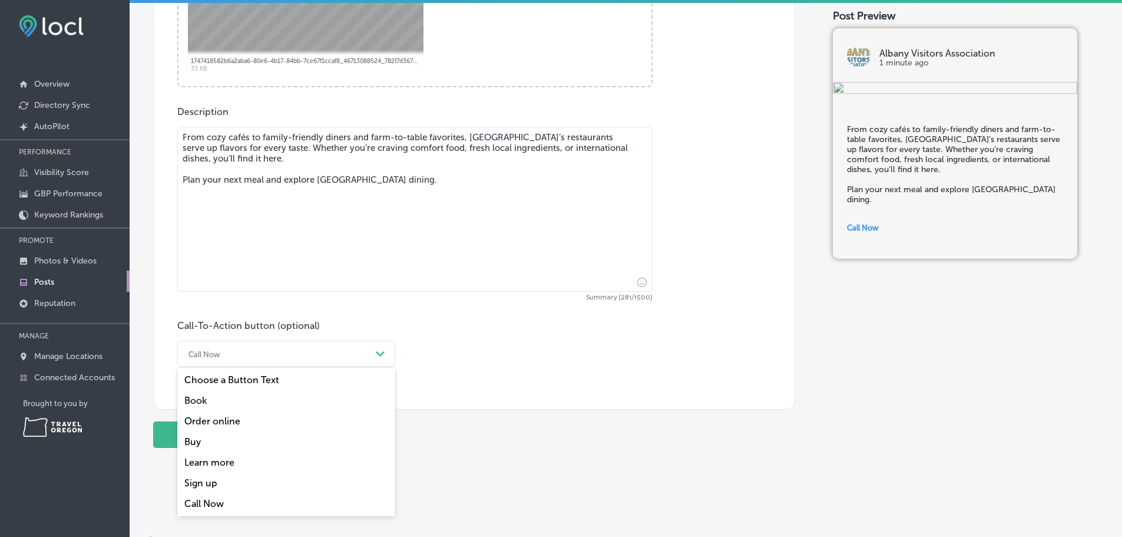
click at [223, 472] on div "Learn more" at bounding box center [286, 462] width 218 height 21
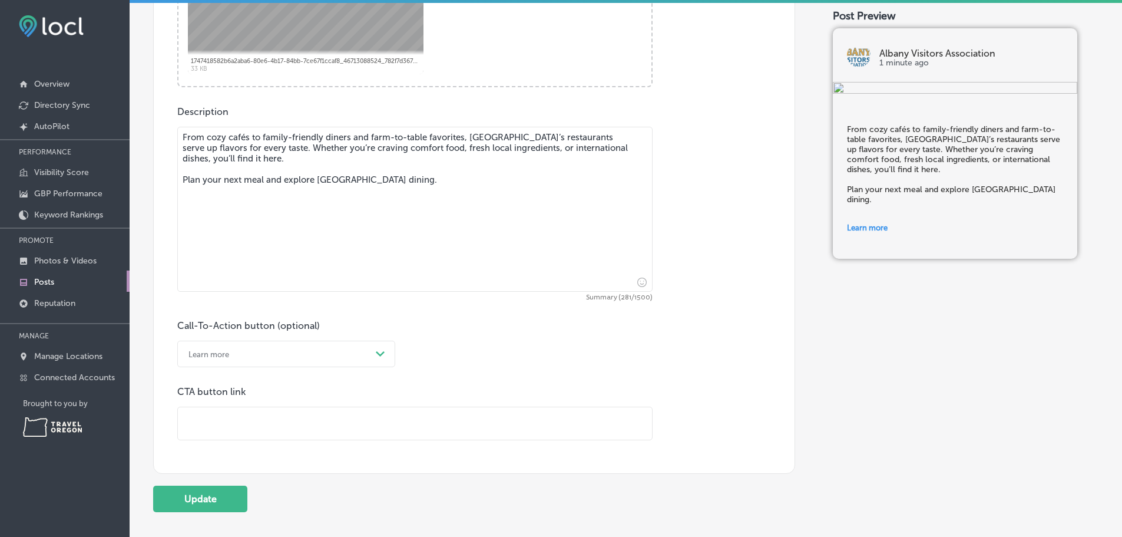
click at [213, 437] on input "text" at bounding box center [415, 423] width 474 height 32
paste input "[URL][DOMAIN_NAME]"
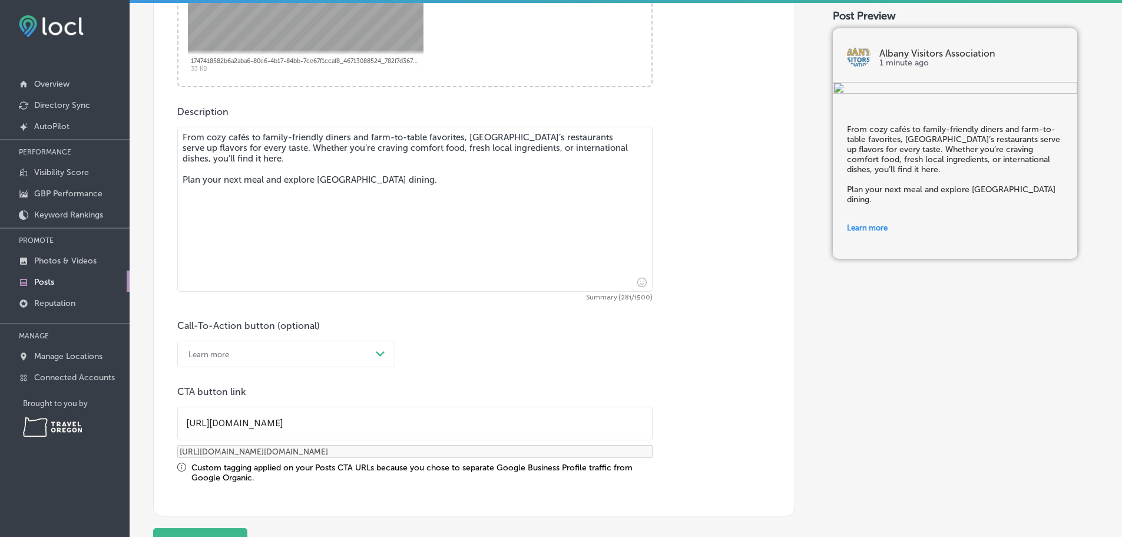
type input "[URL][DOMAIN_NAME]"
click at [294, 482] on div "Custom tagging applied on your Posts CTA URLs because you chose to separate Goo…" at bounding box center [421, 472] width 461 height 20
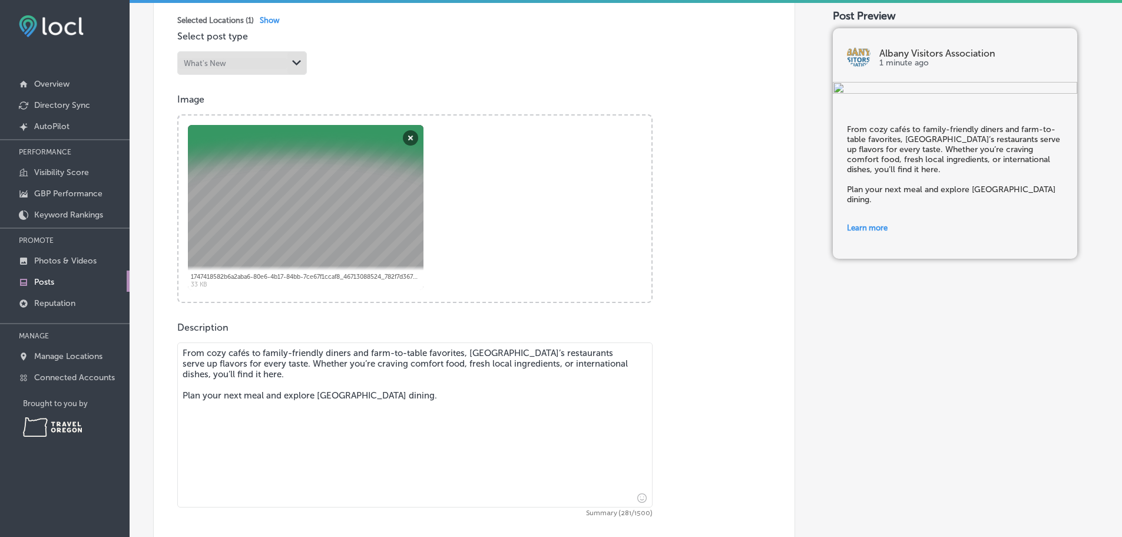
scroll to position [153, 0]
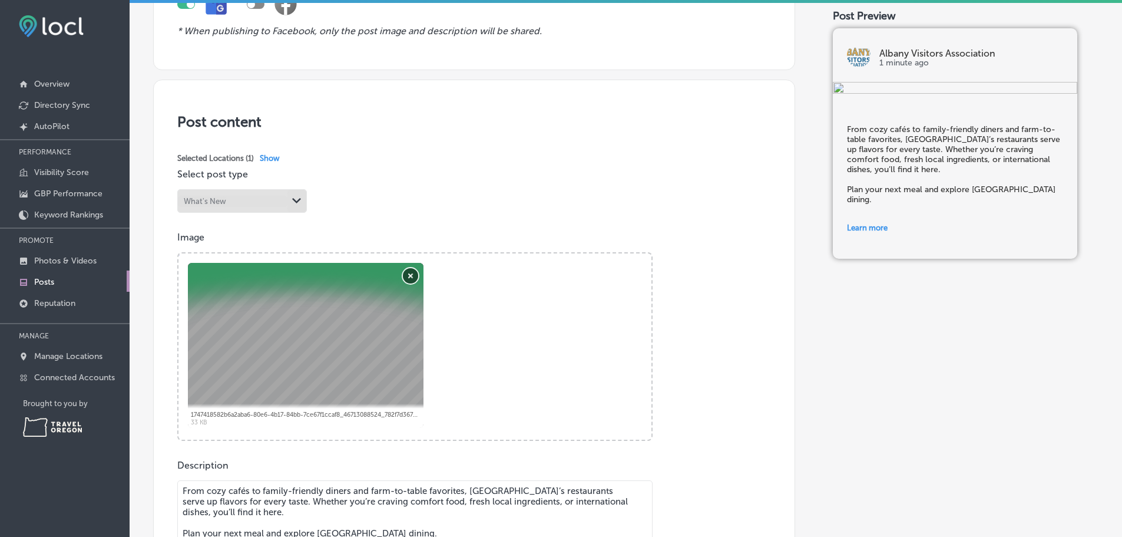
click at [414, 283] on button "Remove" at bounding box center [410, 275] width 15 height 15
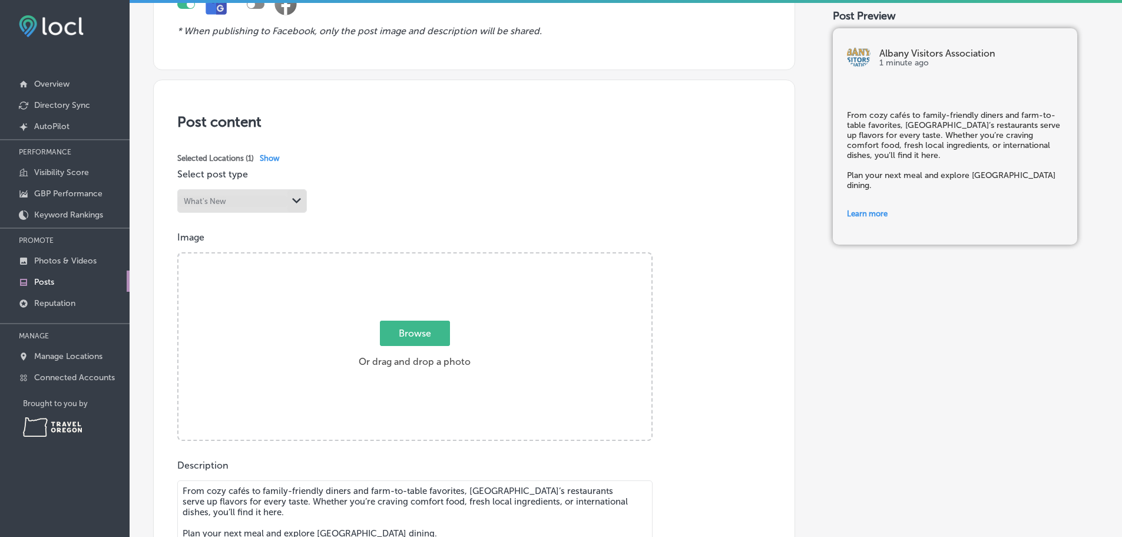
click at [408, 343] on span "Browse" at bounding box center [415, 332] width 70 height 25
click at [408, 257] on input "Browse Or drag and drop a photo" at bounding box center [415, 255] width 473 height 4
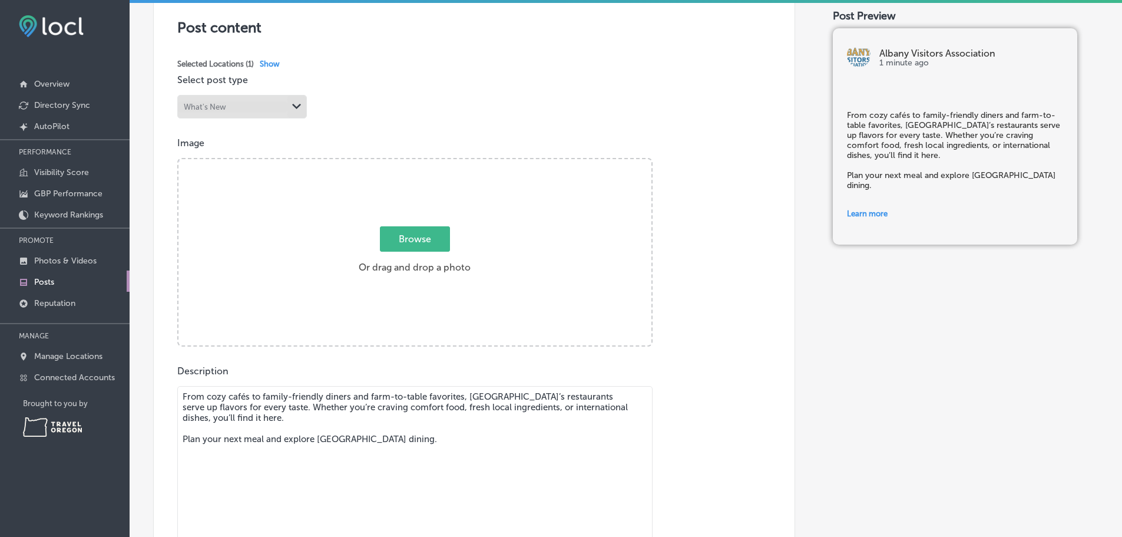
scroll to position [270, 0]
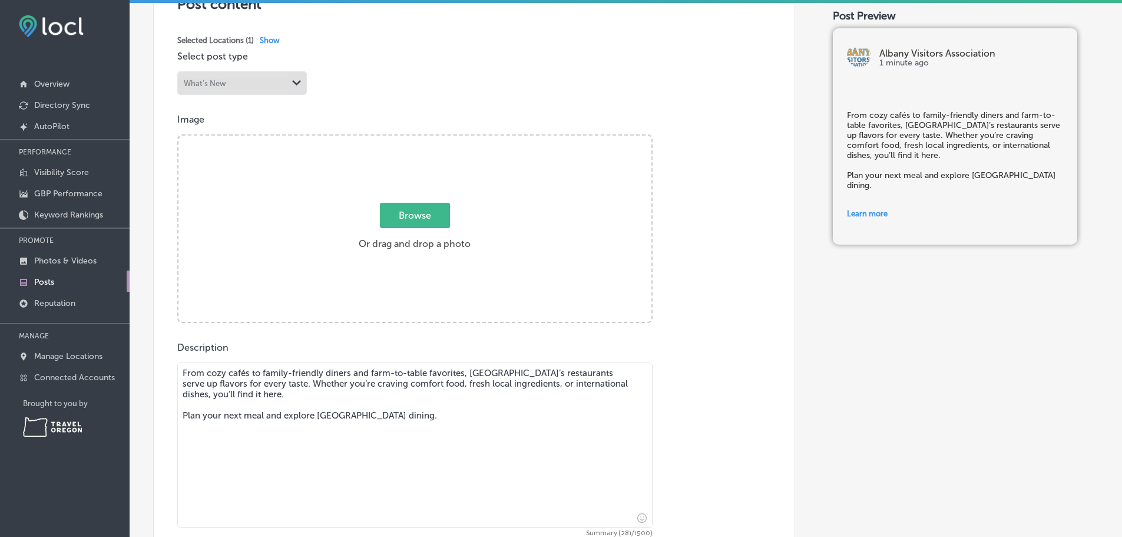
click at [427, 217] on span "Browse" at bounding box center [415, 215] width 70 height 25
click at [427, 139] on input "Browse Or drag and drop a photo" at bounding box center [415, 137] width 473 height 4
type input "C:\fakepath\Ba's [DEMOGRAPHIC_DATA] [PERSON_NAME].jpg"
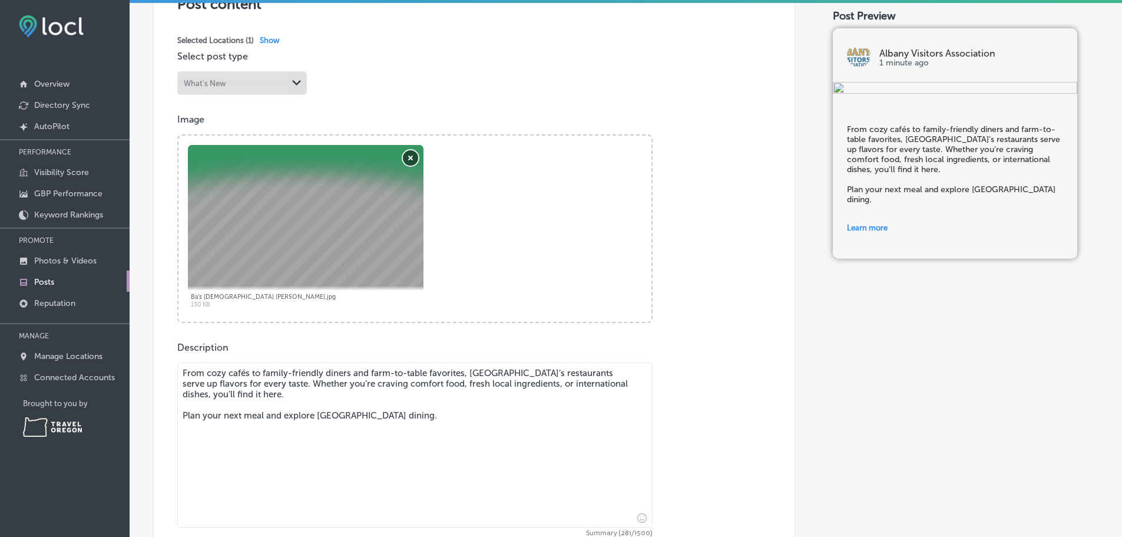
click at [406, 166] on button "Remove" at bounding box center [410, 157] width 15 height 15
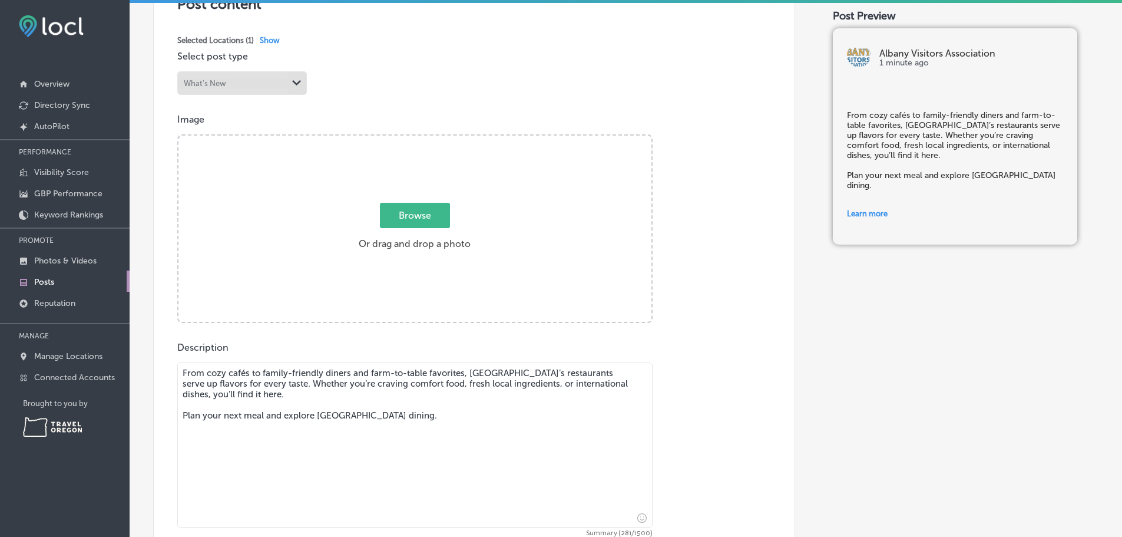
click at [408, 220] on span "Browse" at bounding box center [415, 215] width 70 height 25
click at [408, 139] on input "Browse Or drag and drop a photo" at bounding box center [415, 137] width 473 height 4
click at [447, 228] on span "Browse" at bounding box center [415, 215] width 70 height 25
click at [447, 139] on input "Browse Or drag and drop a photo" at bounding box center [415, 137] width 473 height 4
type input "C:\fakepath\Ba's Vietnamese [PERSON_NAME] 4x3.jpg"
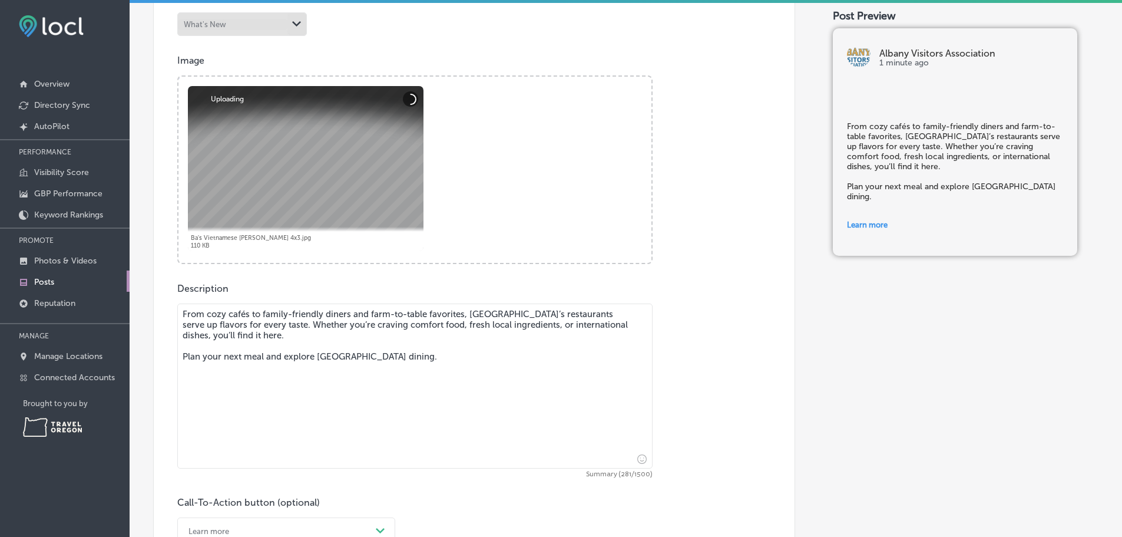
scroll to position [506, 0]
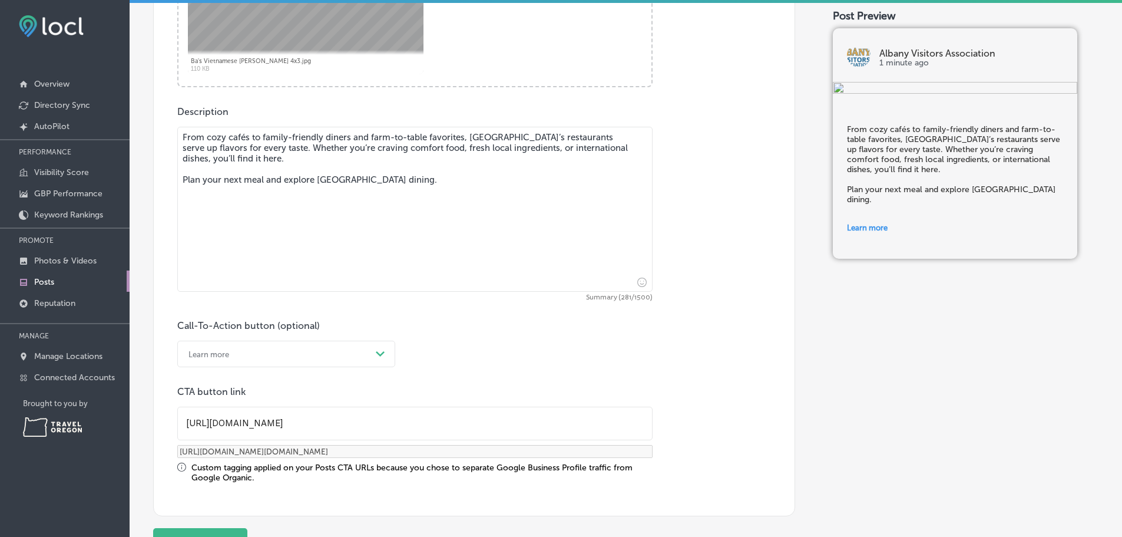
click at [405, 199] on textarea "From cozy cafés to family-friendly diners and farm-to-table favorites, [GEOGRAP…" at bounding box center [414, 209] width 475 height 165
type textarea "From cozy cafés to family-friendly diners and farm-to-table favorites, [GEOGRAP…"
click at [637, 287] on icon "Insert emoji" at bounding box center [641, 281] width 9 height 9
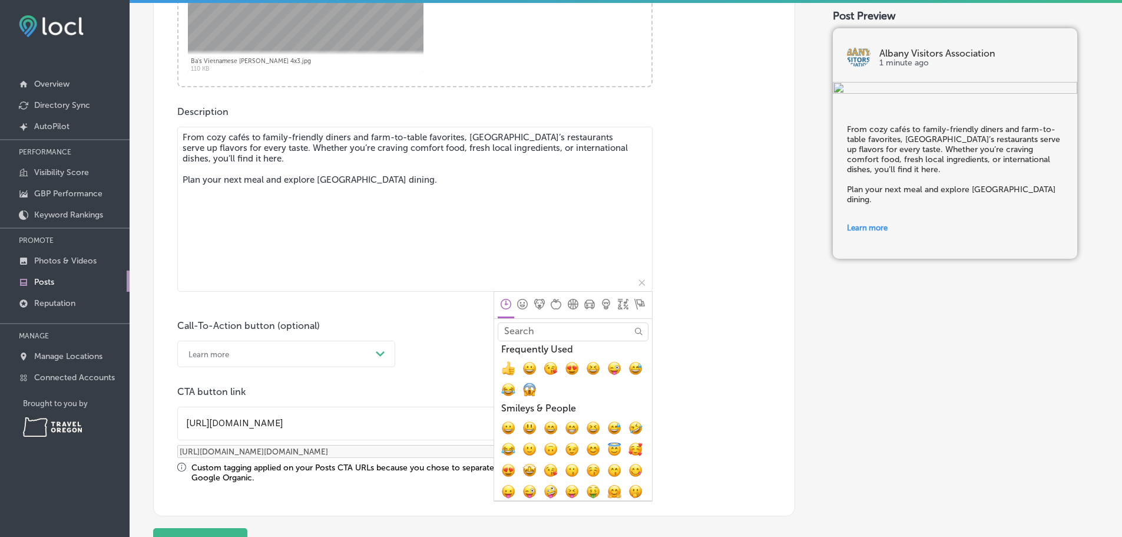
click at [577, 341] on input "Search" at bounding box center [573, 331] width 151 height 18
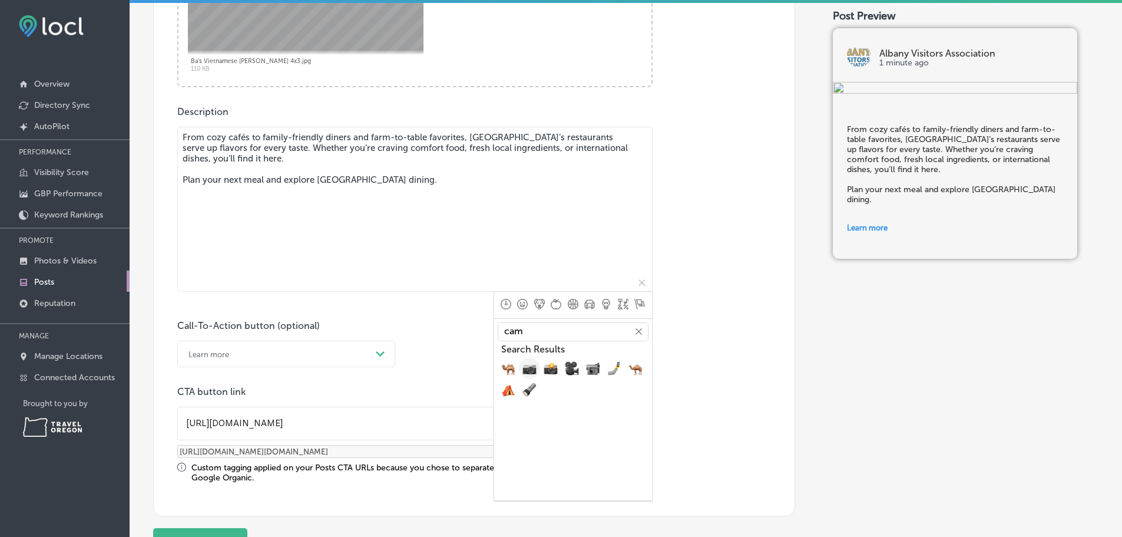
type input "cam"
click at [523, 375] on span "📷, camera" at bounding box center [530, 368] width 14 height 14
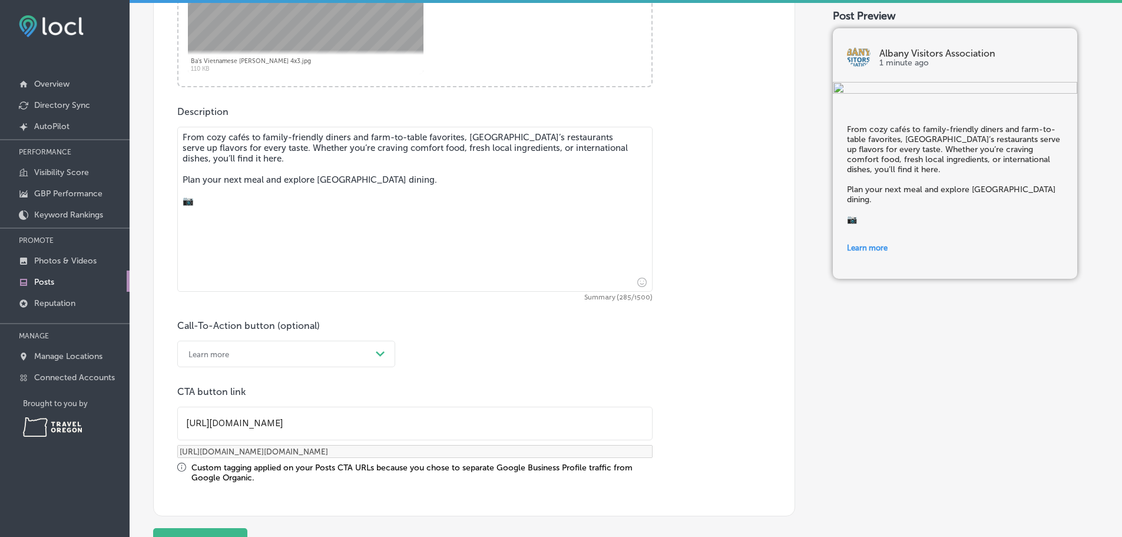
click at [246, 229] on textarea "From cozy cafés to family-friendly diners and farm-to-table favorites, [GEOGRAP…" at bounding box center [414, 209] width 475 height 165
paste textarea
click at [213, 221] on textarea "From cozy cafés to family-friendly diners and farm-to-table favorites, [GEOGRAP…" at bounding box center [414, 209] width 475 height 165
paste textarea "Ba's [DEMOGRAPHIC_DATA] [PERSON_NAME]"
click at [279, 222] on textarea "From cozy cafés to family-friendly diners and farm-to-table favorites, [GEOGRAP…" at bounding box center [414, 209] width 475 height 165
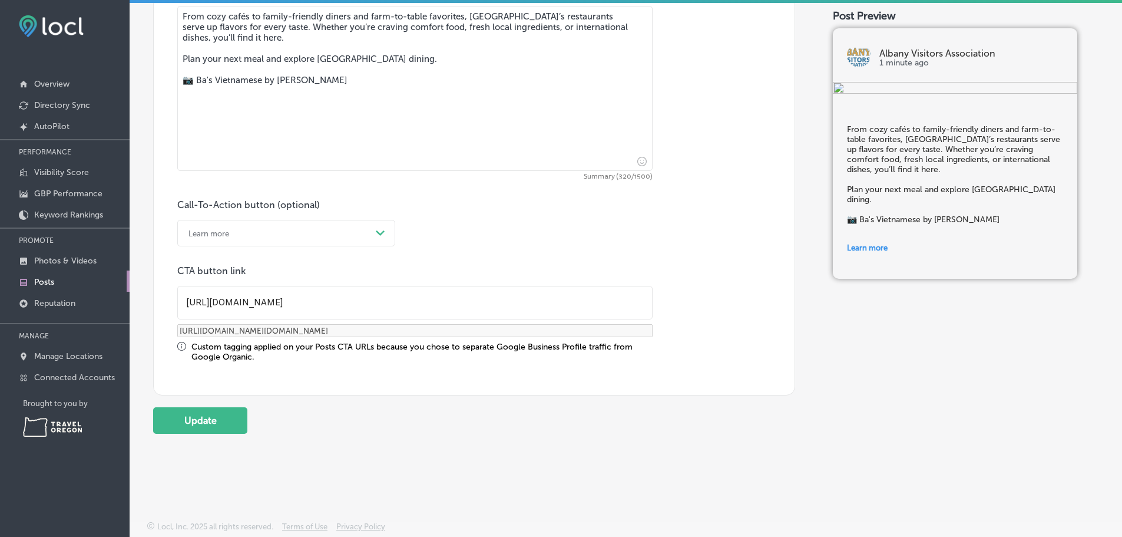
scroll to position [656, 0]
type textarea "From cozy cafés to family-friendly diners and farm-to-table favorites, [GEOGRAP…"
click at [219, 407] on button "Update" at bounding box center [200, 420] width 94 height 27
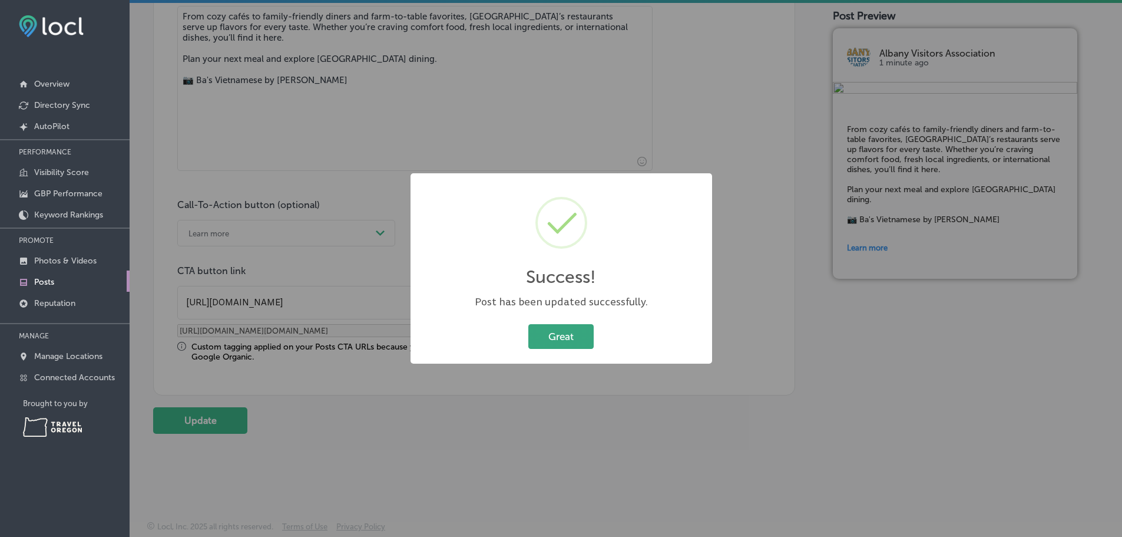
click at [567, 342] on button "Great" at bounding box center [560, 336] width 65 height 24
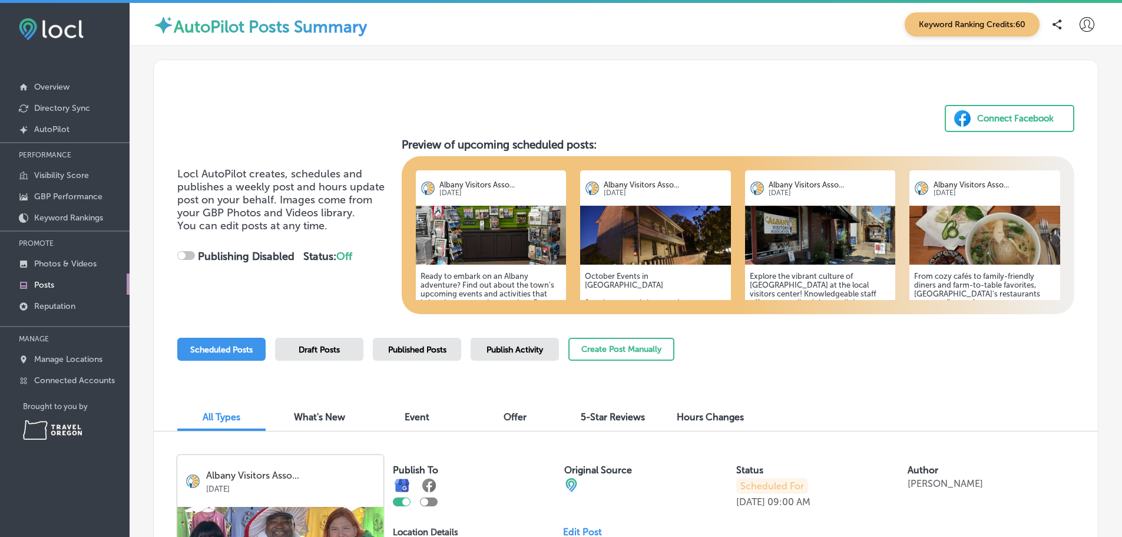
checkbox input "true"
click at [471, 232] on img at bounding box center [491, 235] width 151 height 59
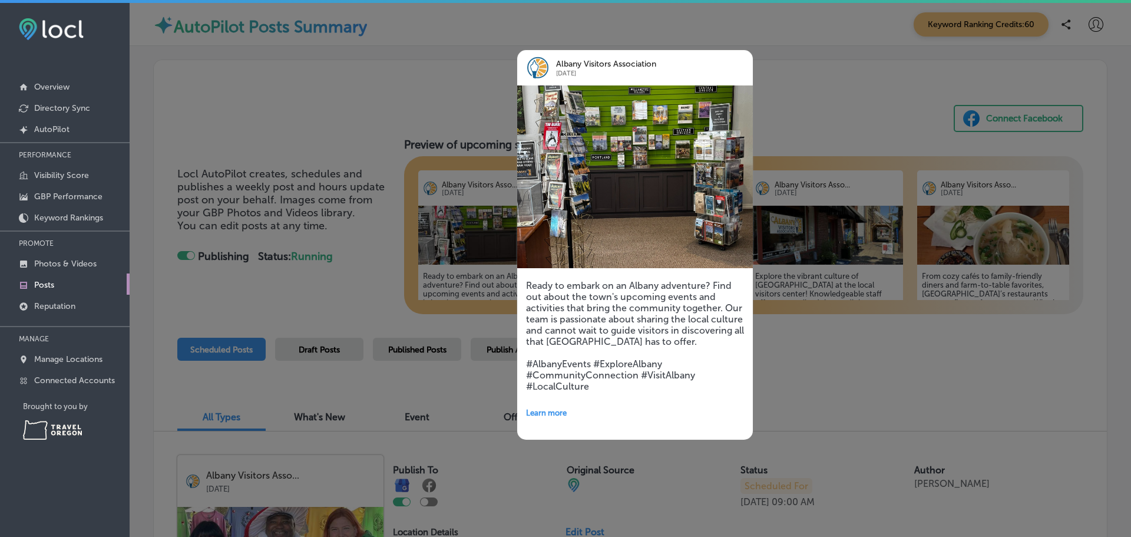
click at [828, 106] on div at bounding box center [565, 268] width 1131 height 537
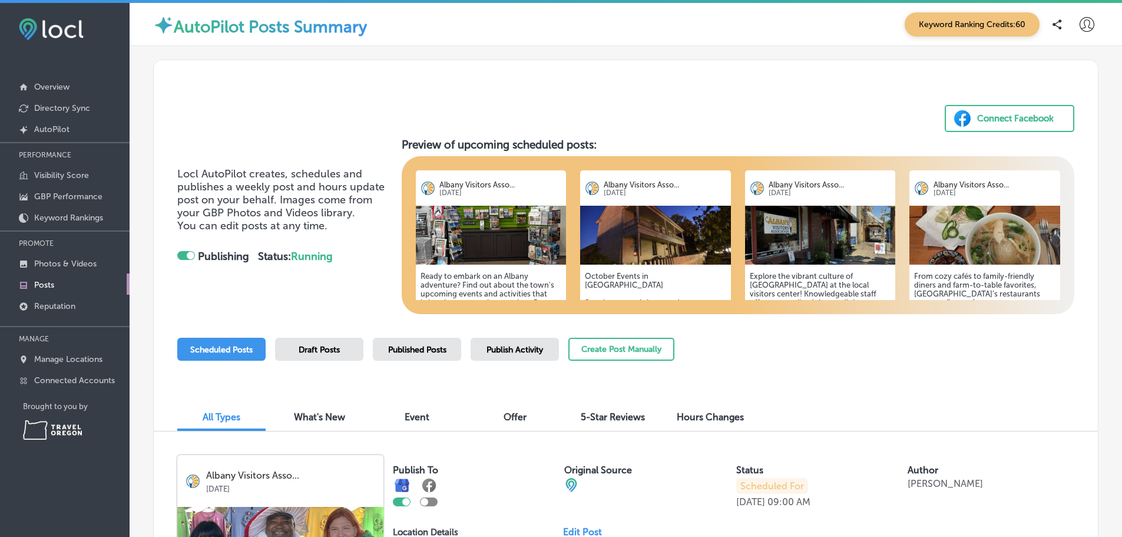
click at [426, 355] on span "Published Posts" at bounding box center [417, 350] width 58 height 10
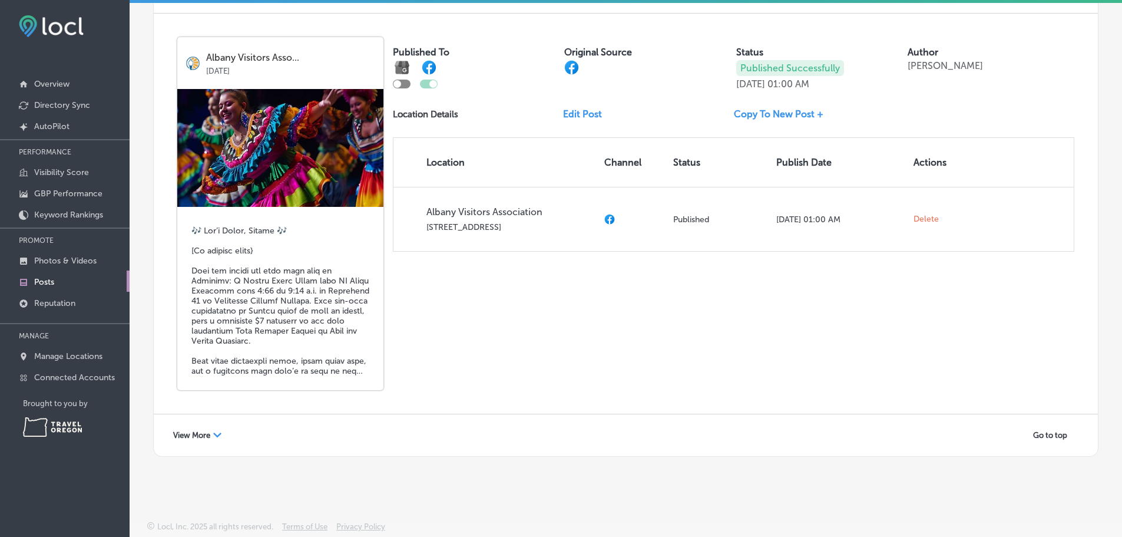
scroll to position [1985, 0]
click at [223, 426] on div "View More Path Created with Sketch." at bounding box center [198, 435] width 64 height 18
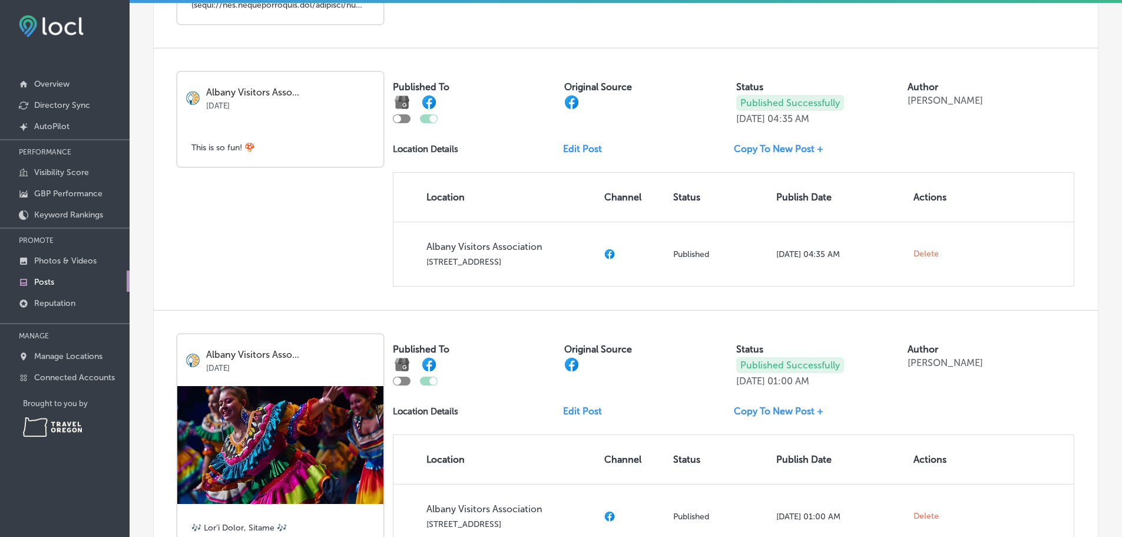
scroll to position [0, 0]
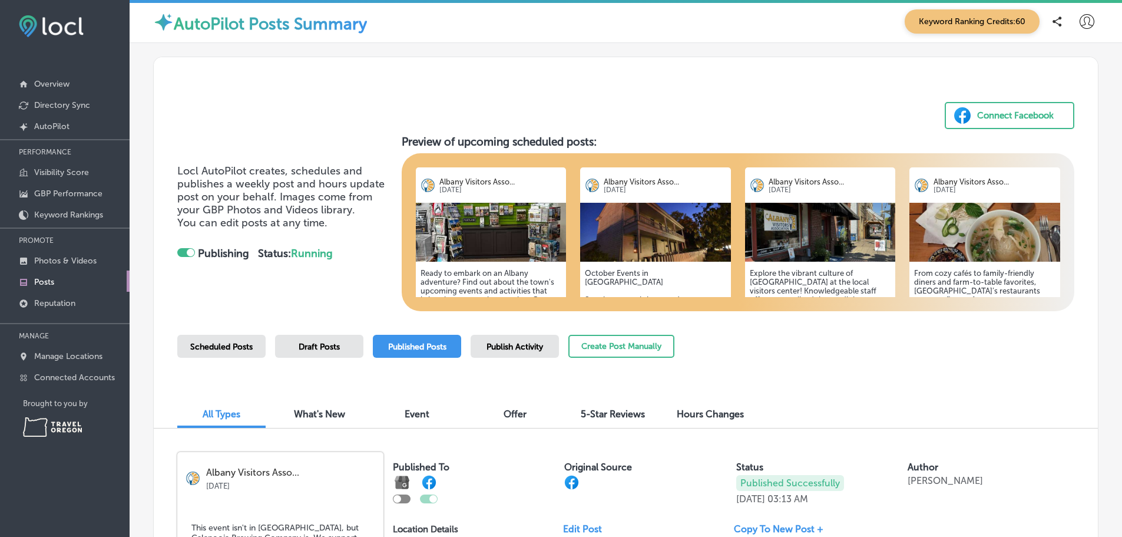
click at [897, 402] on div "All Types What's New Event Offer 5-Star Reviews Hours Changes" at bounding box center [626, 408] width 944 height 40
